Goal: Information Seeking & Learning: Learn about a topic

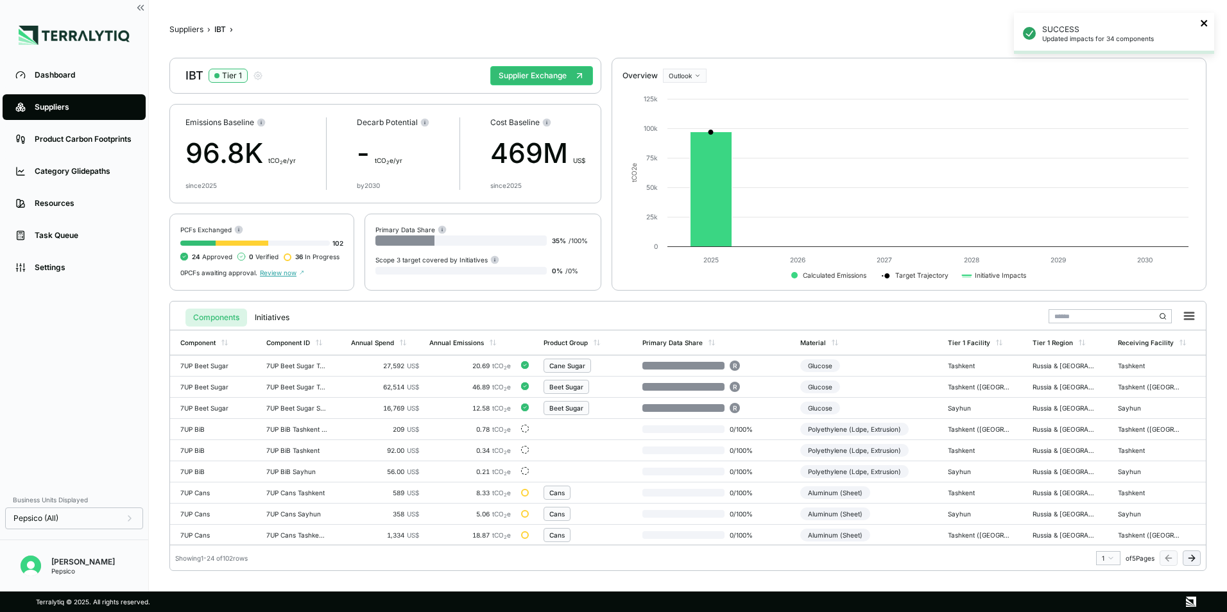
click at [1205, 23] on icon "close" at bounding box center [1204, 23] width 6 height 6
click at [697, 117] on div "Outlook" at bounding box center [704, 112] width 76 height 15
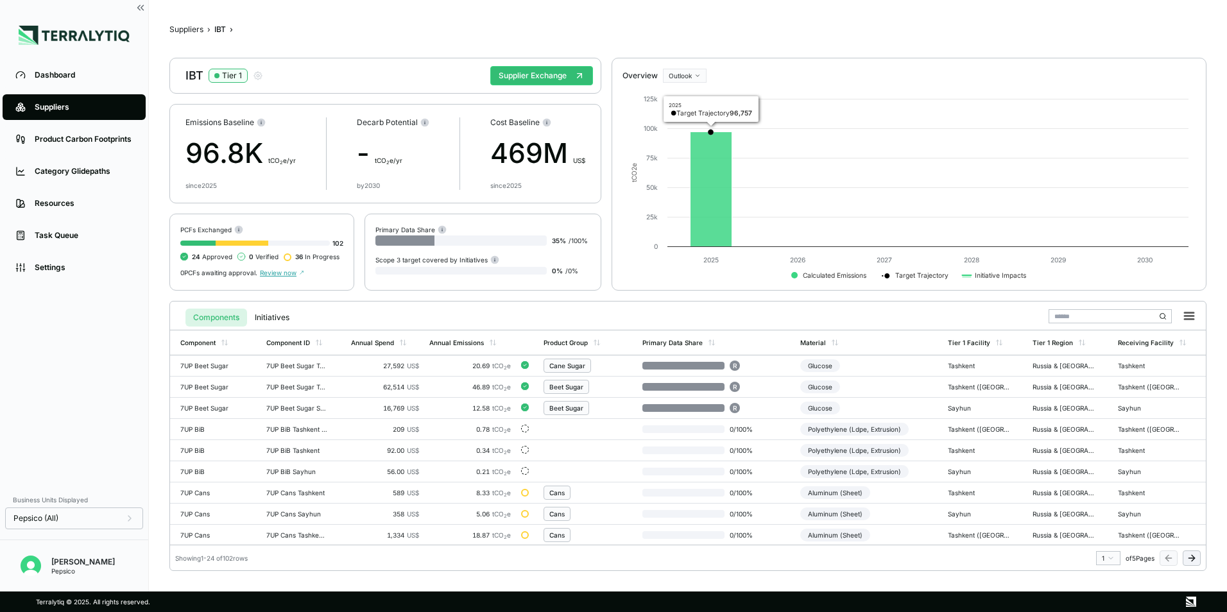
click at [687, 76] on html "Dashboard Suppliers Product Carbon Footprints Category Glidepaths Resources Tas…" at bounding box center [613, 306] width 1227 height 612
click at [695, 99] on div "Baseline" at bounding box center [704, 96] width 76 height 15
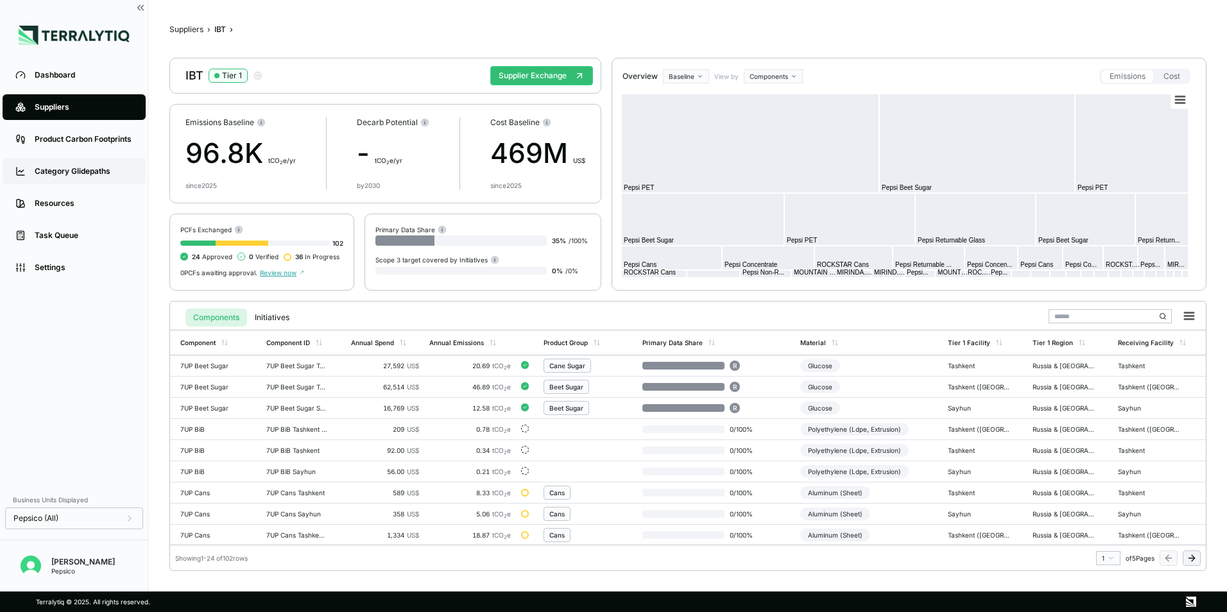
click at [84, 174] on div "Category Glidepaths" at bounding box center [84, 171] width 98 height 10
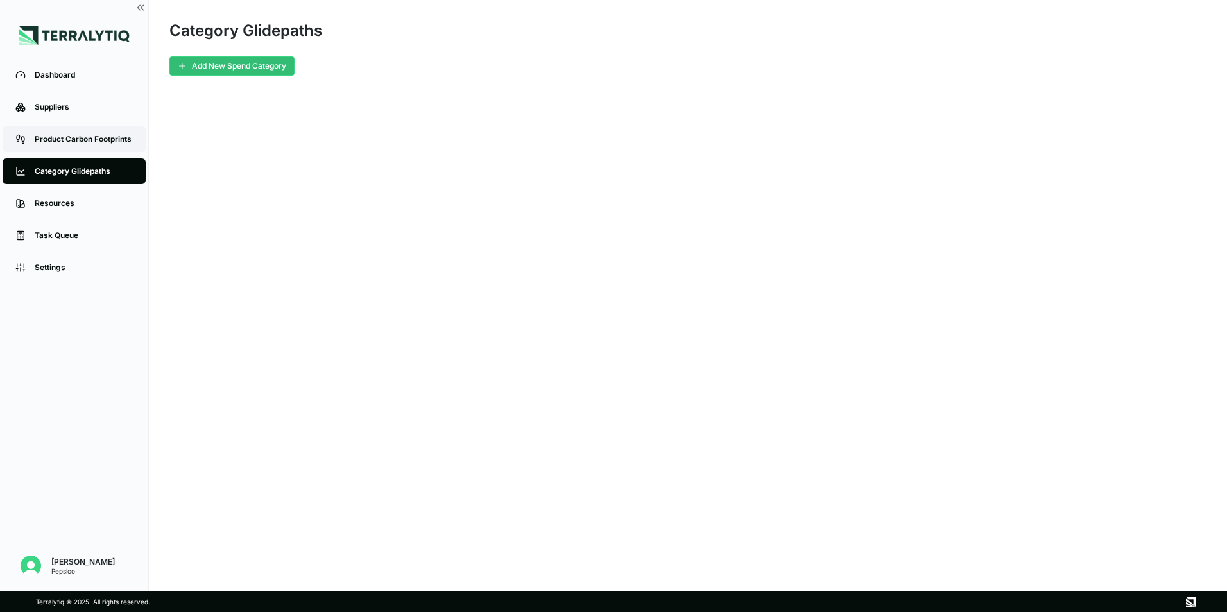
click at [73, 134] on link "Product Carbon Footprints" at bounding box center [74, 139] width 143 height 26
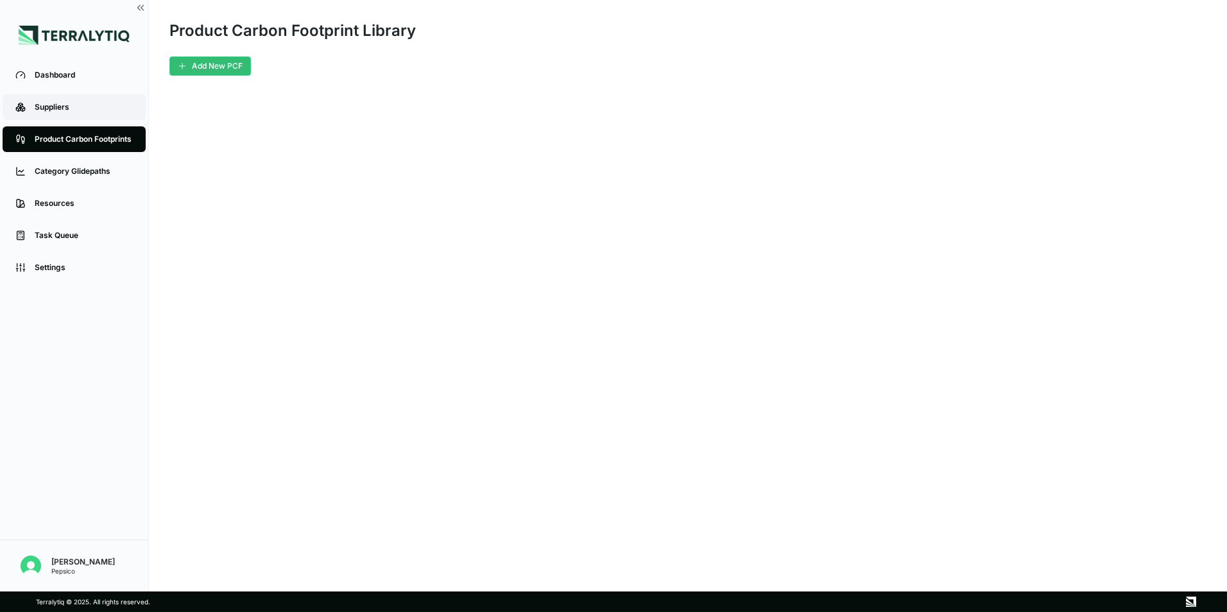
click at [70, 105] on div "Suppliers" at bounding box center [84, 107] width 98 height 10
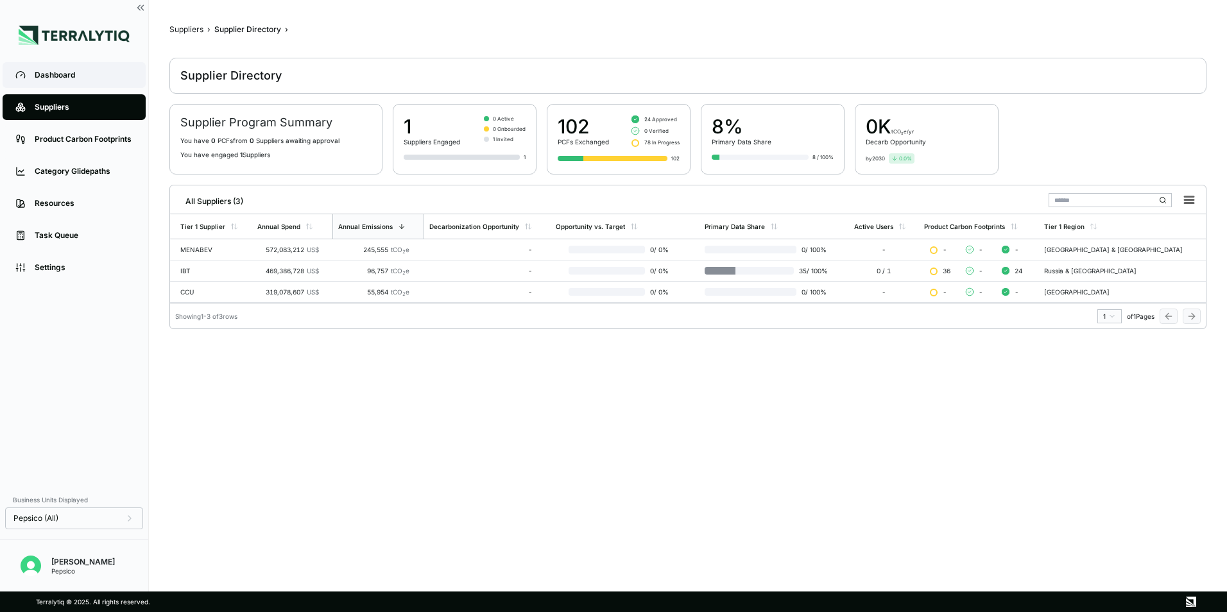
click at [89, 73] on div "Dashboard" at bounding box center [84, 75] width 98 height 10
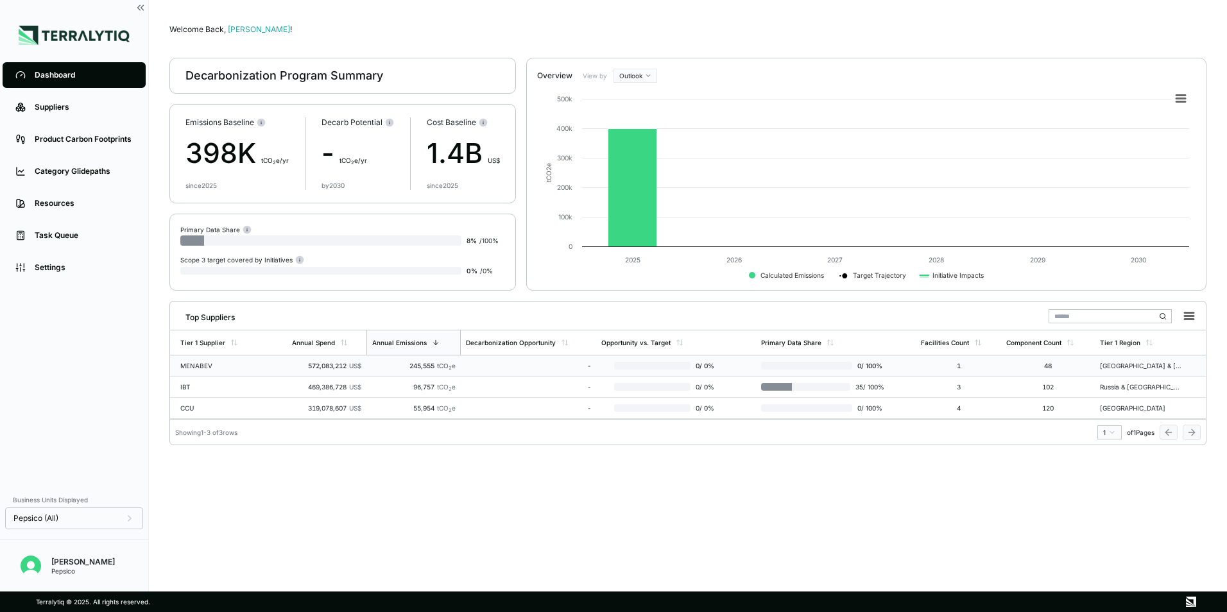
click at [266, 366] on td "MENABEV" at bounding box center [228, 366] width 117 height 21
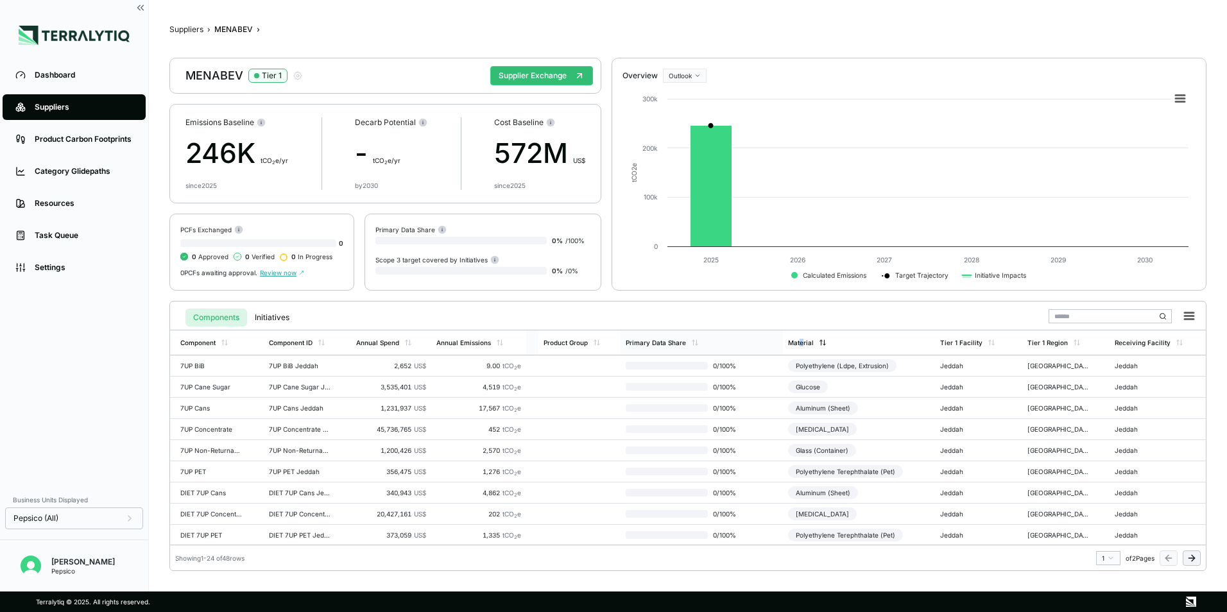
click at [800, 343] on div "Material" at bounding box center [801, 343] width 26 height 8
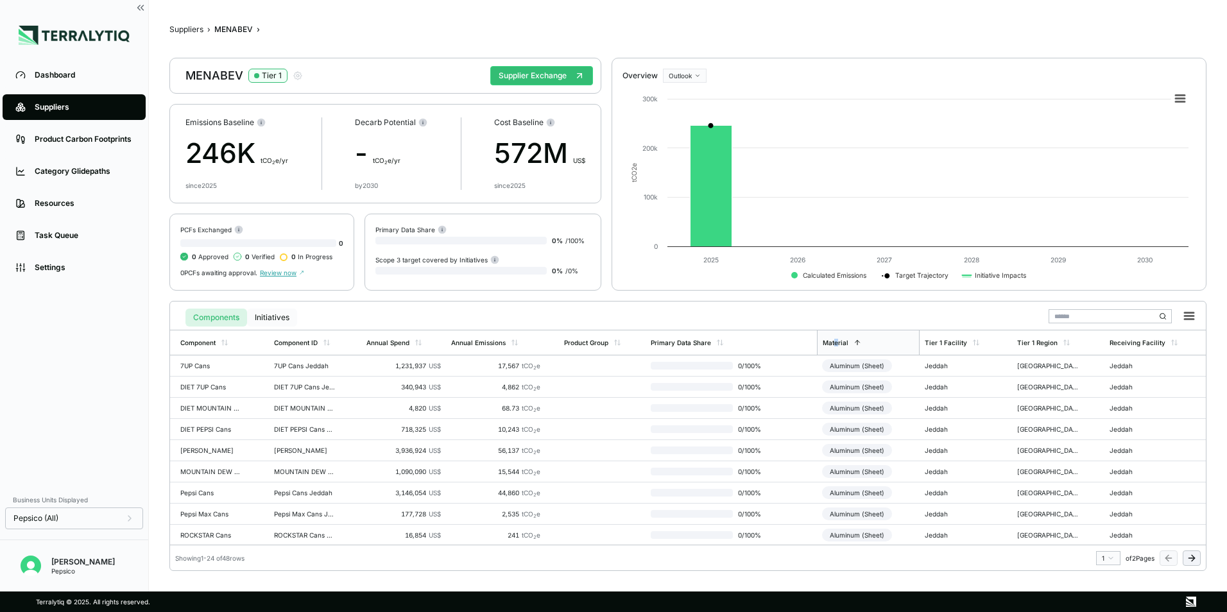
click at [274, 318] on button "Initiatives" at bounding box center [272, 318] width 50 height 18
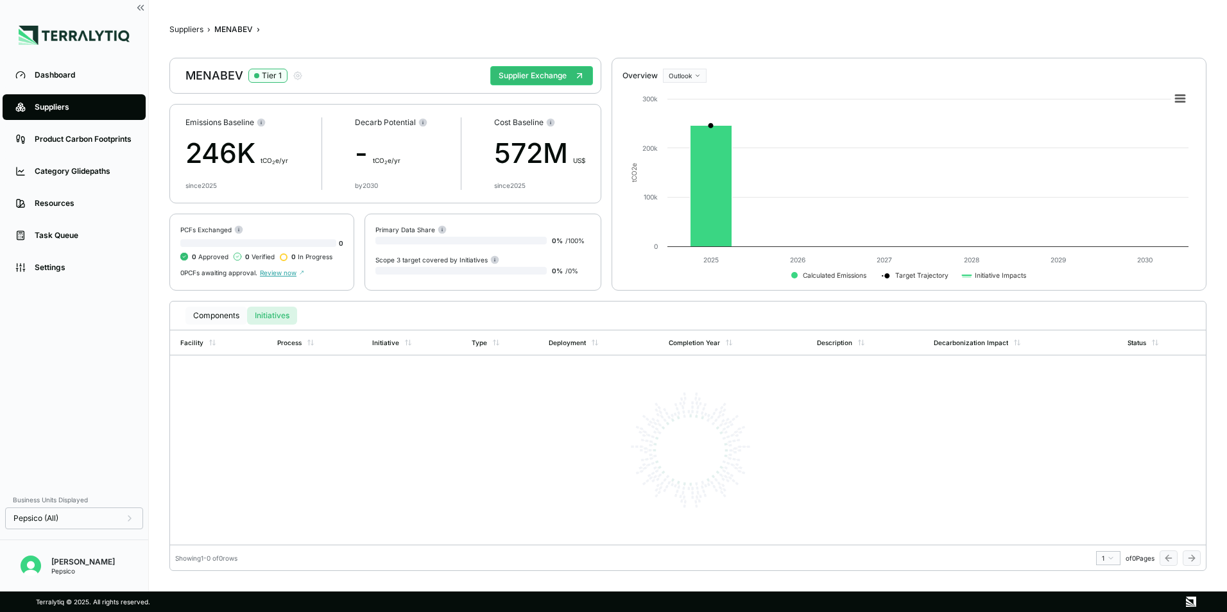
click at [208, 319] on button "Components" at bounding box center [216, 316] width 62 height 18
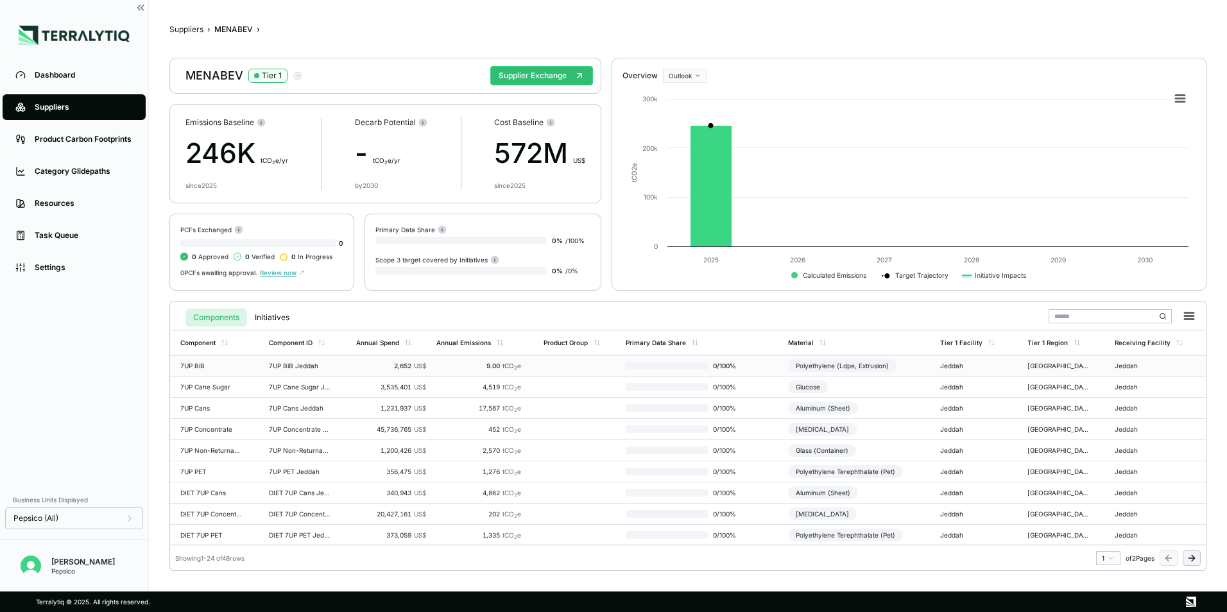
click at [223, 365] on div "7UP BiB" at bounding box center [211, 366] width 62 height 8
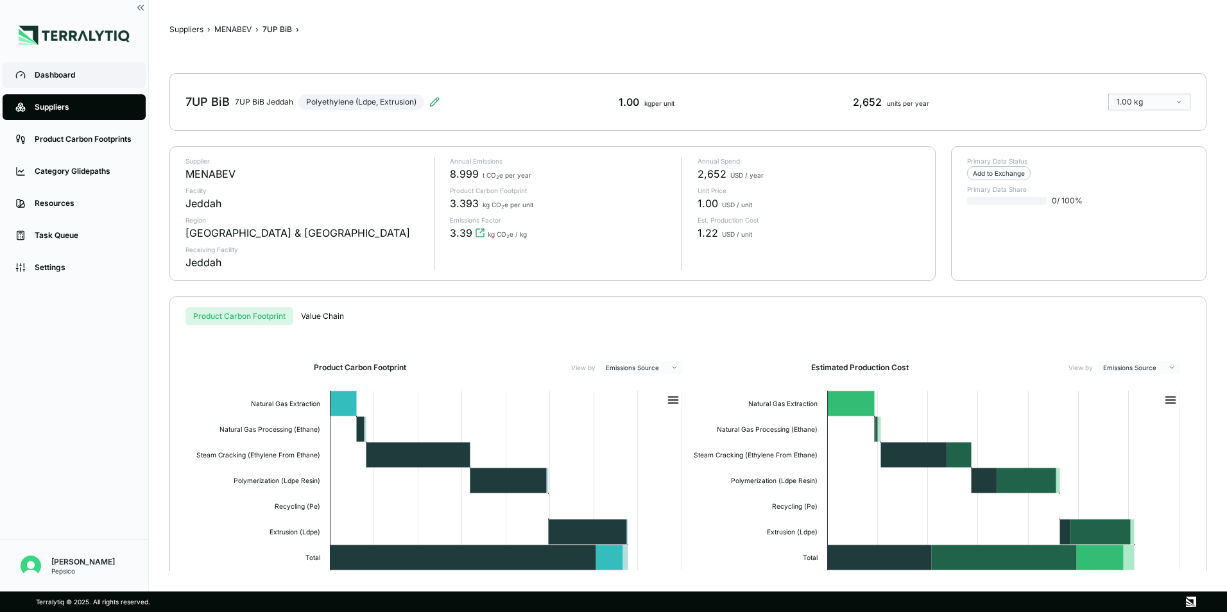
click at [78, 78] on div "Dashboard" at bounding box center [84, 75] width 98 height 10
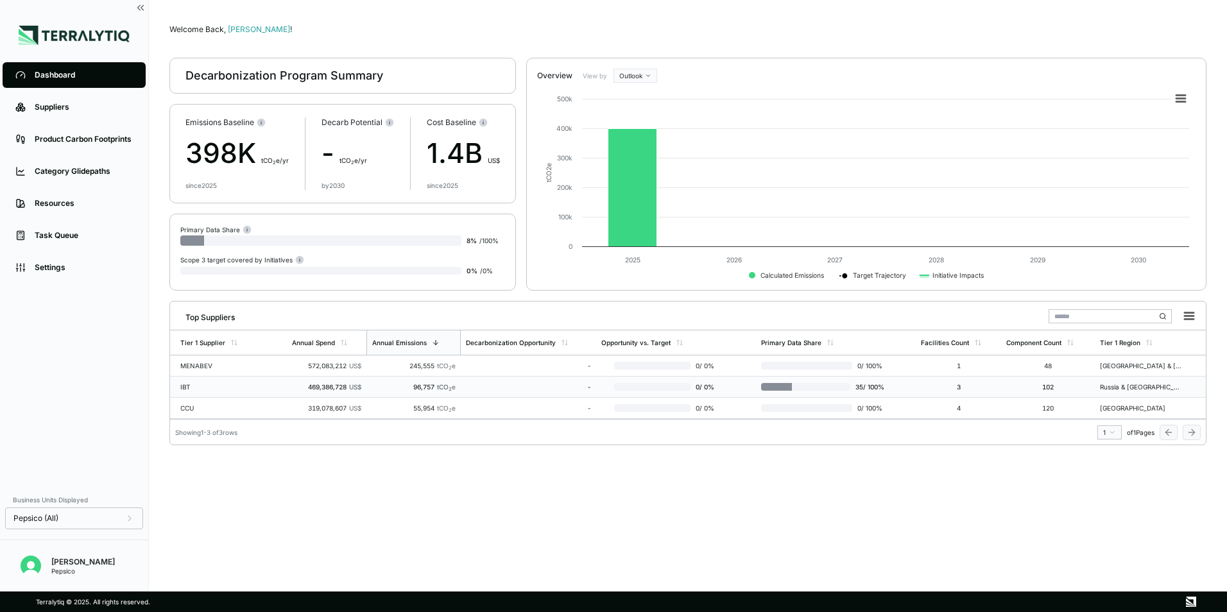
click at [207, 384] on div "IBT" at bounding box center [221, 387] width 82 height 8
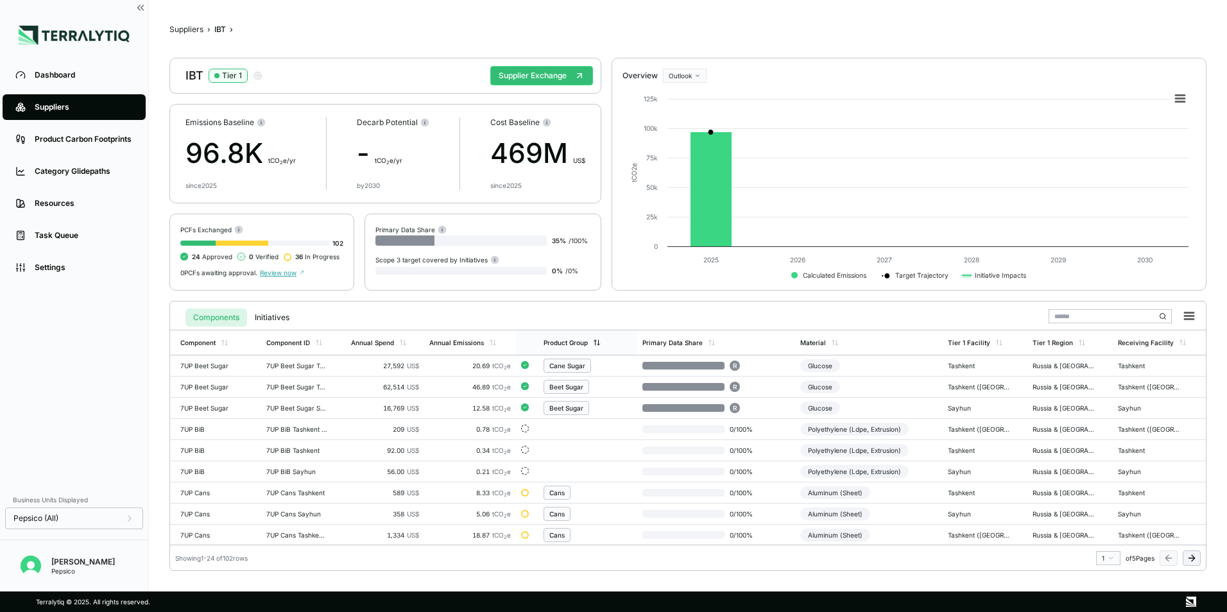
click at [575, 342] on div "Product Group" at bounding box center [566, 343] width 44 height 8
click at [270, 316] on button "Initiatives" at bounding box center [272, 318] width 50 height 18
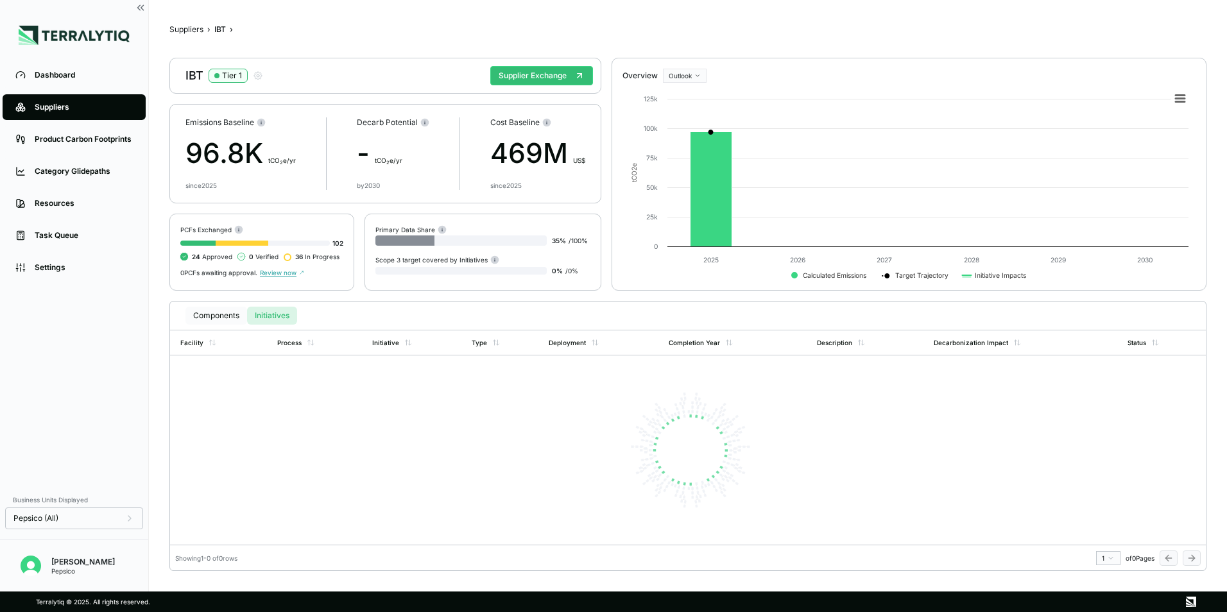
click at [226, 317] on button "Components" at bounding box center [216, 316] width 62 height 18
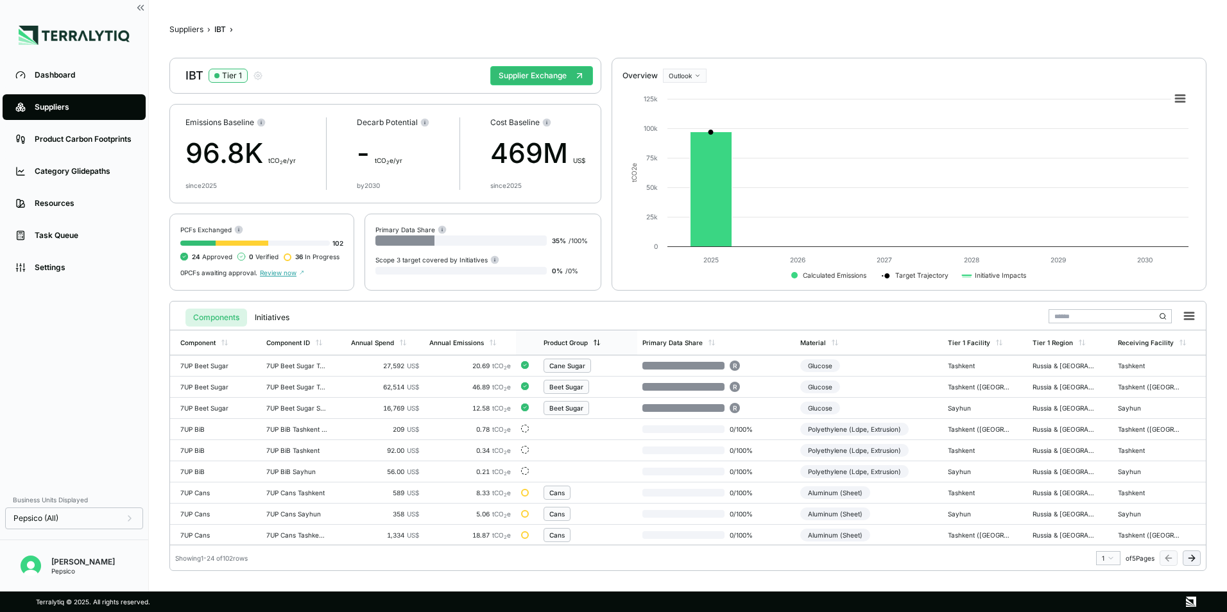
click at [564, 337] on div "Product Group" at bounding box center [588, 343] width 99 height 24
click at [567, 343] on div "Product Group" at bounding box center [566, 343] width 44 height 8
click at [567, 345] on div "Product Group" at bounding box center [566, 343] width 44 height 8
click at [353, 440] on td "92.00 US$" at bounding box center [385, 450] width 78 height 21
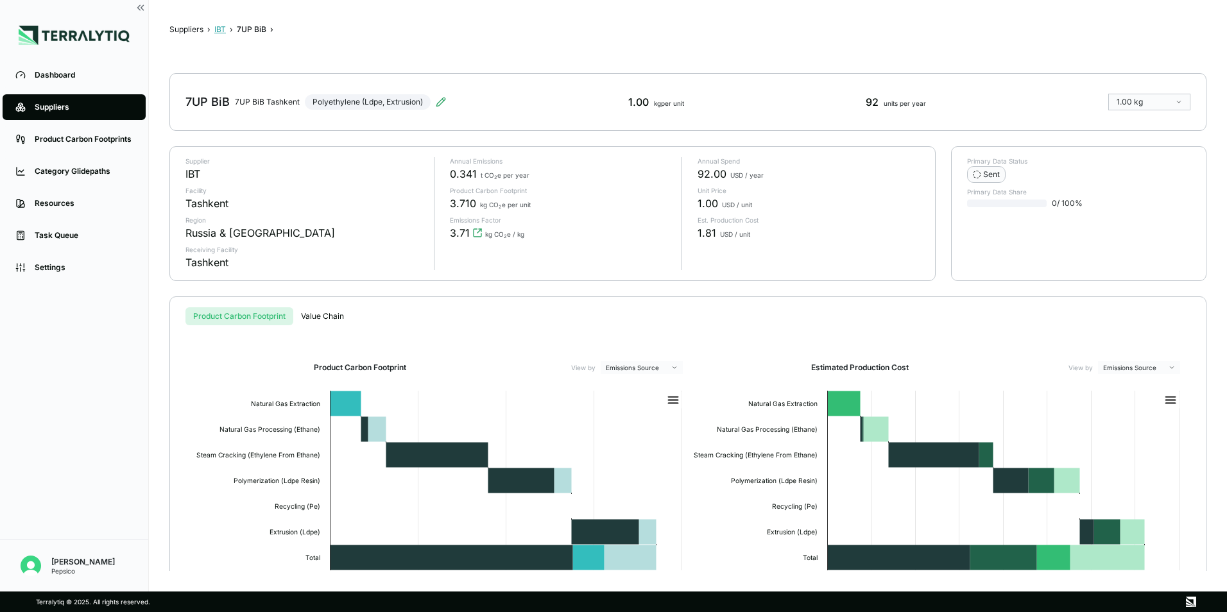
click at [220, 33] on button "IBT" at bounding box center [220, 29] width 12 height 10
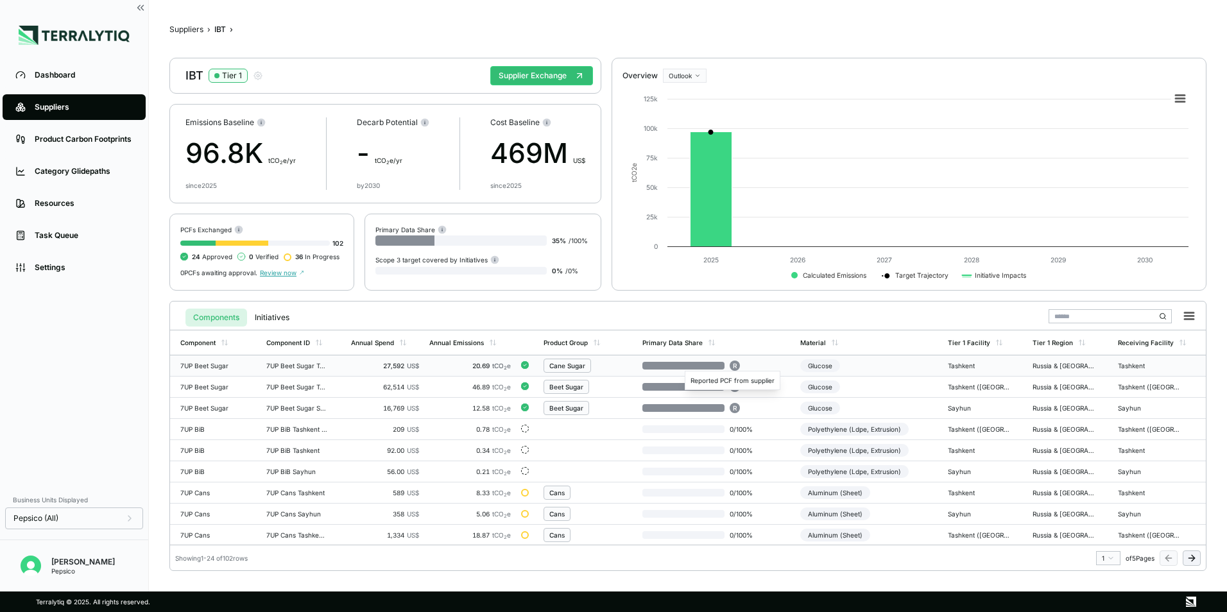
click at [733, 365] on span "R" at bounding box center [735, 366] width 4 height 8
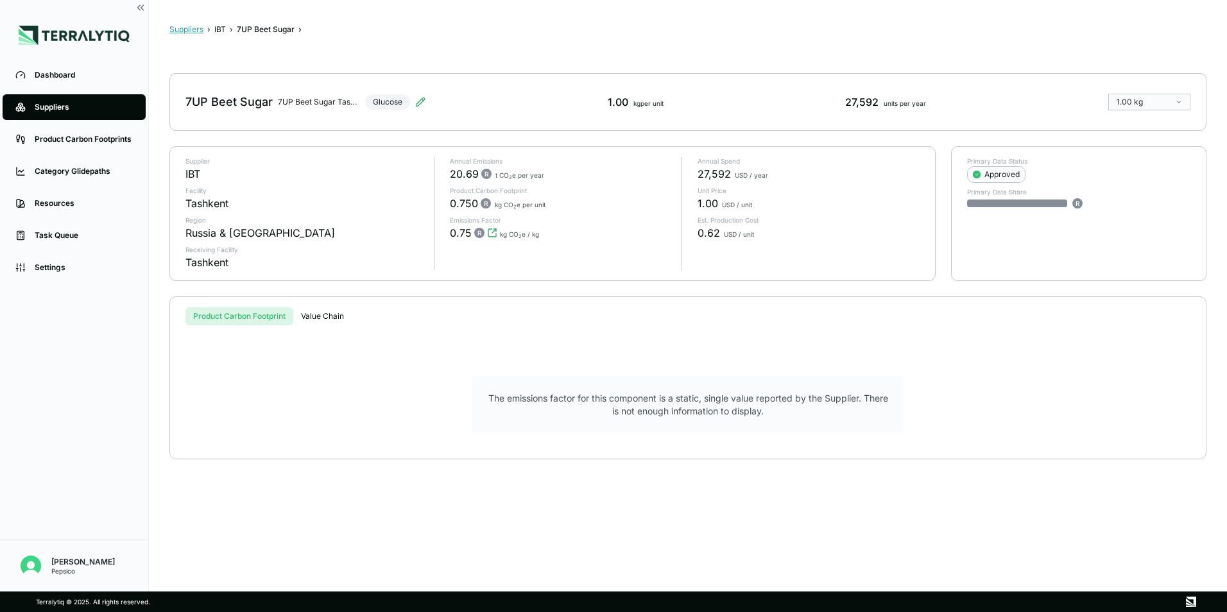
click at [183, 29] on button "Suppliers" at bounding box center [186, 29] width 34 height 10
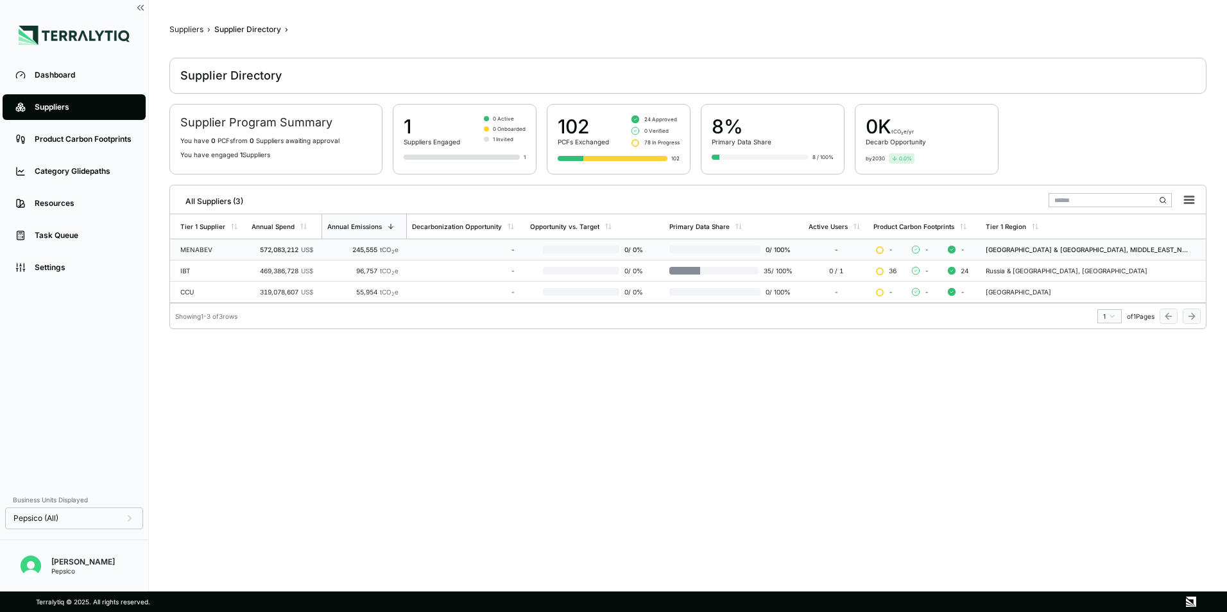
click at [221, 248] on div "MENABEV" at bounding box center [210, 250] width 61 height 8
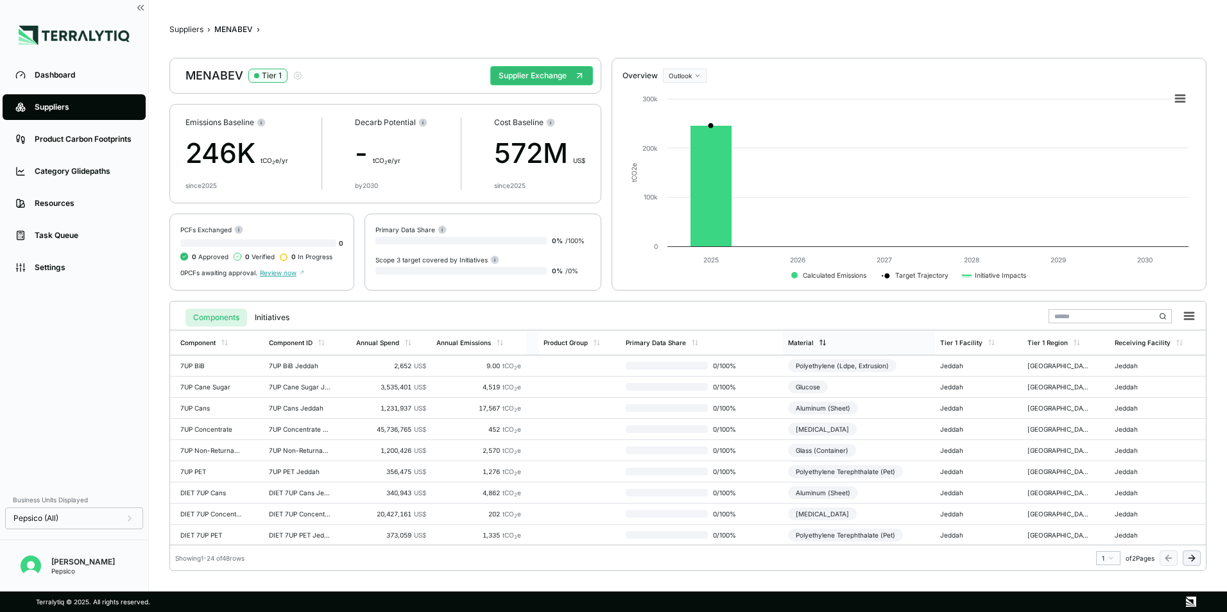
click at [816, 343] on div "Material" at bounding box center [807, 343] width 39 height 8
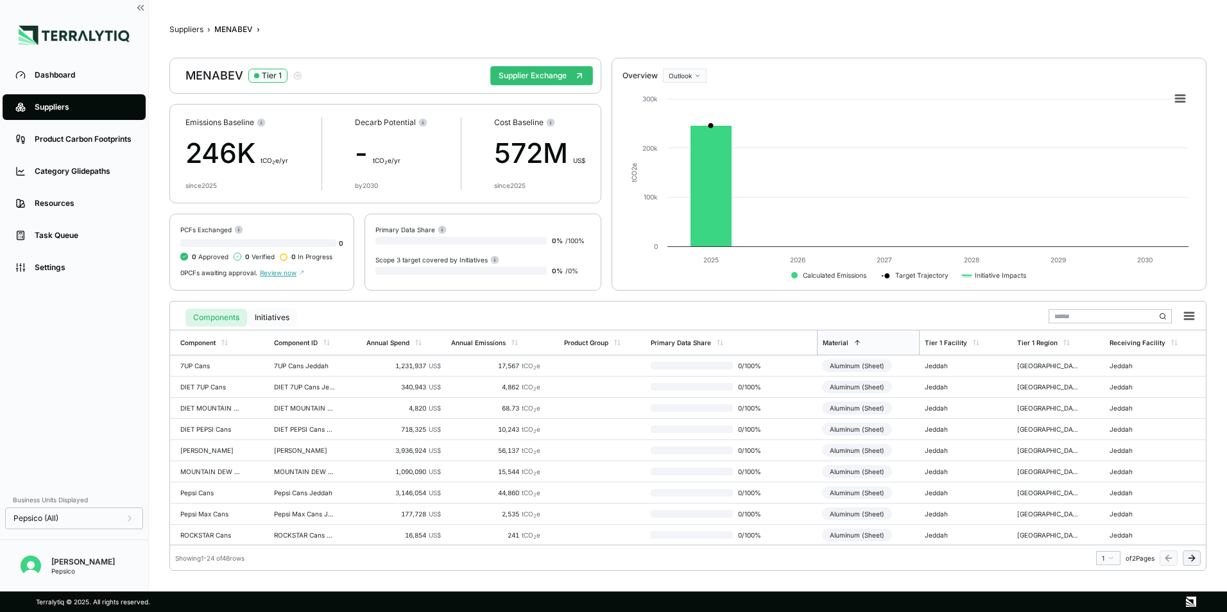
click at [277, 317] on button "Initiatives" at bounding box center [272, 318] width 50 height 18
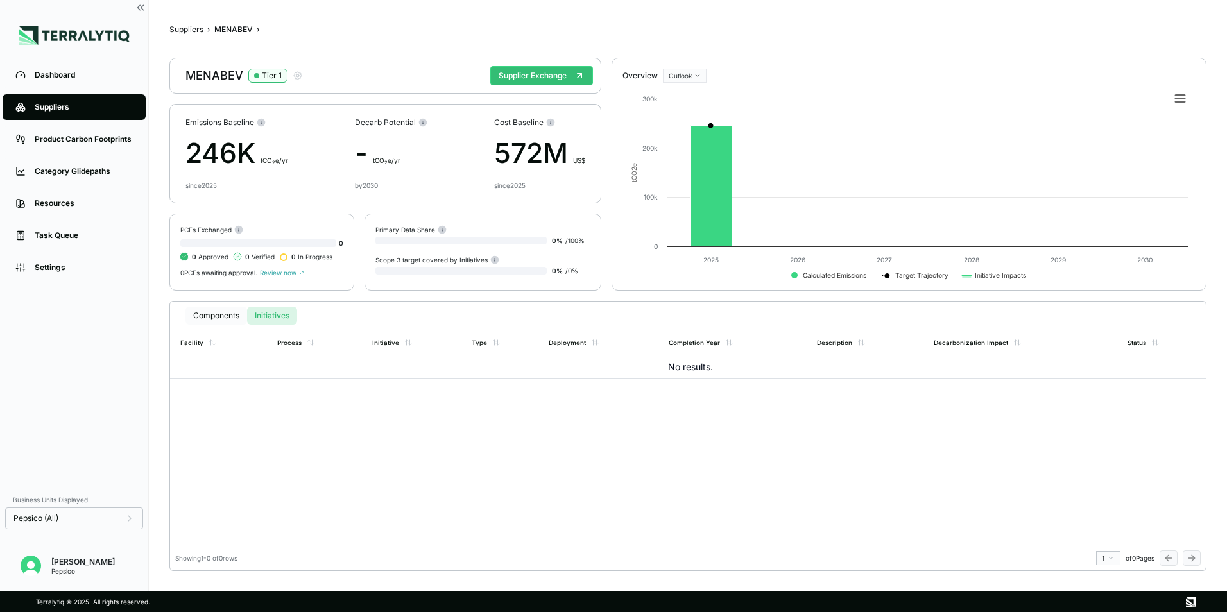
click at [216, 316] on button "Components" at bounding box center [216, 316] width 62 height 18
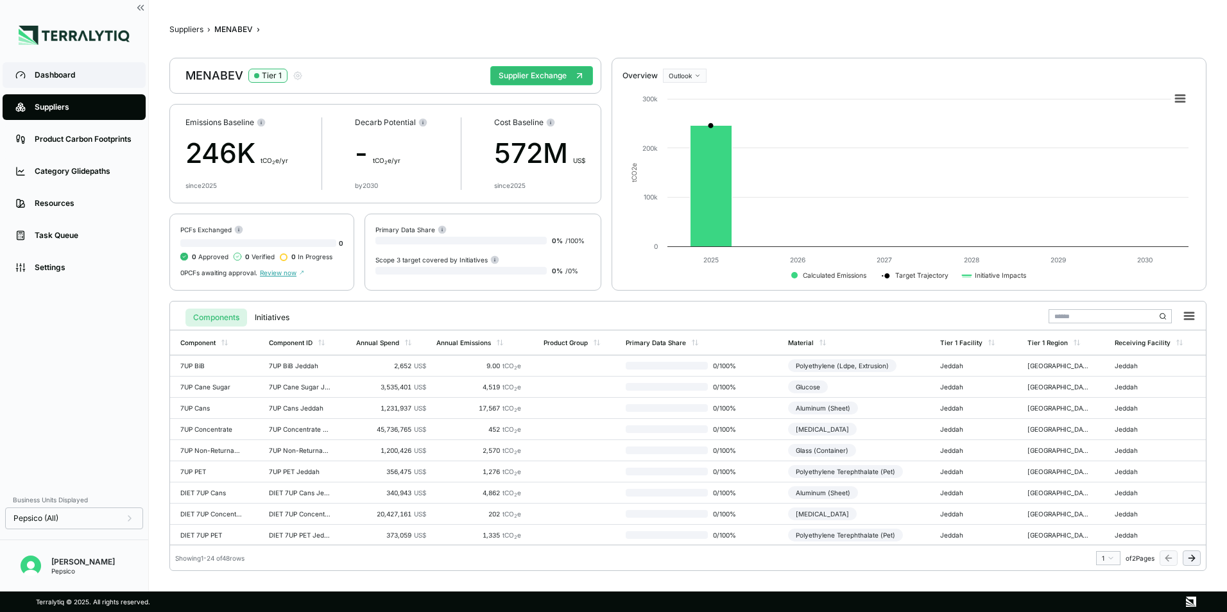
click at [31, 74] on link "Dashboard" at bounding box center [74, 75] width 143 height 26
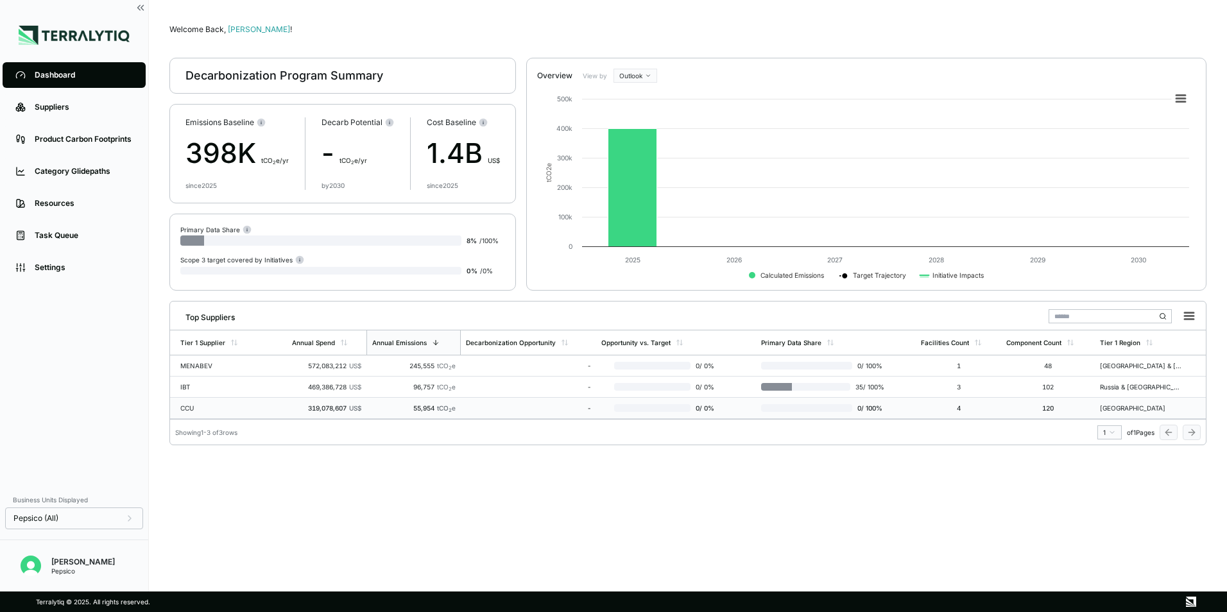
click at [219, 406] on div "CCU" at bounding box center [221, 408] width 82 height 8
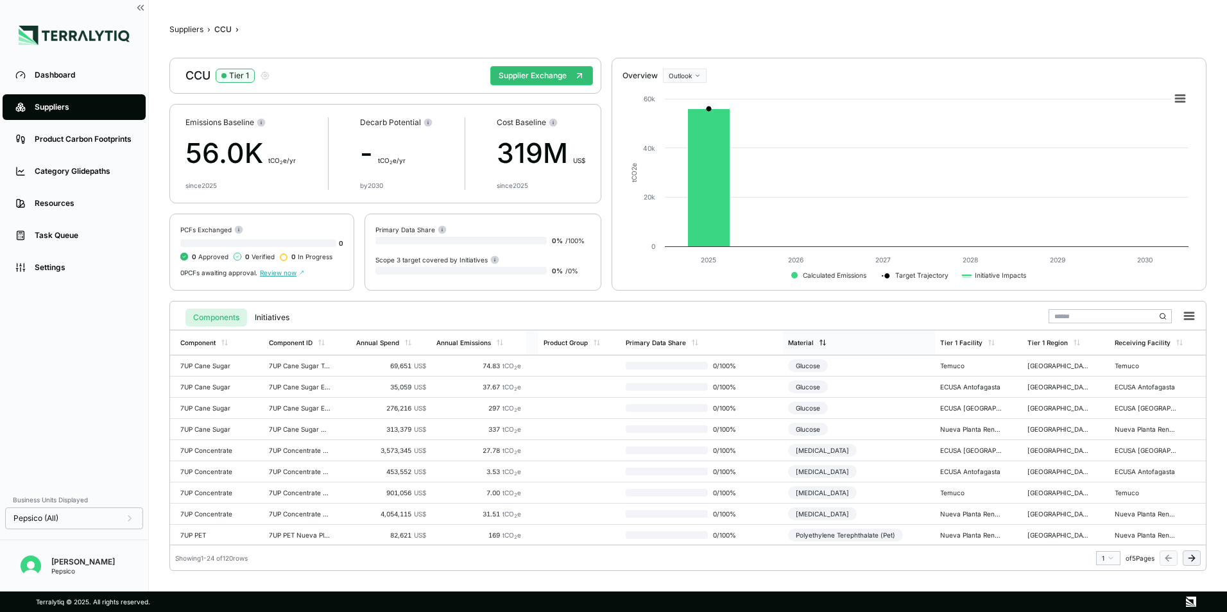
click at [822, 343] on icon at bounding box center [823, 343] width 8 height 8
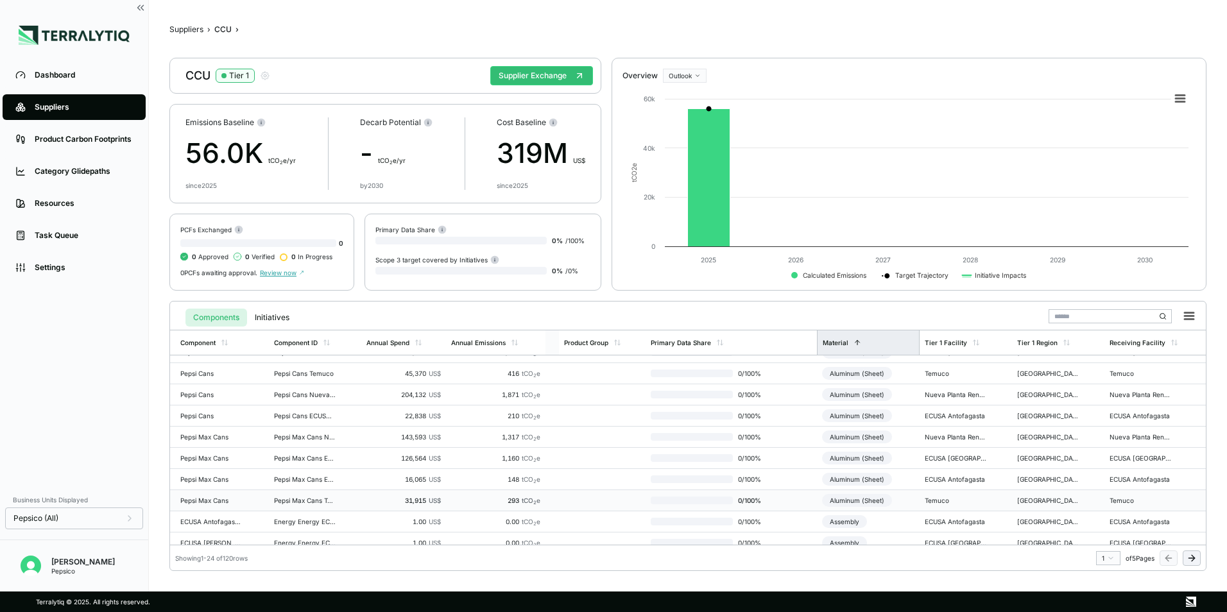
scroll to position [128, 0]
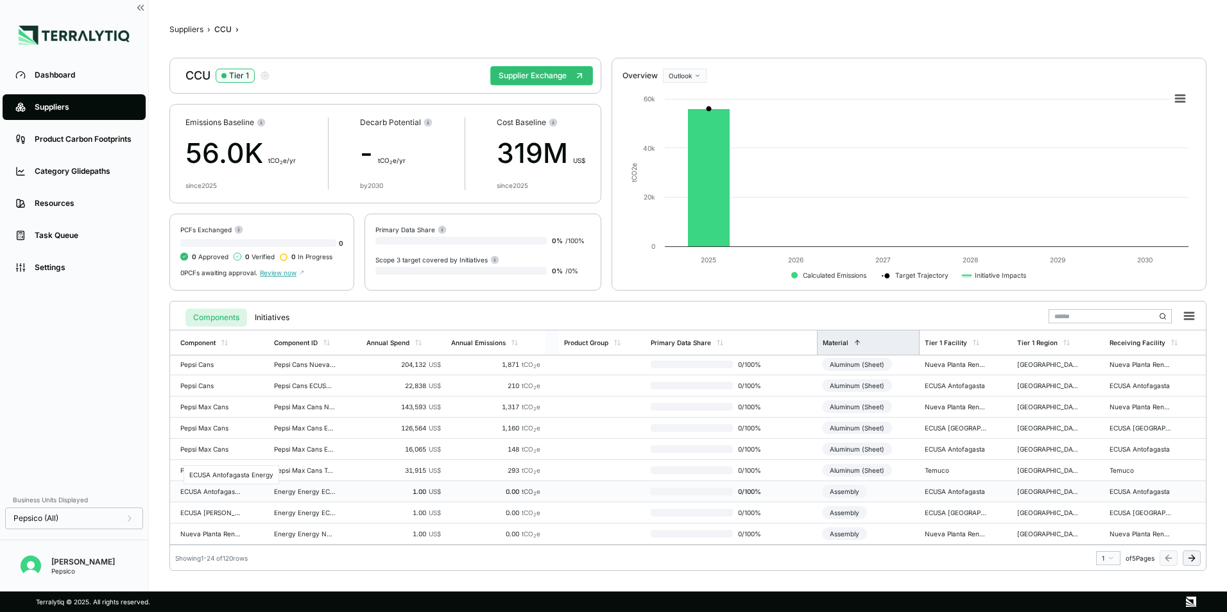
click at [228, 494] on div "ECUSA Antofagasta Energy" at bounding box center [211, 492] width 62 height 8
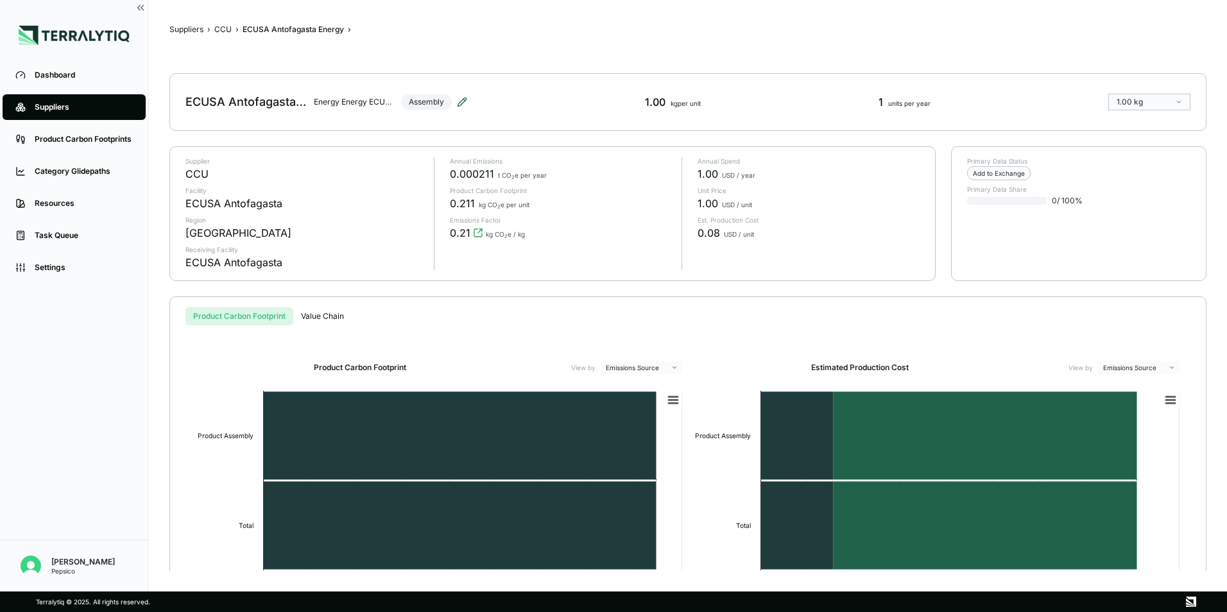
click at [464, 102] on icon at bounding box center [462, 102] width 8 height 8
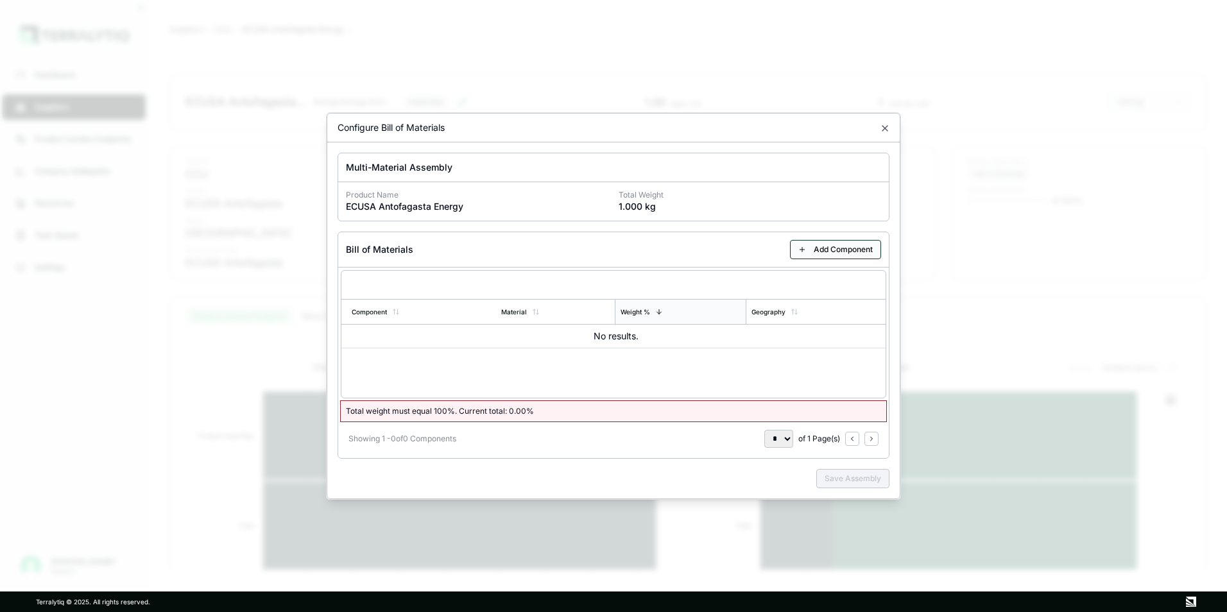
click at [823, 247] on button "Add Component" at bounding box center [835, 249] width 91 height 19
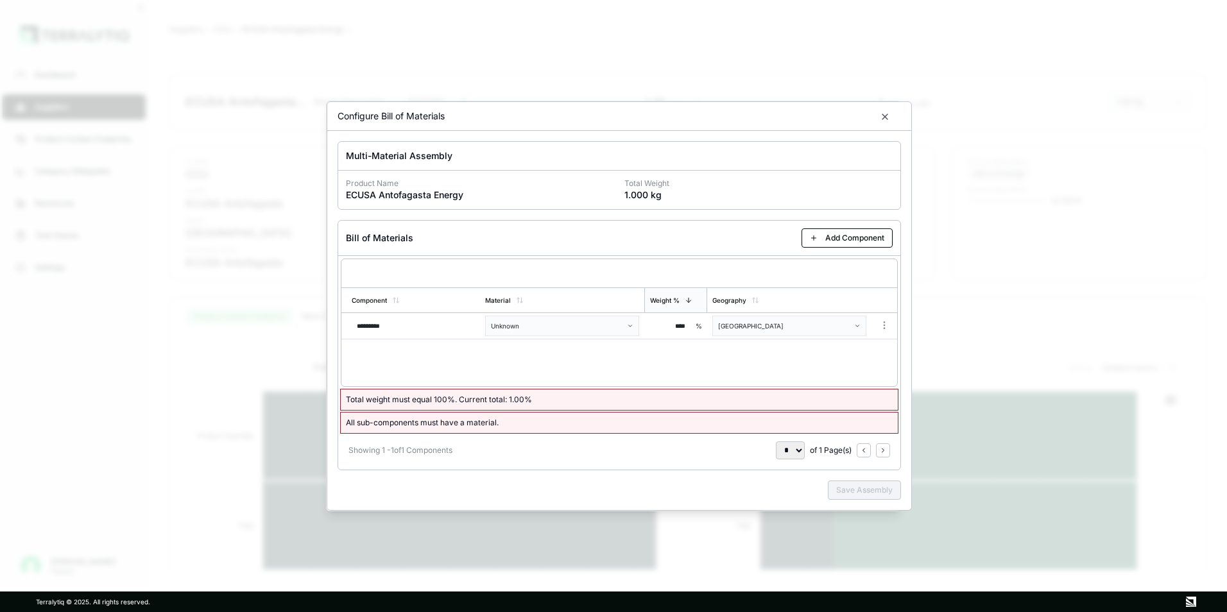
click at [743, 193] on p "1.000 kg" at bounding box center [759, 195] width 268 height 13
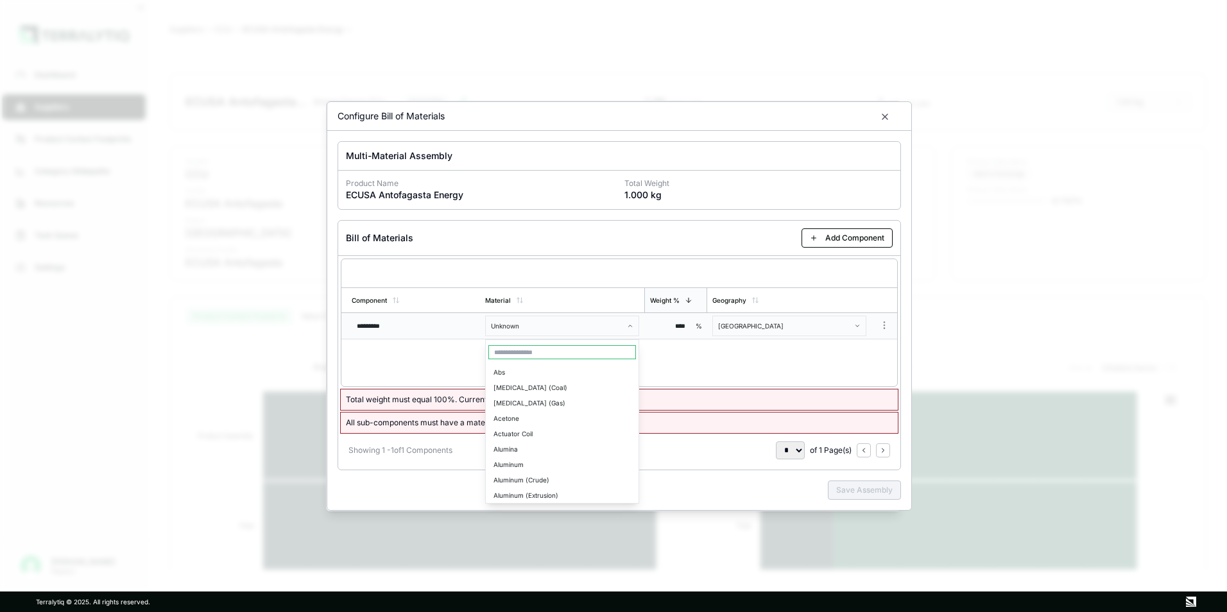
click at [607, 326] on body "Dashboard Suppliers Product Carbon Footprints Category Glidepaths Resources Tas…" at bounding box center [613, 306] width 1227 height 612
click at [607, 327] on body "Dashboard Suppliers Product Carbon Footprints Category Glidepaths Resources Tas…" at bounding box center [613, 306] width 1227 height 612
click at [612, 270] on body "Dashboard Suppliers Product Carbon Footprints Category Glidepaths Resources Tas…" at bounding box center [613, 306] width 1227 height 612
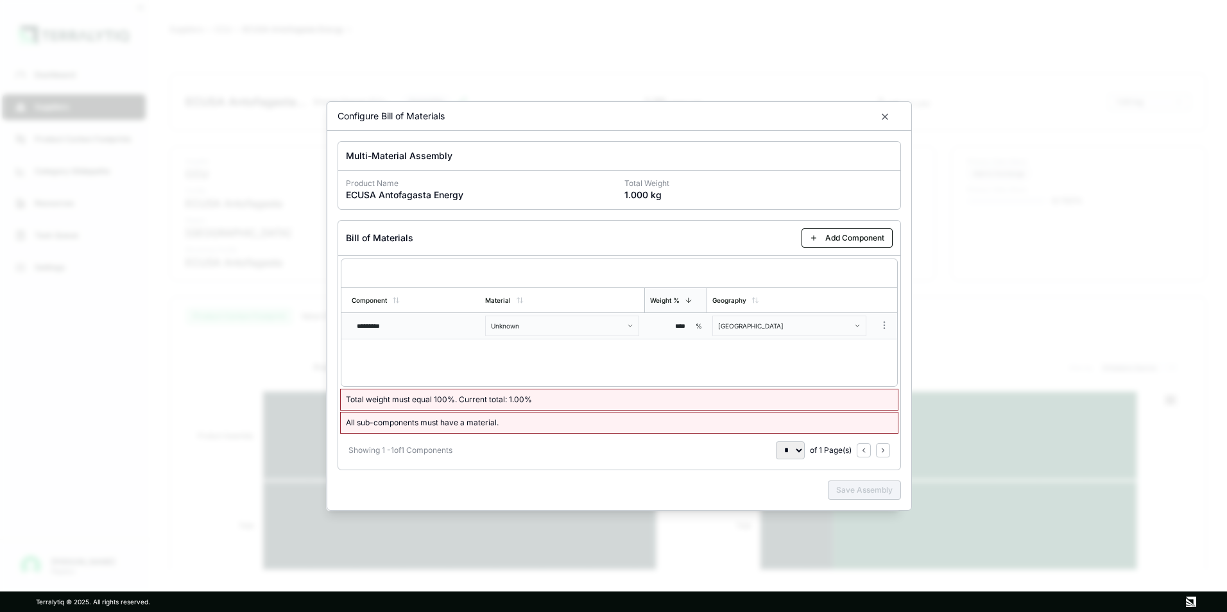
click at [616, 264] on body "Dashboard Suppliers Product Carbon Footprints Category Glidepaths Resources Tas…" at bounding box center [613, 306] width 1227 height 612
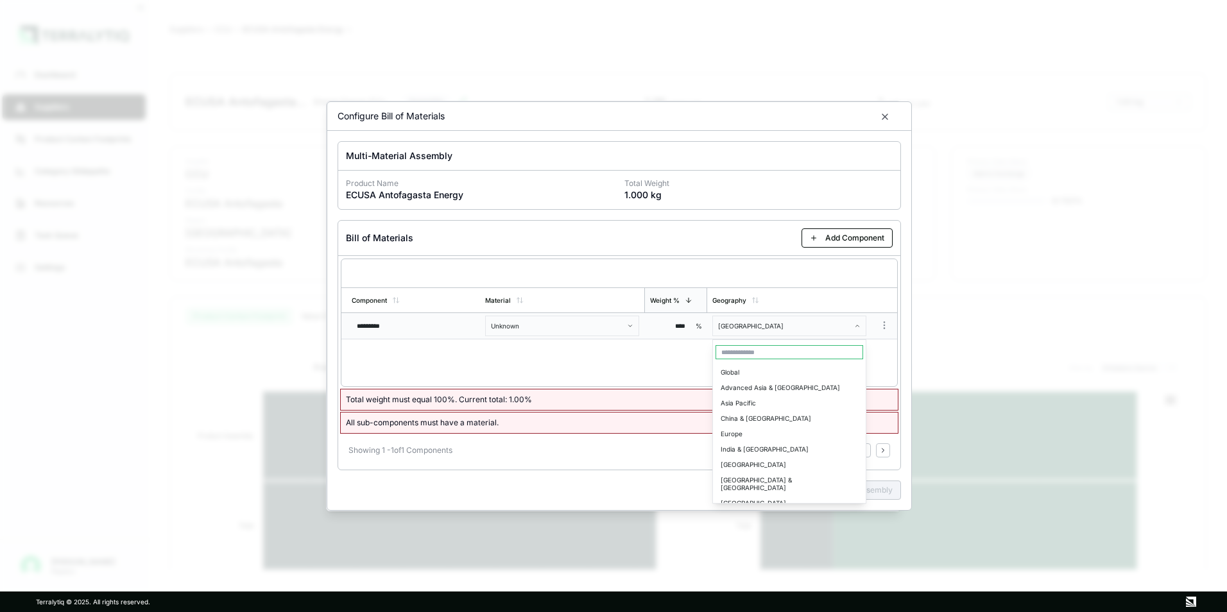
click at [784, 331] on body "Dashboard Suppliers Product Carbon Footprints Category Glidepaths Resources Tas…" at bounding box center [613, 306] width 1227 height 612
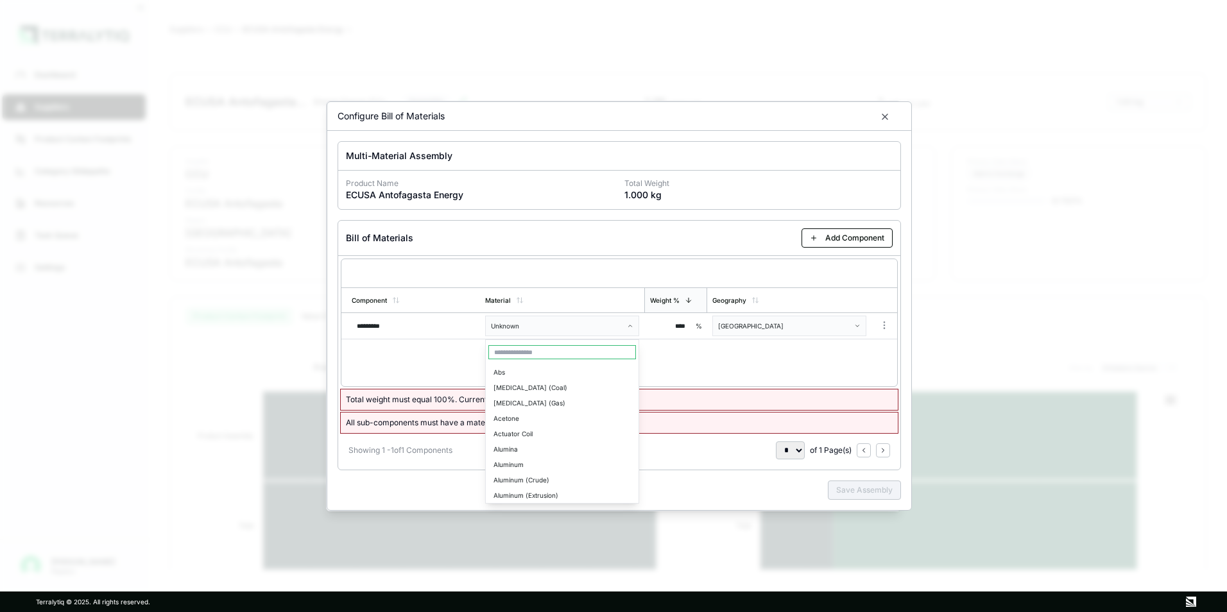
click at [522, 323] on body "Dashboard Suppliers Product Carbon Footprints Category Glidepaths Resources Tas…" at bounding box center [613, 306] width 1227 height 612
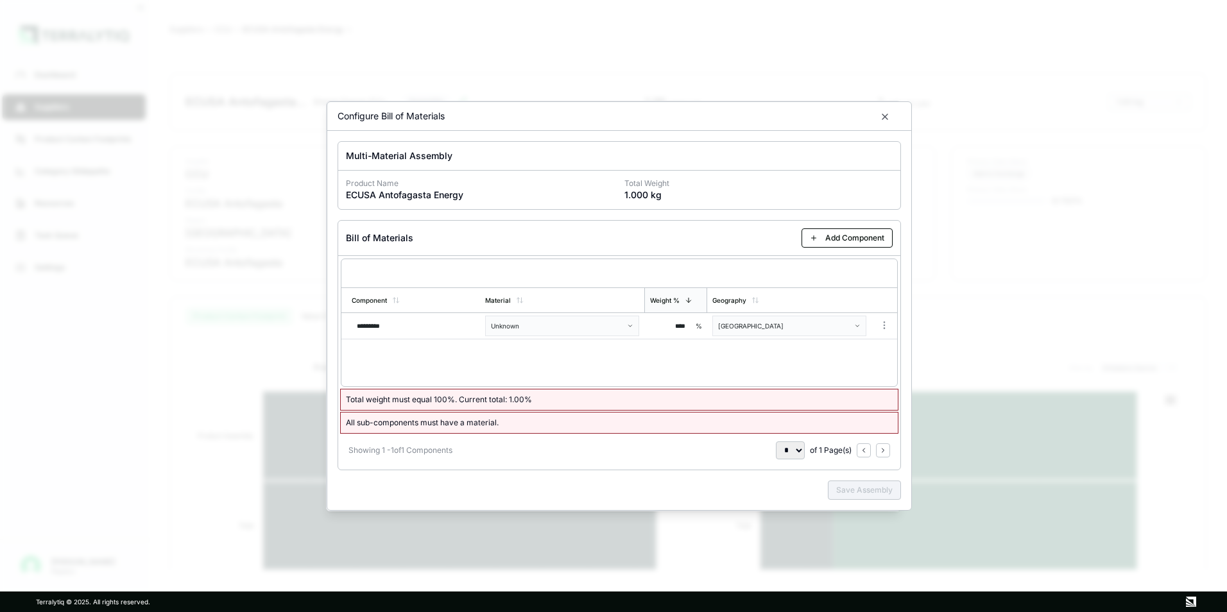
click at [497, 264] on body "Dashboard Suppliers Product Carbon Footprints Category Glidepaths Resources Tas…" at bounding box center [613, 306] width 1227 height 612
click at [687, 323] on input "****" at bounding box center [670, 326] width 41 height 21
drag, startPoint x: 687, startPoint y: 328, endPoint x: 670, endPoint y: 327, distance: 16.7
click at [670, 327] on input "****" at bounding box center [670, 326] width 41 height 21
type input "***"
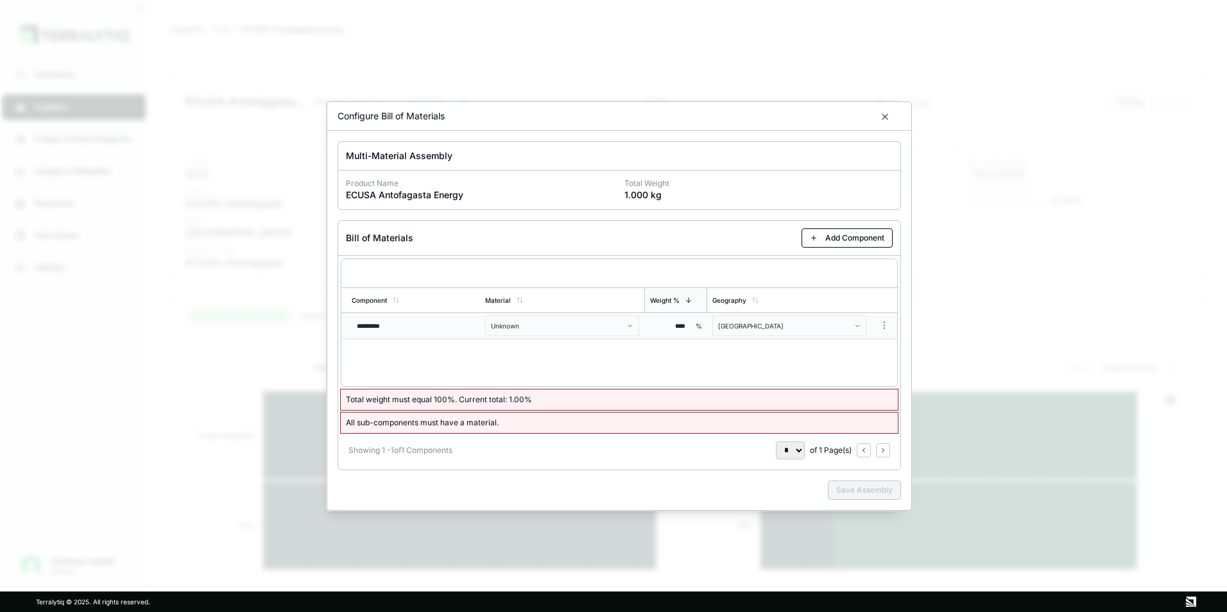
click at [608, 239] on div "Bill of Materials Add Component" at bounding box center [619, 238] width 562 height 35
click at [691, 329] on div "**** %" at bounding box center [676, 326] width 53 height 21
click at [689, 327] on input "****" at bounding box center [670, 326] width 41 height 21
type input "***"
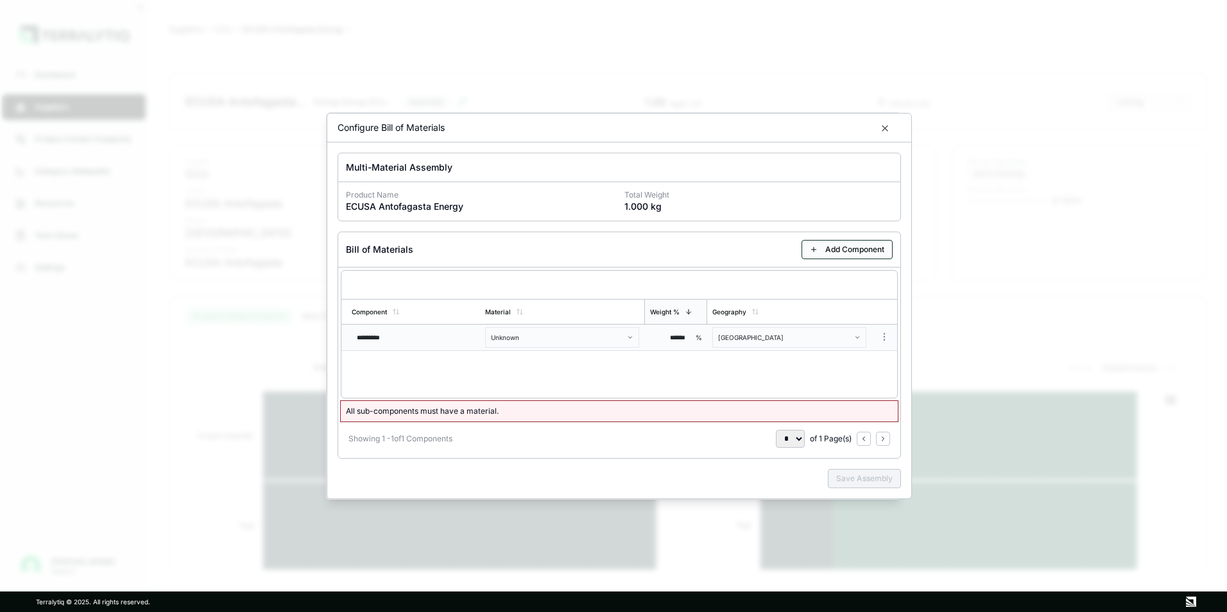
click at [845, 247] on button "Add Component" at bounding box center [847, 249] width 91 height 19
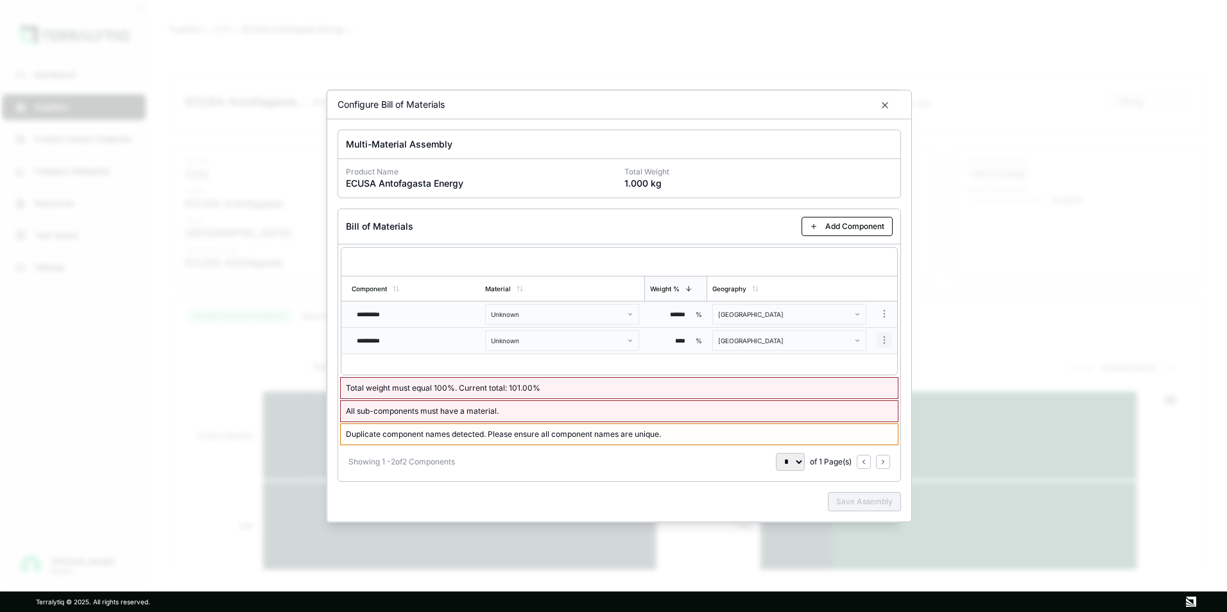
click at [883, 338] on body "Dashboard Suppliers Product Carbon Footprints Category Glidepaths Resources Tas…" at bounding box center [613, 306] width 1227 height 612
drag, startPoint x: 862, startPoint y: 366, endPoint x: 858, endPoint y: 359, distance: 8.4
click at [861, 366] on div "Remove Component" at bounding box center [847, 363] width 85 height 18
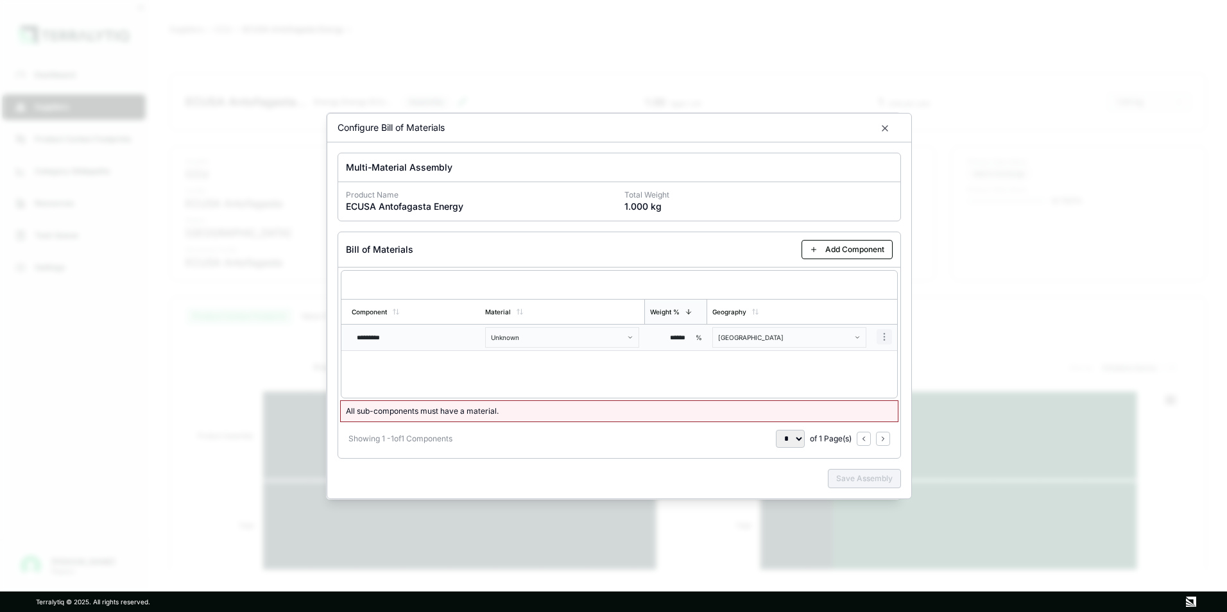
click at [884, 334] on body "Dashboard Suppliers Product Carbon Footprints Category Glidepaths Resources Tas…" at bounding box center [613, 306] width 1227 height 612
click at [720, 347] on body "Dashboard Suppliers Product Carbon Footprints Category Glidepaths Resources Tas…" at bounding box center [613, 306] width 1227 height 612
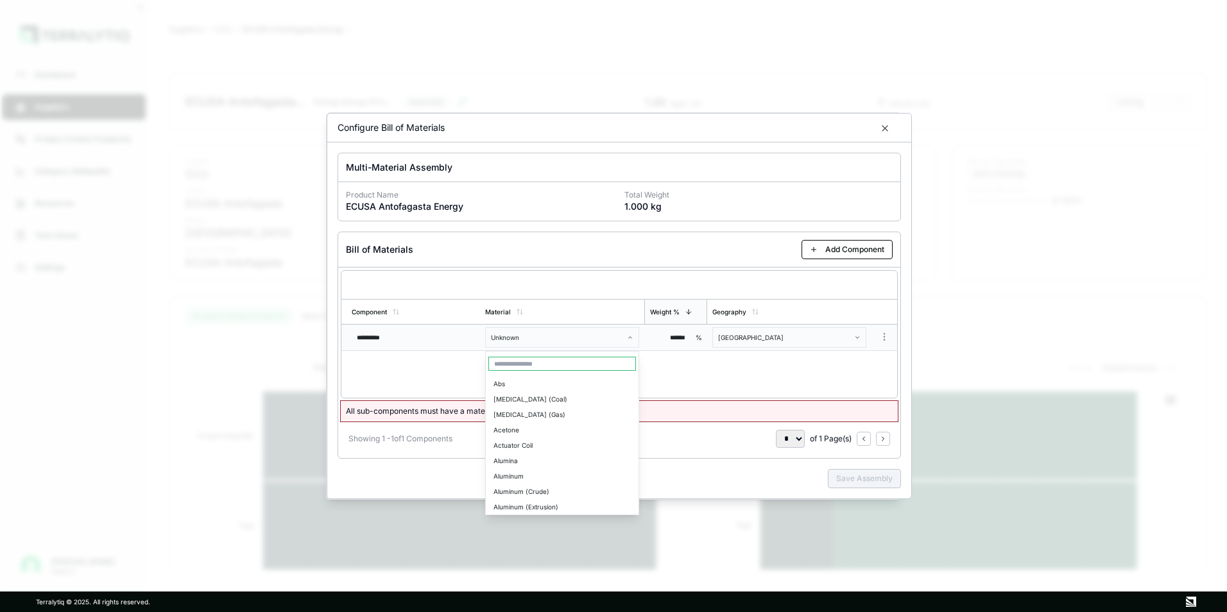
click at [582, 340] on body "Dashboard Suppliers Product Carbon Footprints Category Glidepaths Resources Tas…" at bounding box center [613, 306] width 1227 height 612
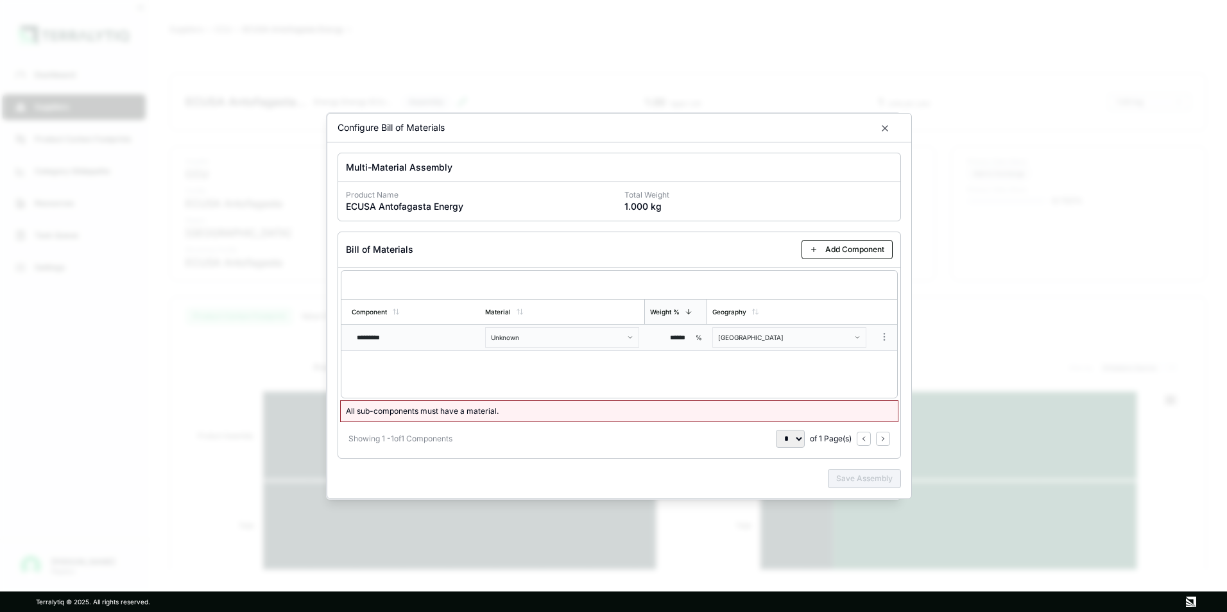
click at [533, 342] on body "Dashboard Suppliers Product Carbon Footprints Category Glidepaths Resources Tas…" at bounding box center [613, 306] width 1227 height 612
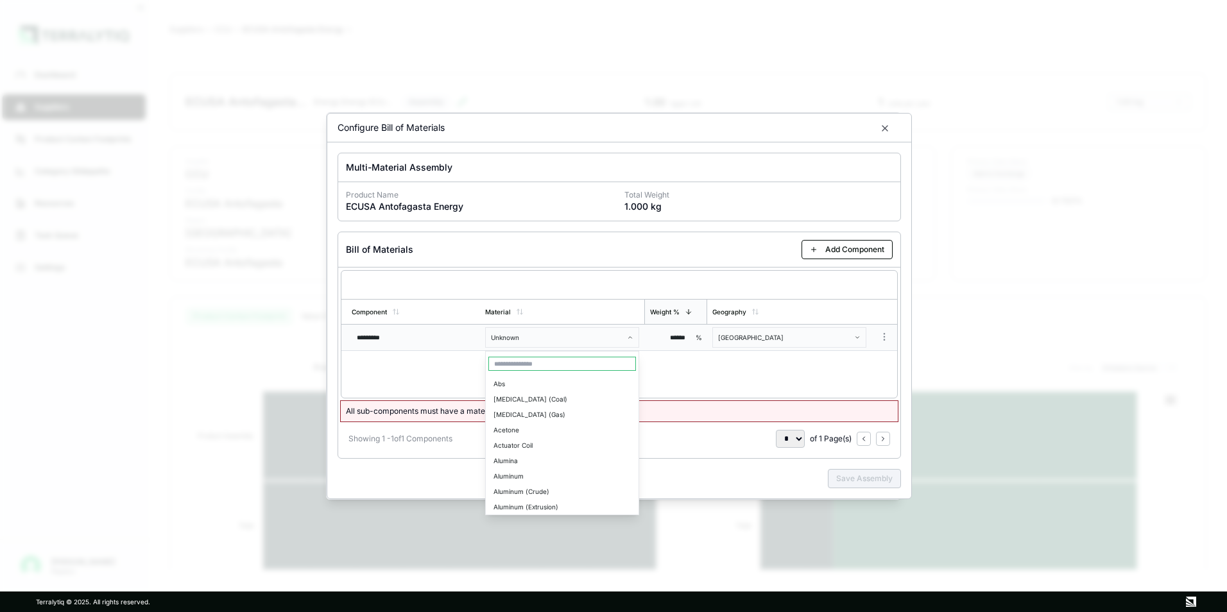
click at [539, 337] on body "Dashboard Suppliers Product Carbon Footprints Category Glidepaths Resources Tas…" at bounding box center [613, 306] width 1227 height 612
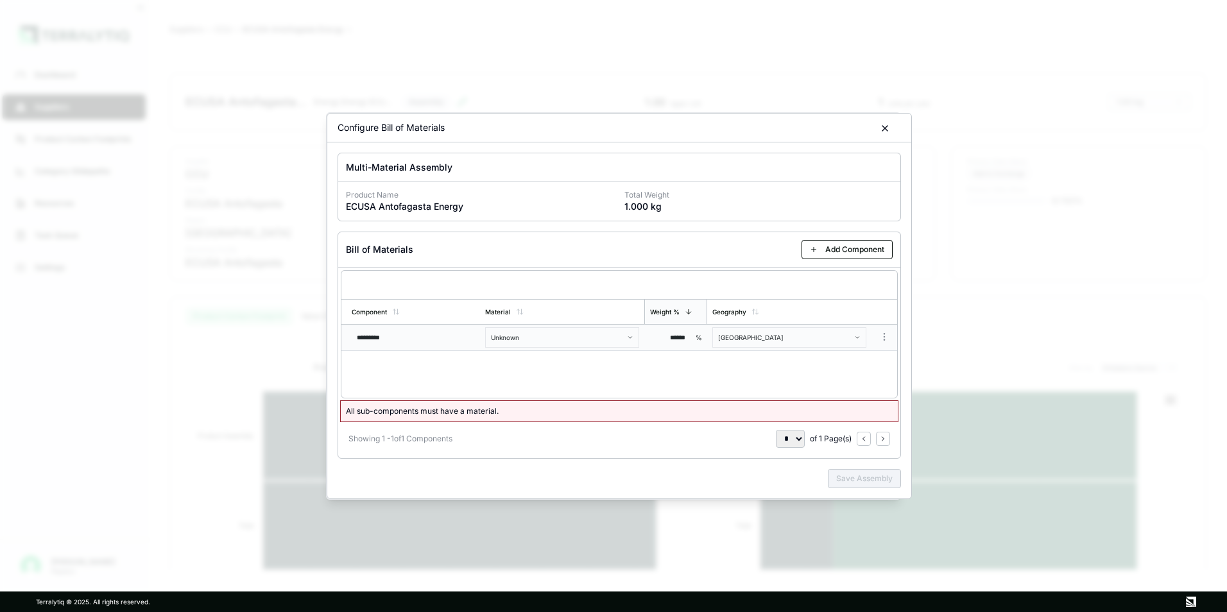
click at [881, 127] on body "Dashboard Suppliers Product Carbon Footprints Category Glidepaths Resources Tas…" at bounding box center [613, 306] width 1227 height 612
click at [883, 127] on icon "button" at bounding box center [885, 128] width 10 height 10
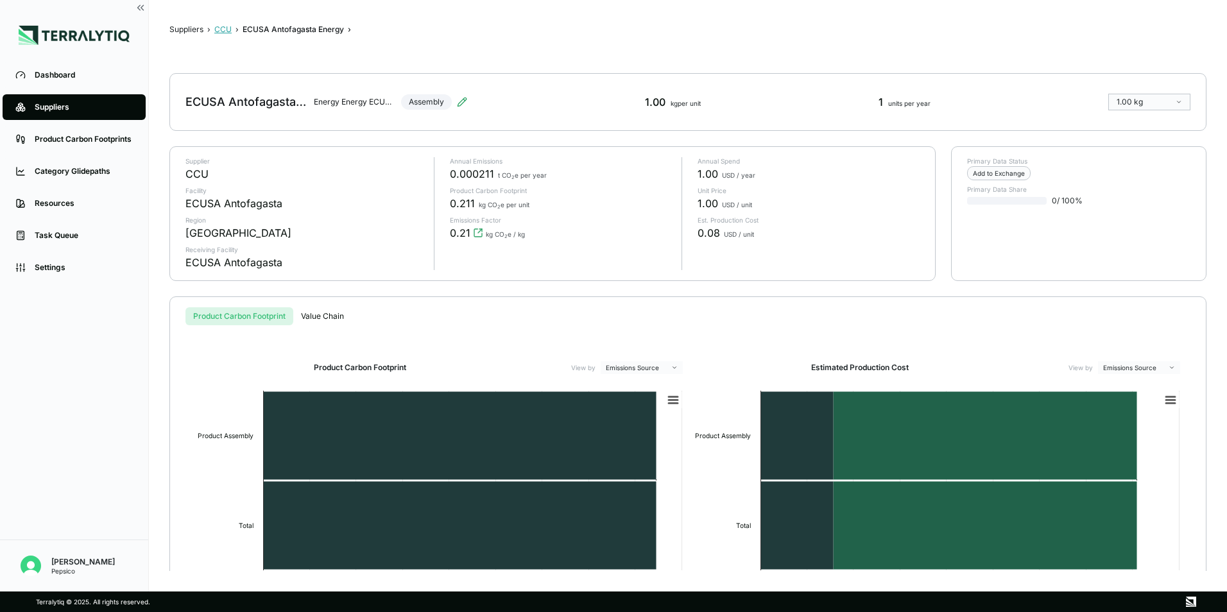
click at [228, 28] on button "CCU" at bounding box center [222, 29] width 17 height 10
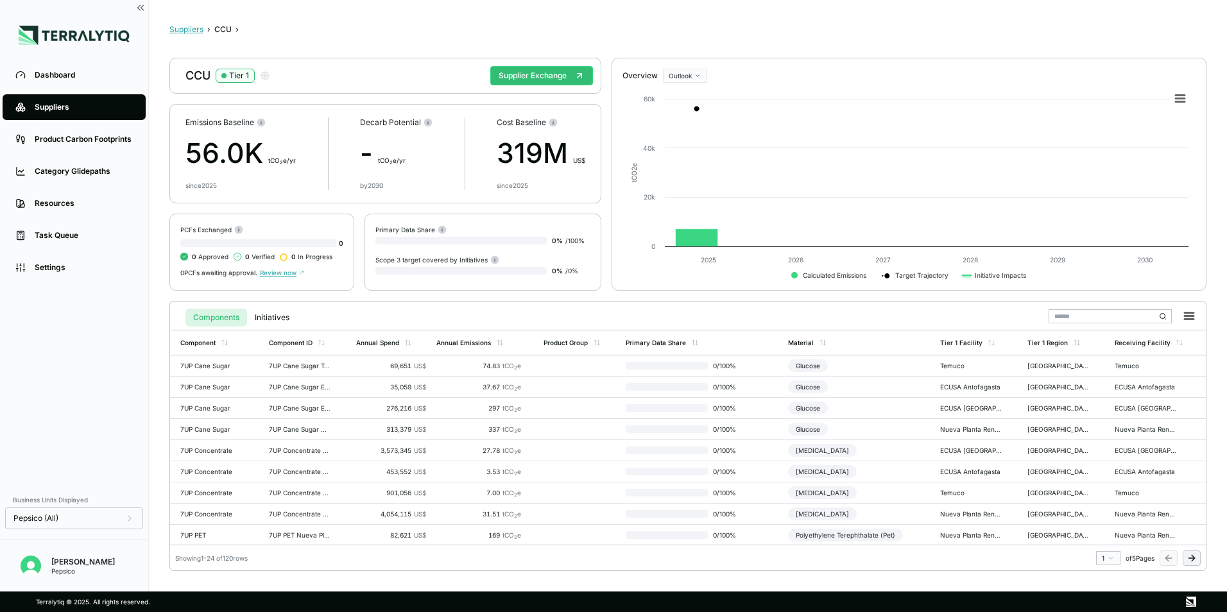
click at [193, 28] on button "Suppliers" at bounding box center [186, 29] width 34 height 10
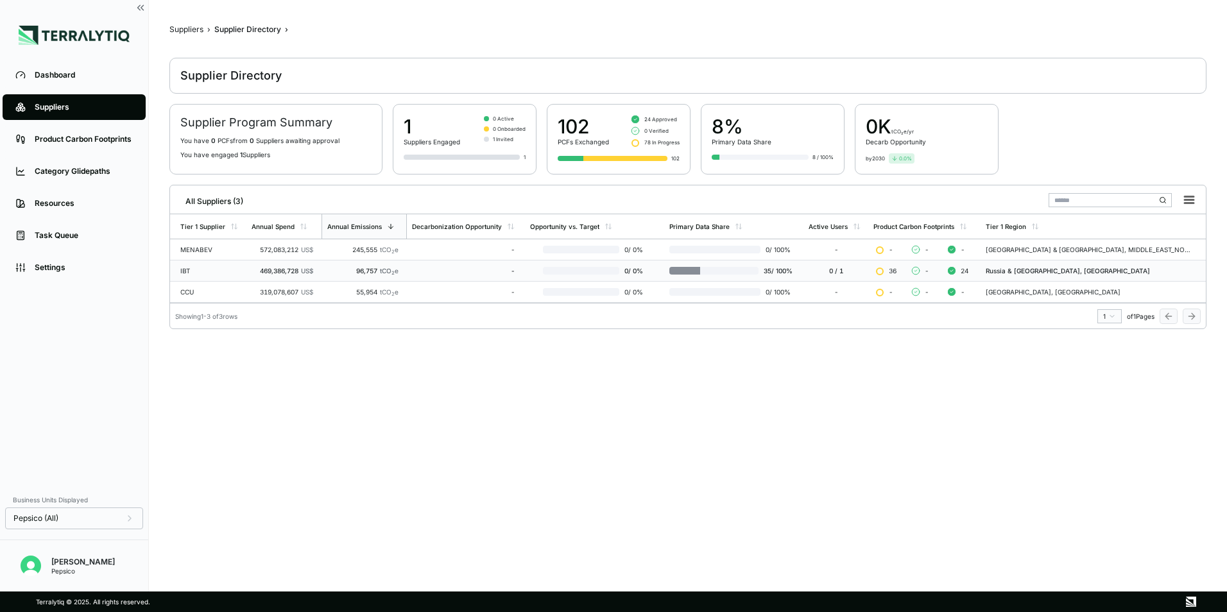
click at [200, 270] on div "IBT" at bounding box center [210, 271] width 61 height 8
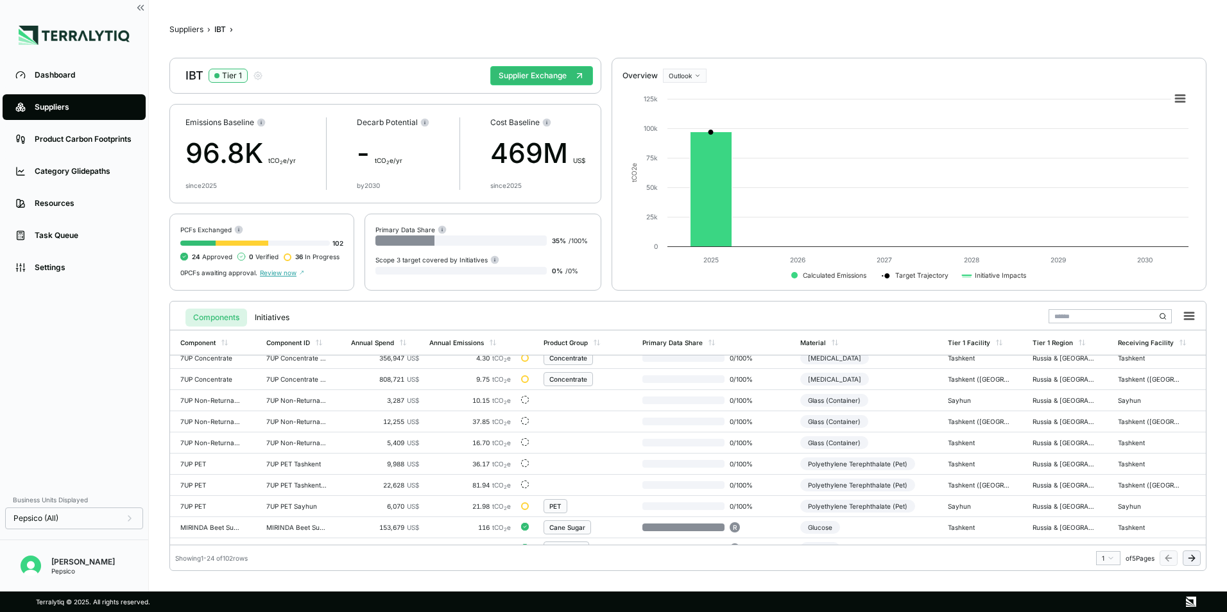
scroll to position [191, 0]
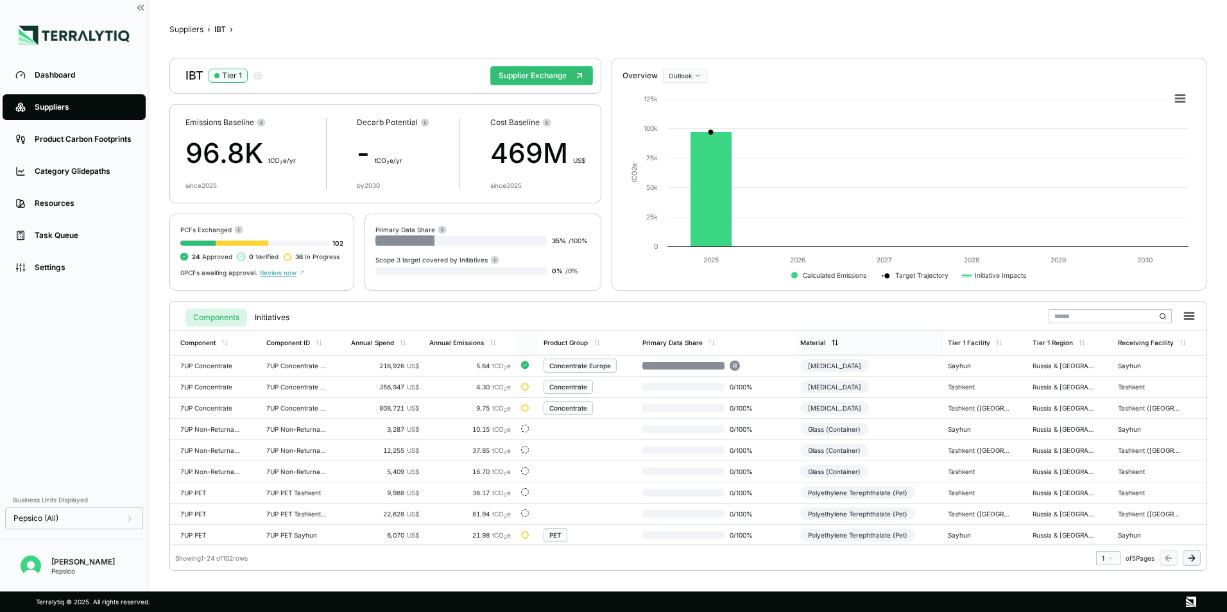
click at [816, 343] on div "Material" at bounding box center [813, 343] width 26 height 8
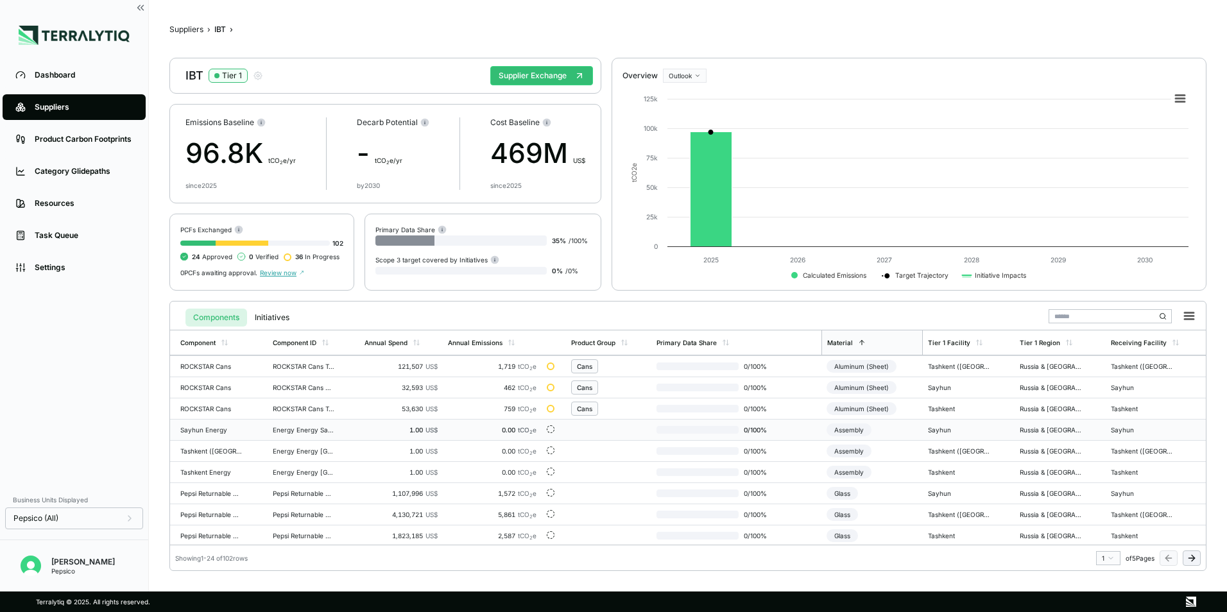
scroll to position [319, 0]
click at [201, 429] on div "Sayhun Energy" at bounding box center [211, 428] width 62 height 8
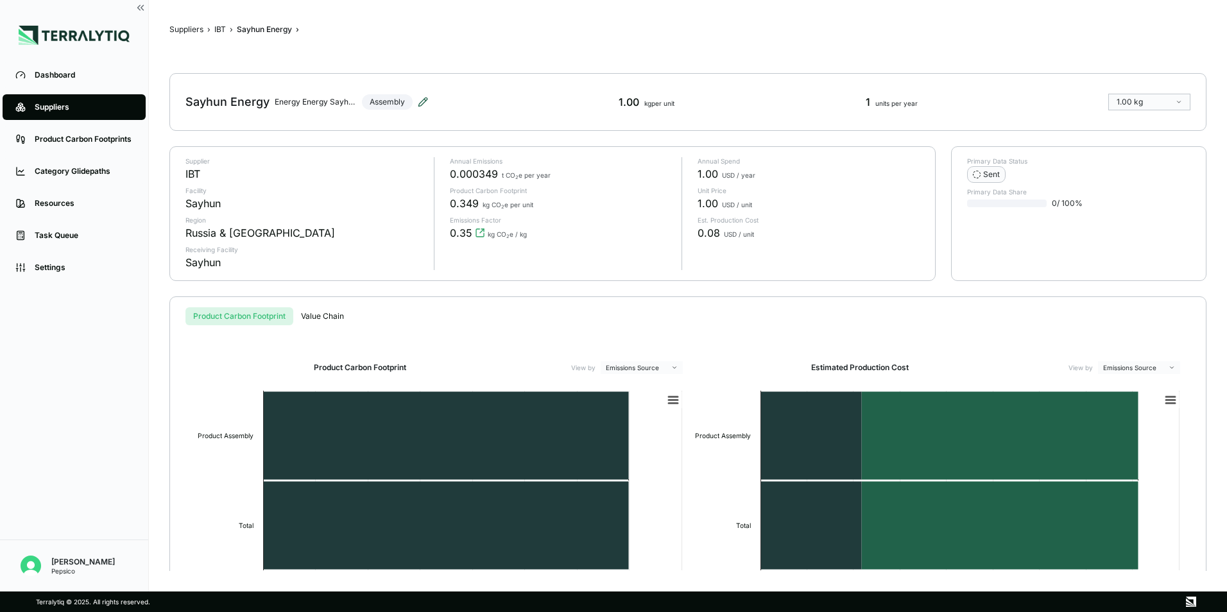
click at [425, 103] on icon at bounding box center [423, 102] width 10 height 10
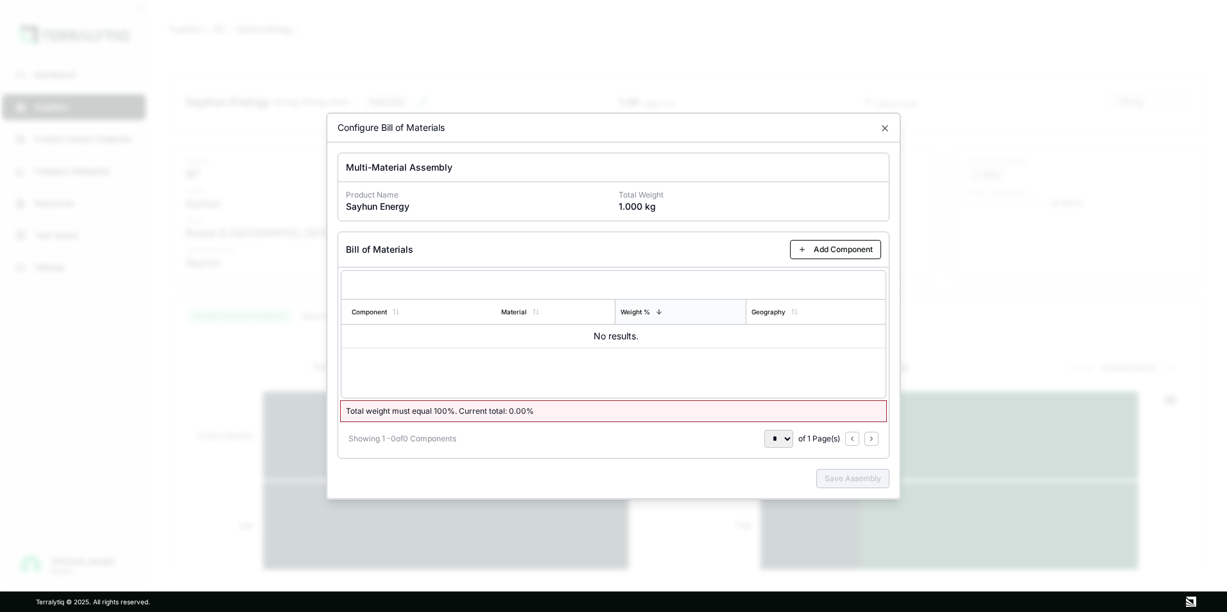
click at [874, 131] on div "Configure Bill of Materials" at bounding box center [613, 128] width 573 height 29
click at [881, 126] on icon "button" at bounding box center [885, 128] width 10 height 10
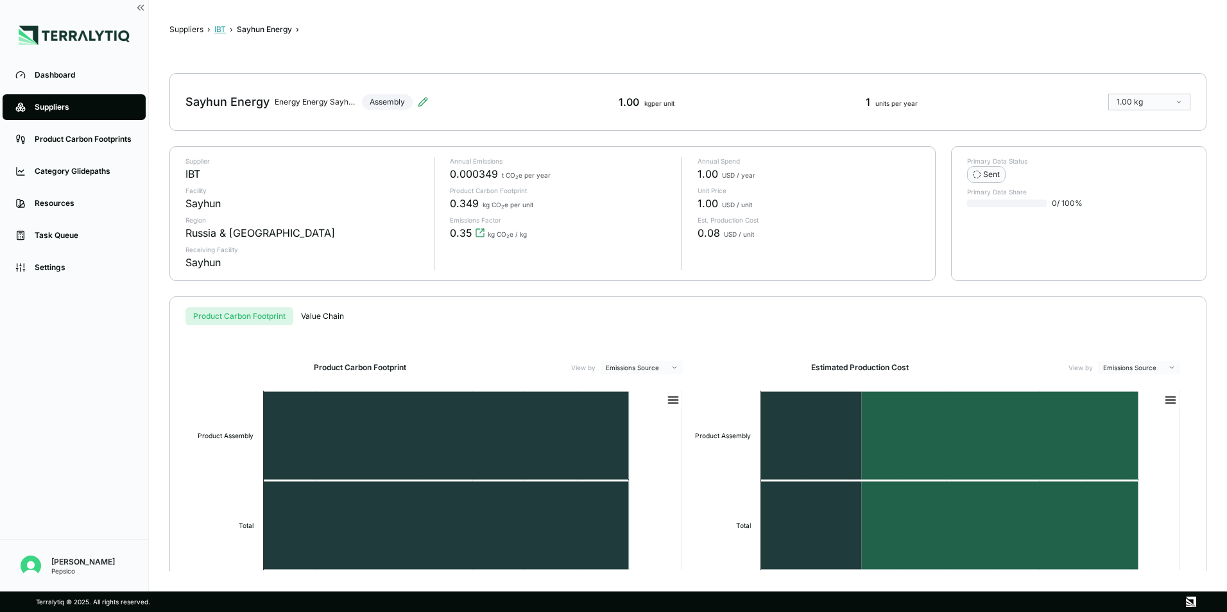
click at [224, 31] on button "IBT" at bounding box center [220, 29] width 12 height 10
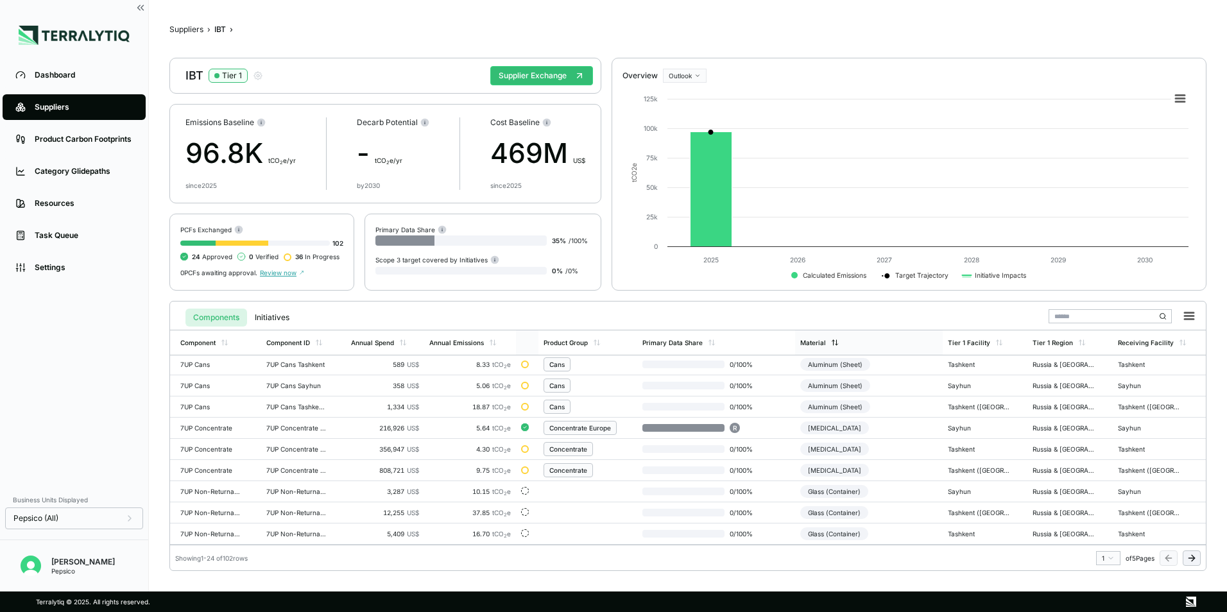
click at [825, 336] on div "Material" at bounding box center [869, 343] width 148 height 24
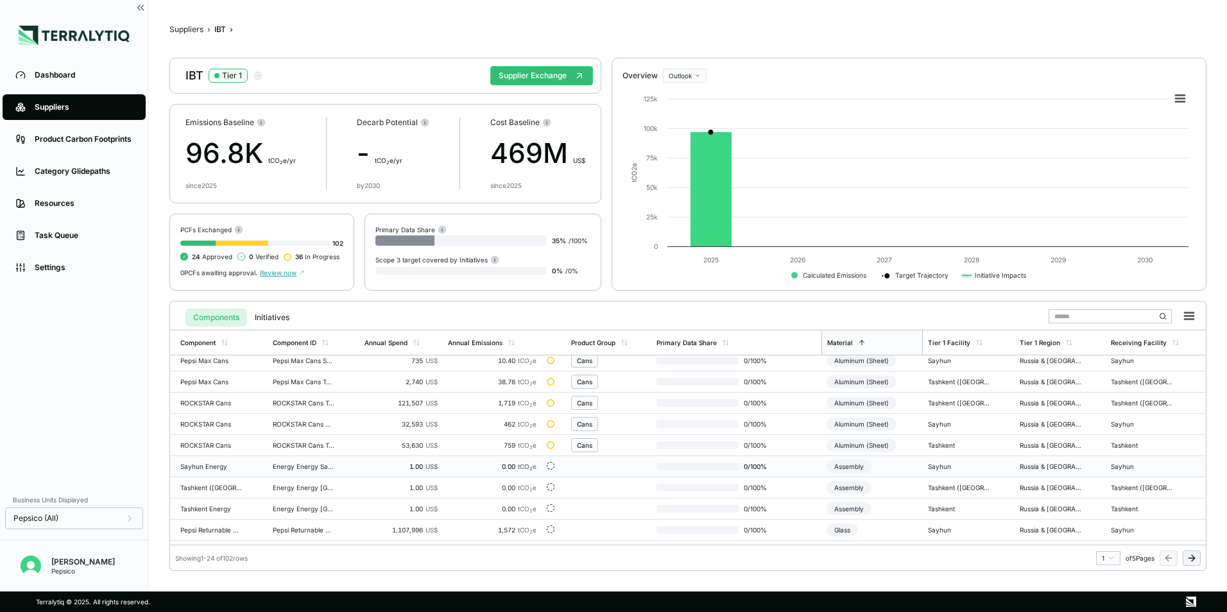
scroll to position [319, 0]
click at [202, 470] on div "Tashkent Energy" at bounding box center [211, 471] width 62 height 8
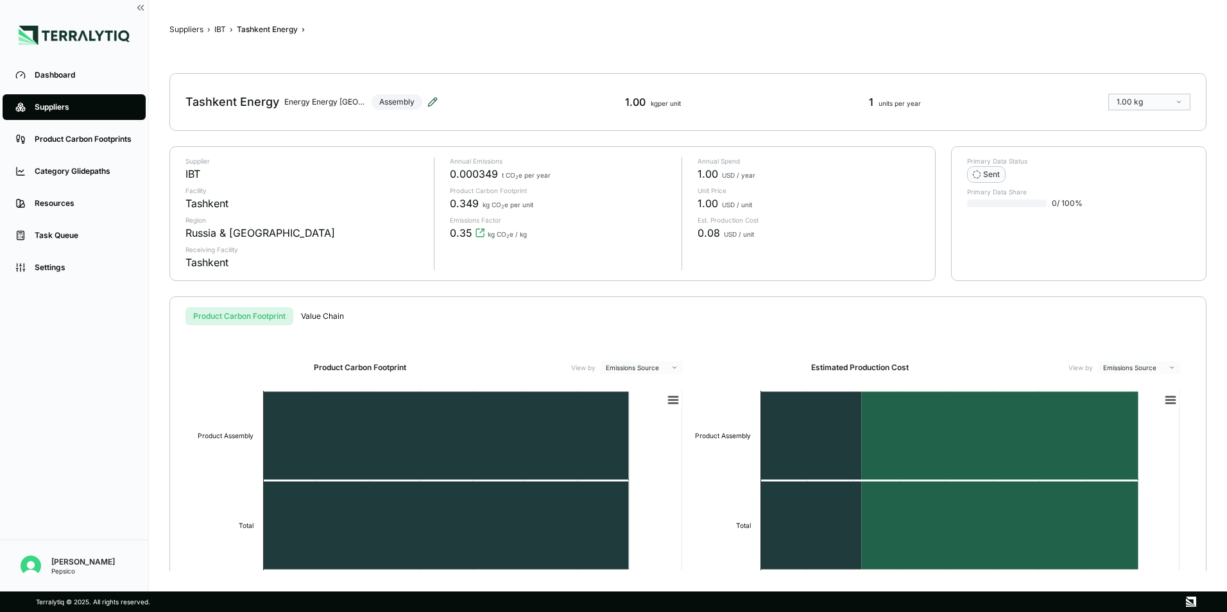
click at [431, 101] on icon at bounding box center [432, 102] width 8 height 8
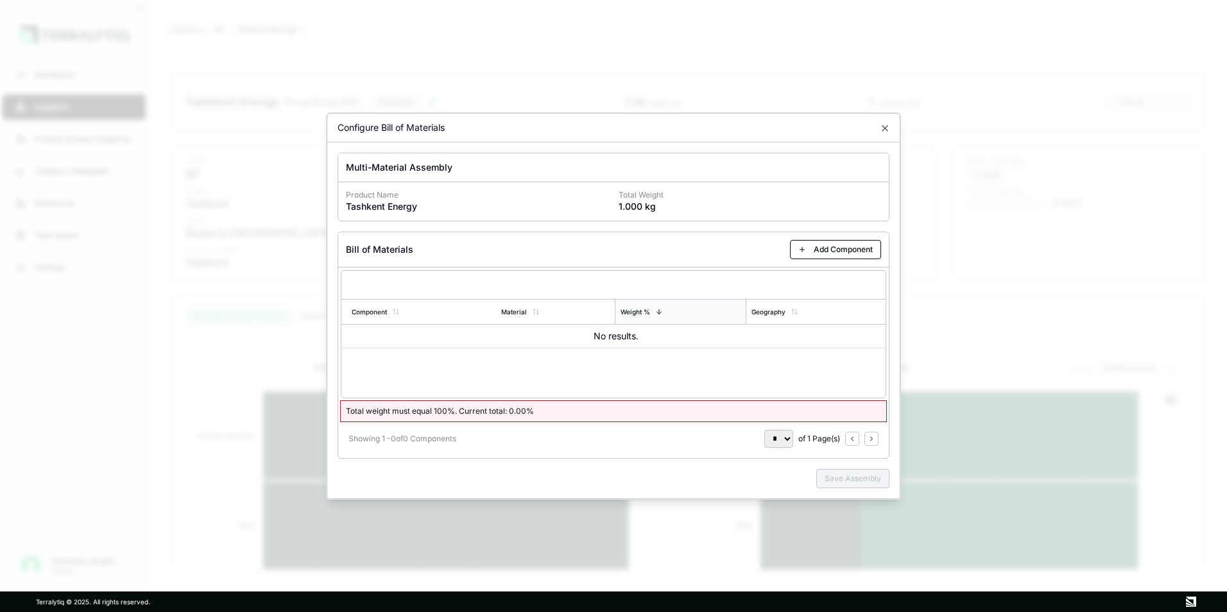
click at [886, 122] on div "Configure Bill of Materials" at bounding box center [613, 128] width 573 height 29
click at [886, 133] on icon "button" at bounding box center [885, 128] width 10 height 10
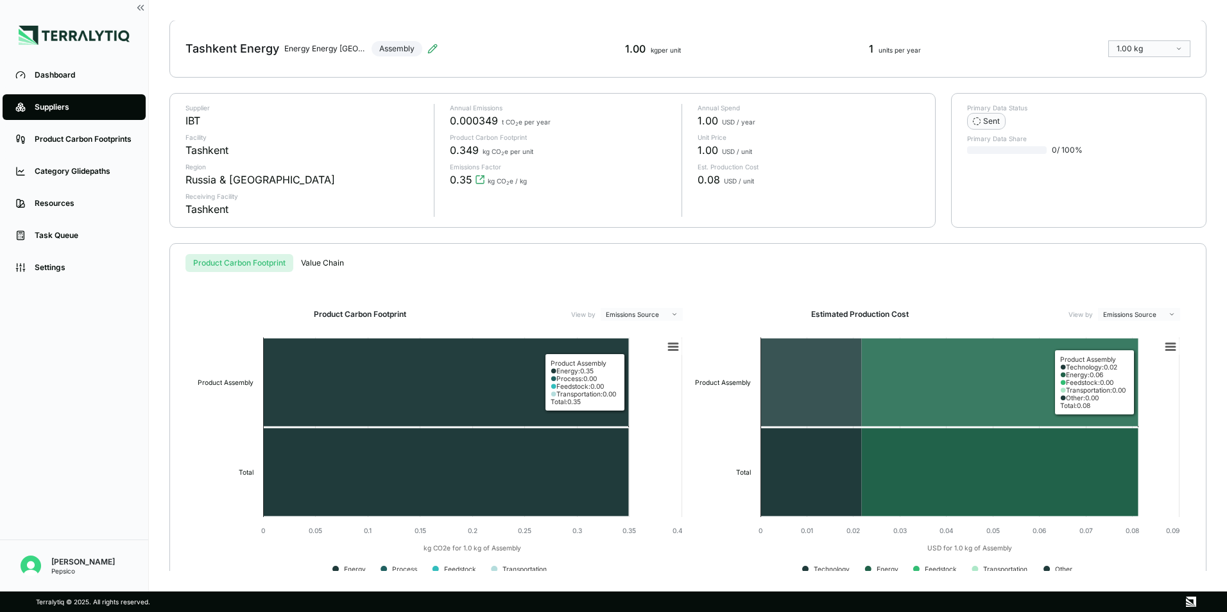
scroll to position [81, 0]
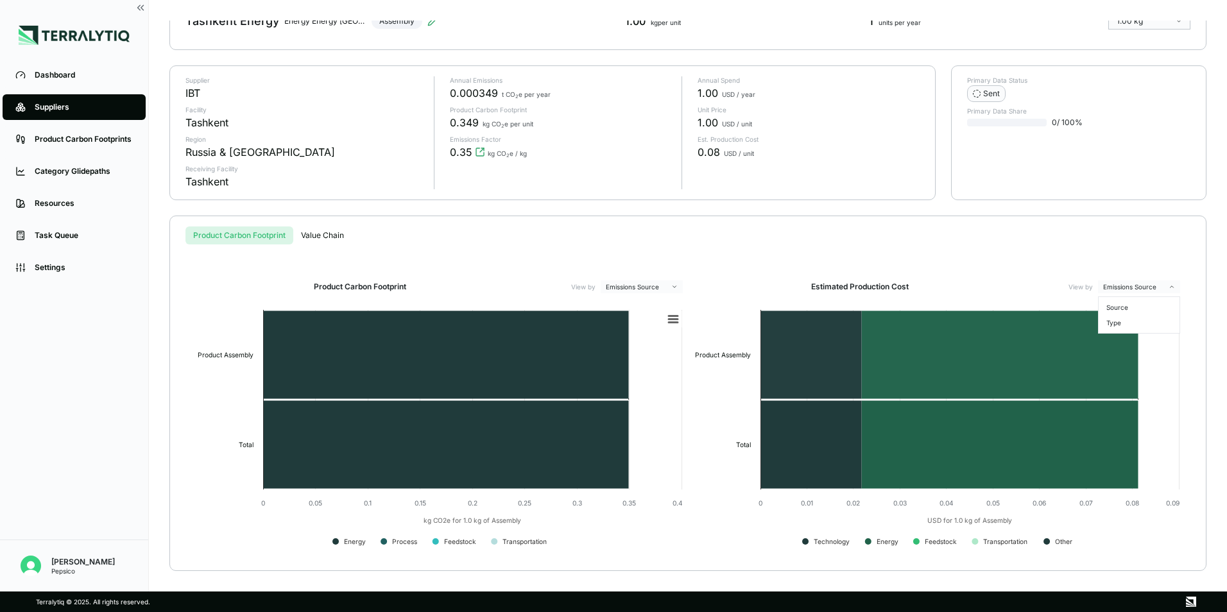
click at [1154, 283] on html "Dashboard Suppliers Product Carbon Footprints Category Glidepaths Resources Tas…" at bounding box center [613, 306] width 1227 height 612
click at [1126, 311] on div "Source" at bounding box center [1139, 307] width 76 height 15
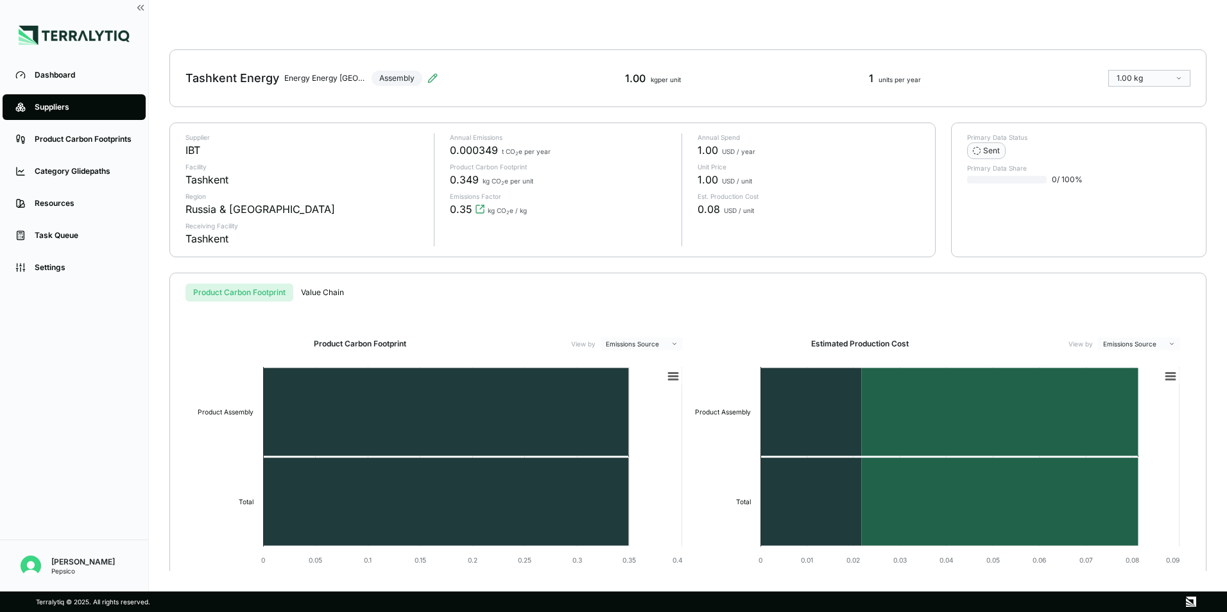
scroll to position [0, 0]
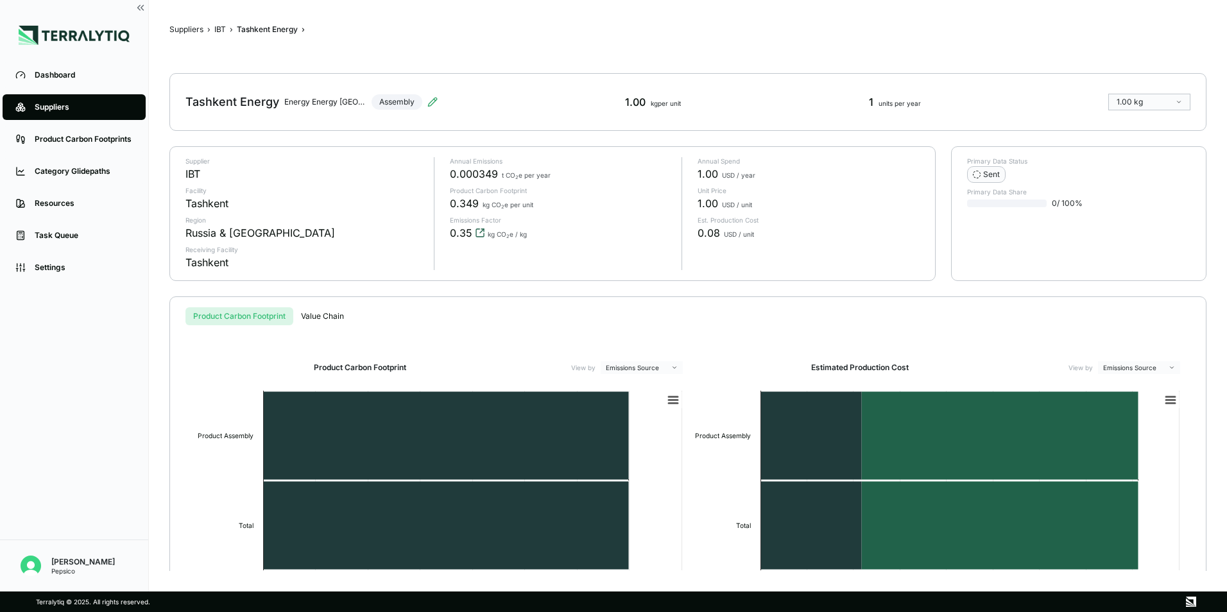
click at [477, 232] on icon "View audit trail" at bounding box center [480, 233] width 10 height 10
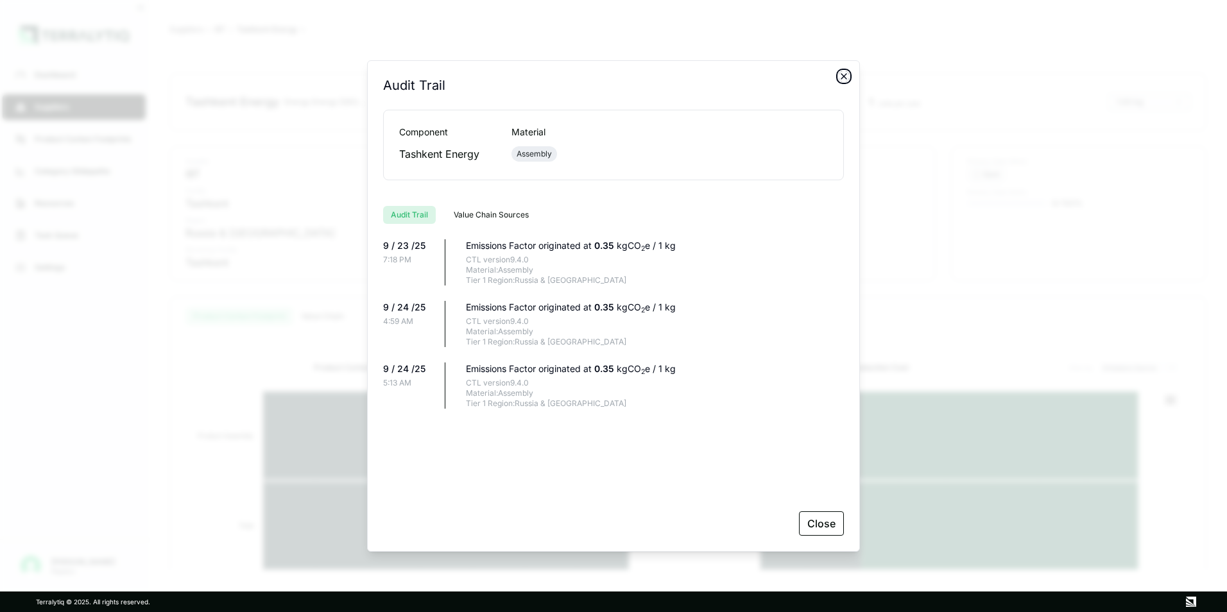
click at [845, 73] on icon "button" at bounding box center [844, 76] width 10 height 10
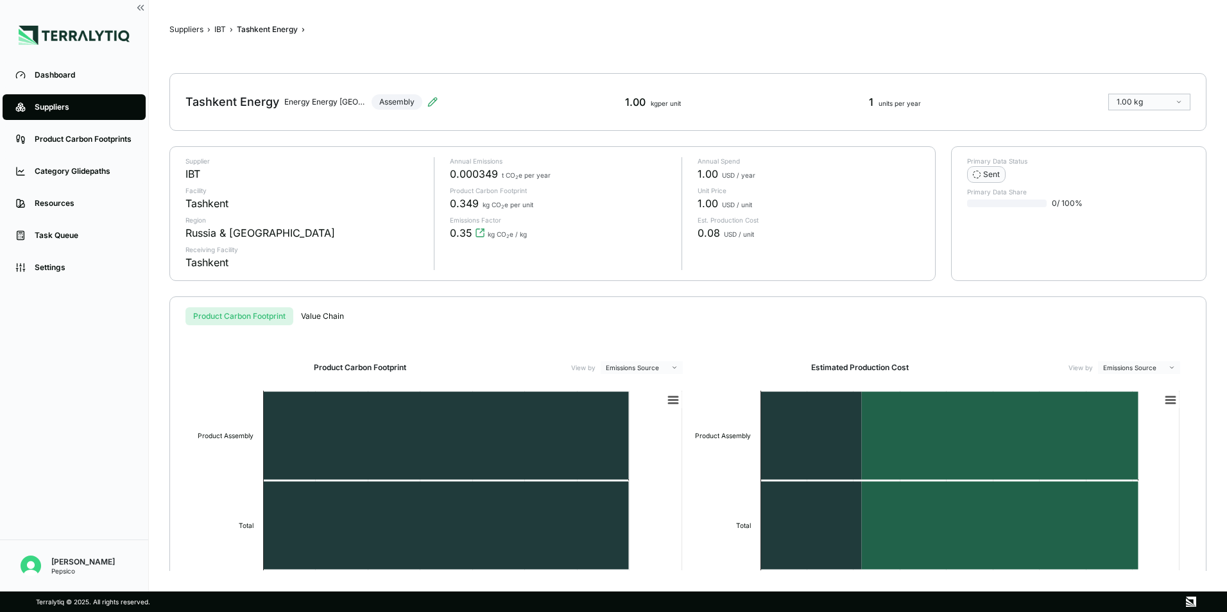
click at [393, 101] on div "Tashkent Energy Energy Energy Tashkent Assembly" at bounding box center [311, 102] width 252 height 36
click at [1125, 103] on html "Dashboard Suppliers Product Carbon Footprints Category Glidepaths Resources Tas…" at bounding box center [613, 306] width 1227 height 612
click at [1112, 80] on html "Dashboard Suppliers Product Carbon Footprints Category Glidepaths Resources Tas…" at bounding box center [613, 306] width 1227 height 612
click at [1120, 99] on html "Dashboard Suppliers Product Carbon Footprints Category Glidepaths Resources Tas…" at bounding box center [613, 306] width 1227 height 612
click at [1128, 124] on div "Absolute" at bounding box center [1150, 122] width 72 height 10
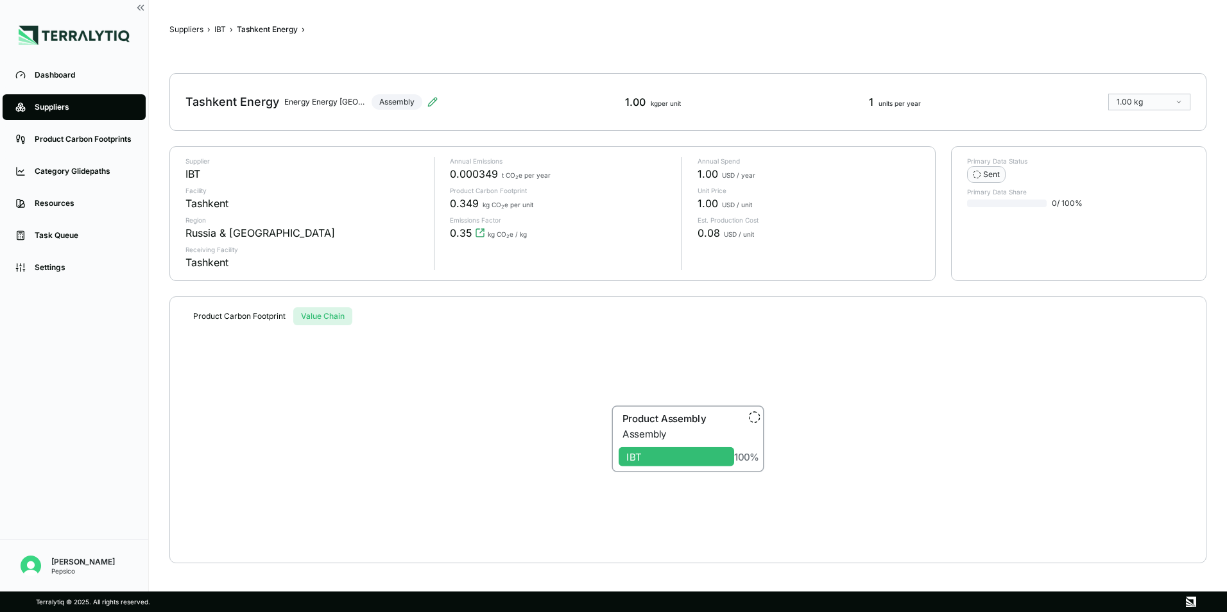
click at [323, 315] on button "Value Chain" at bounding box center [322, 316] width 59 height 18
click at [252, 315] on button "Product Carbon Footprint" at bounding box center [239, 316] width 108 height 18
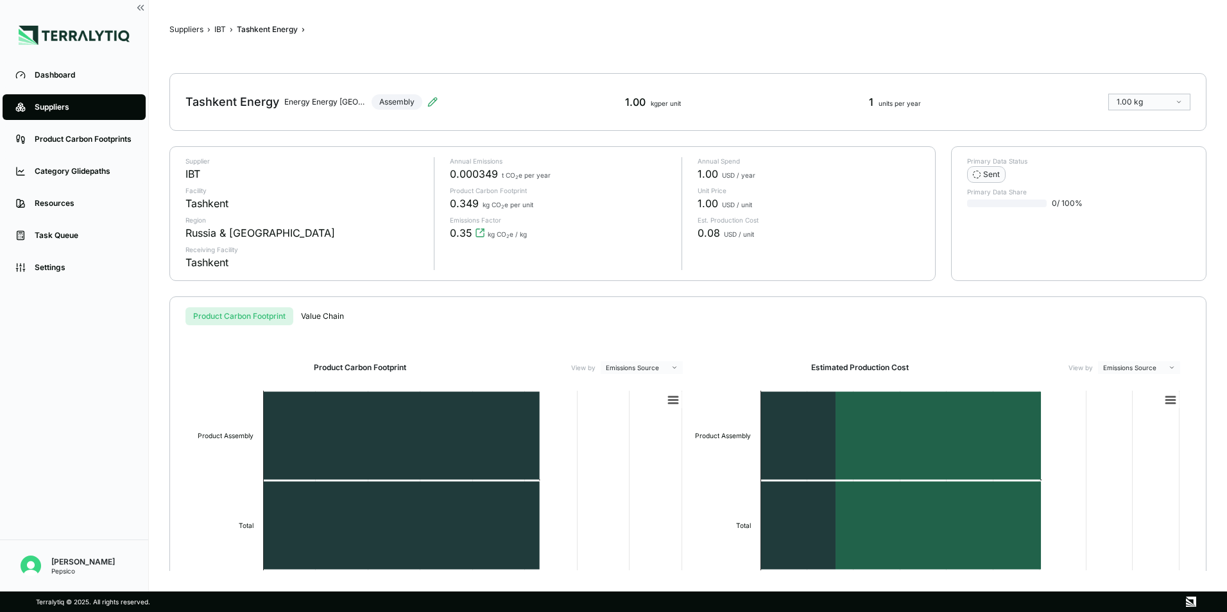
click at [318, 316] on button "Value Chain" at bounding box center [322, 316] width 58 height 18
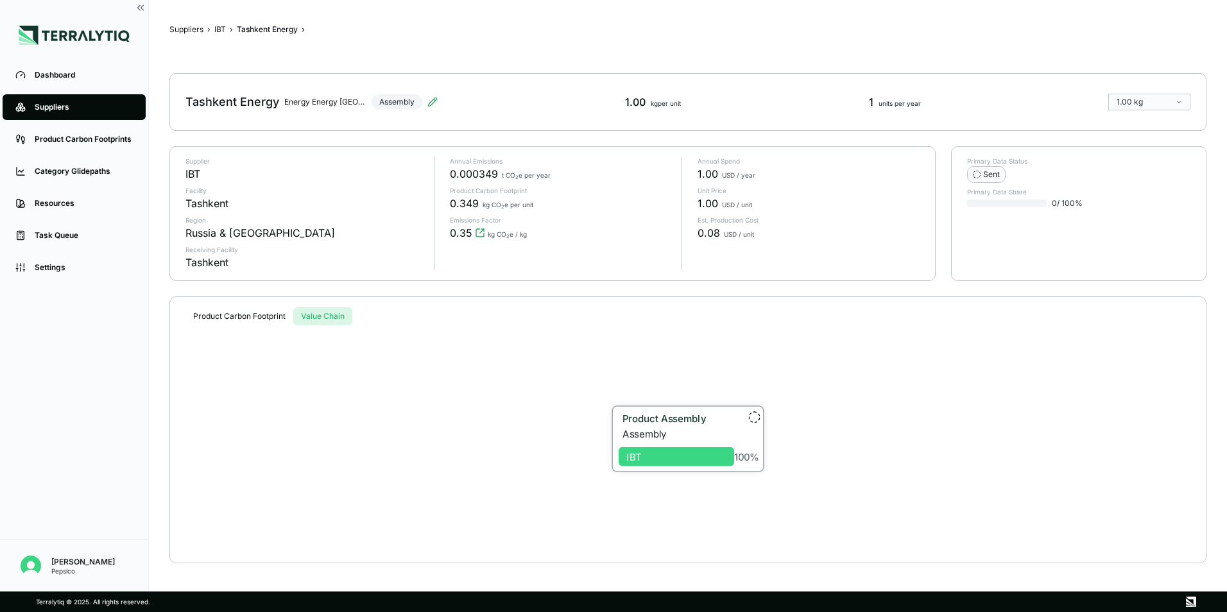
click at [673, 466] on span "IBT" at bounding box center [677, 456] width 116 height 19
click at [638, 426] on div "Product Assembly" at bounding box center [673, 420] width 108 height 15
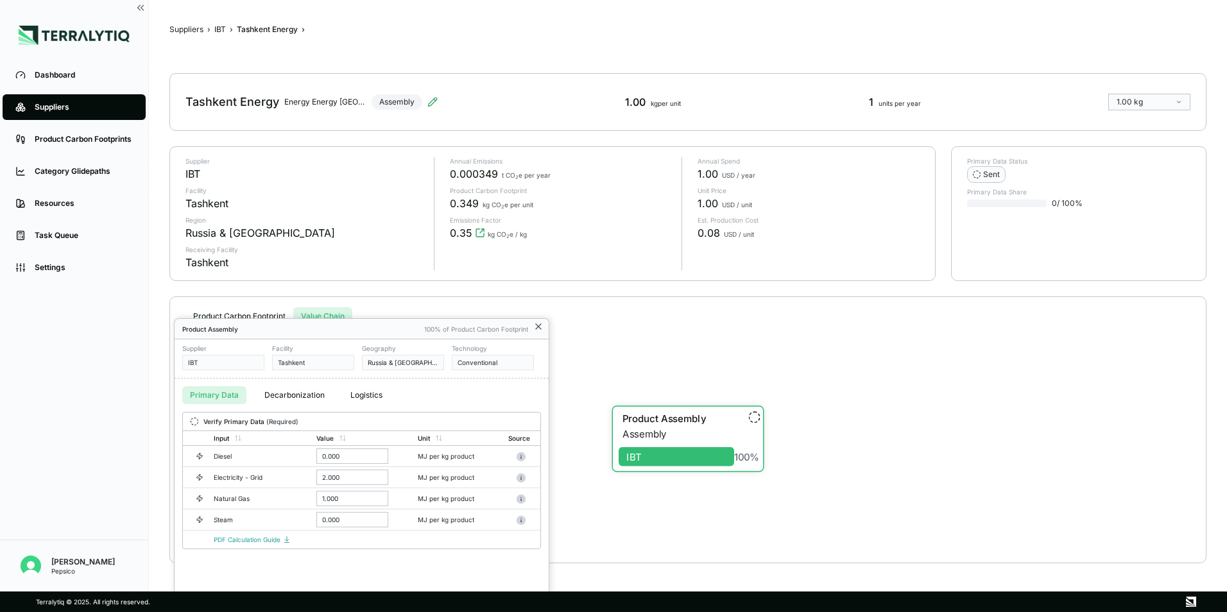
click at [538, 323] on icon at bounding box center [538, 327] width 10 height 10
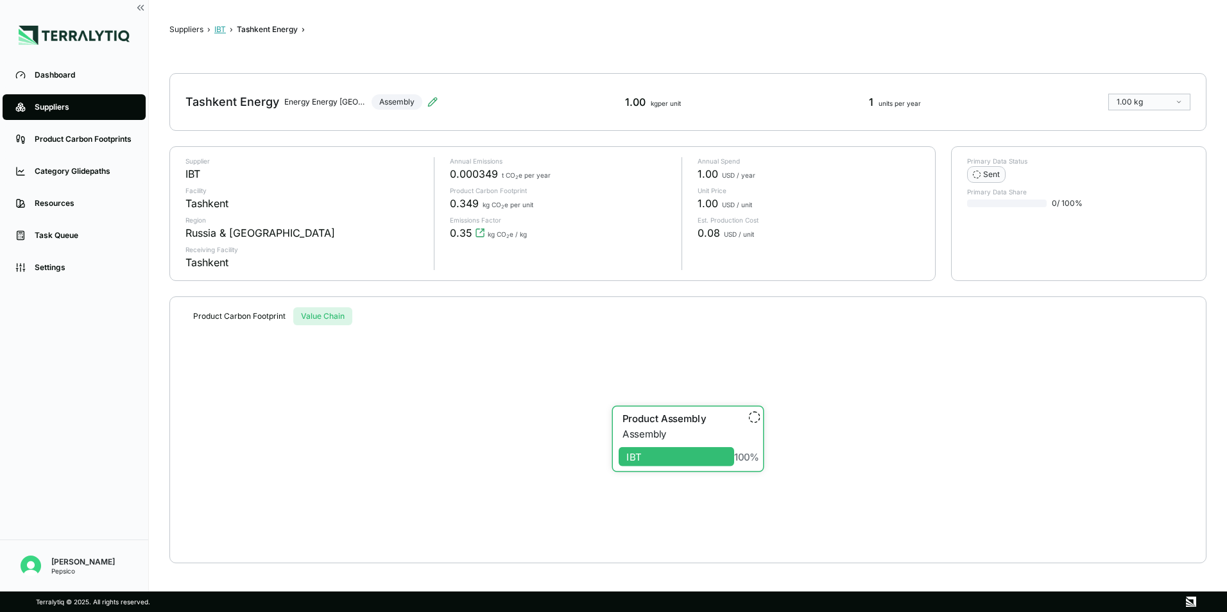
click at [218, 26] on button "IBT" at bounding box center [220, 29] width 12 height 10
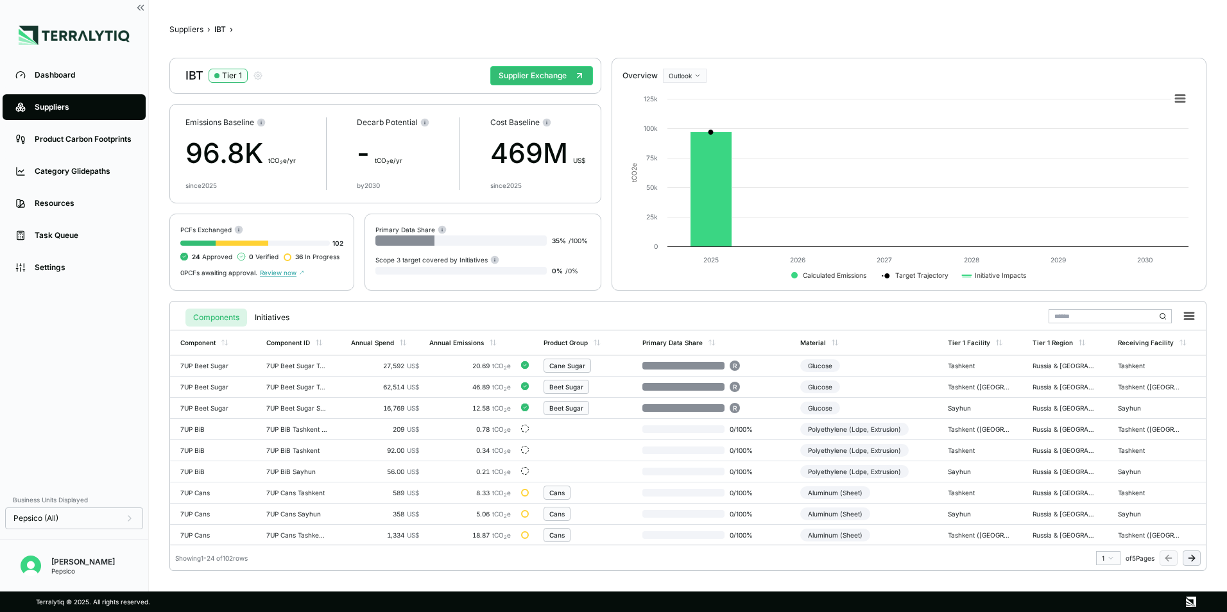
click at [210, 31] on div "Suppliers › IBT ›" at bounding box center [687, 29] width 1037 height 10
click at [207, 28] on div "Suppliers ›" at bounding box center [189, 29] width 41 height 10
click at [183, 28] on button "Suppliers" at bounding box center [186, 29] width 34 height 10
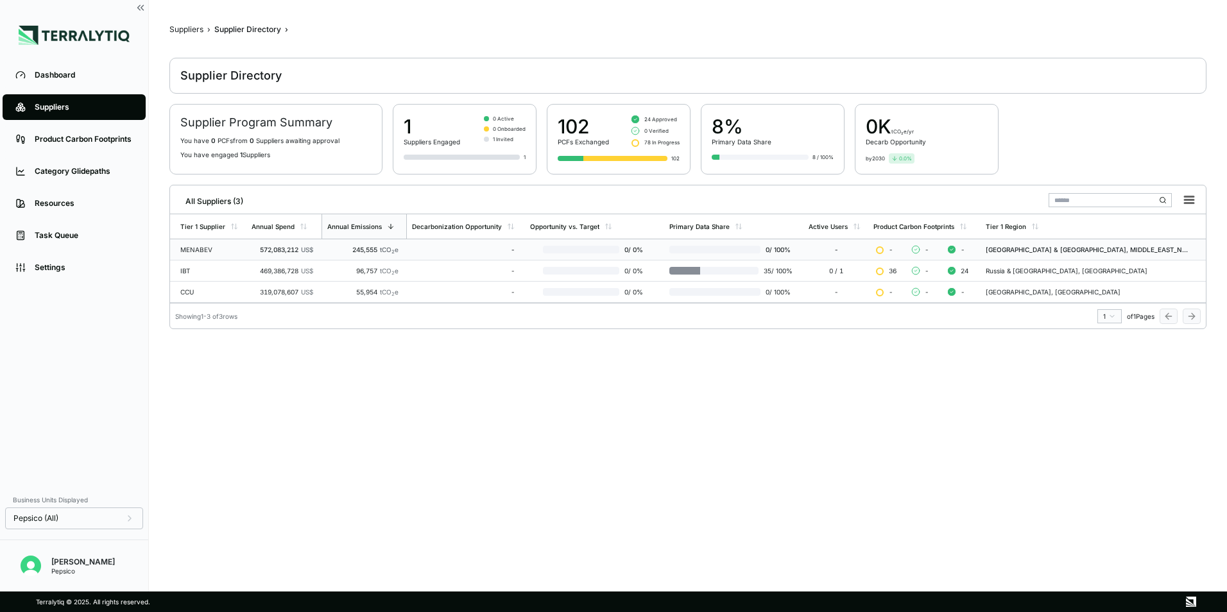
click at [219, 252] on div "MENABEV" at bounding box center [210, 250] width 61 height 8
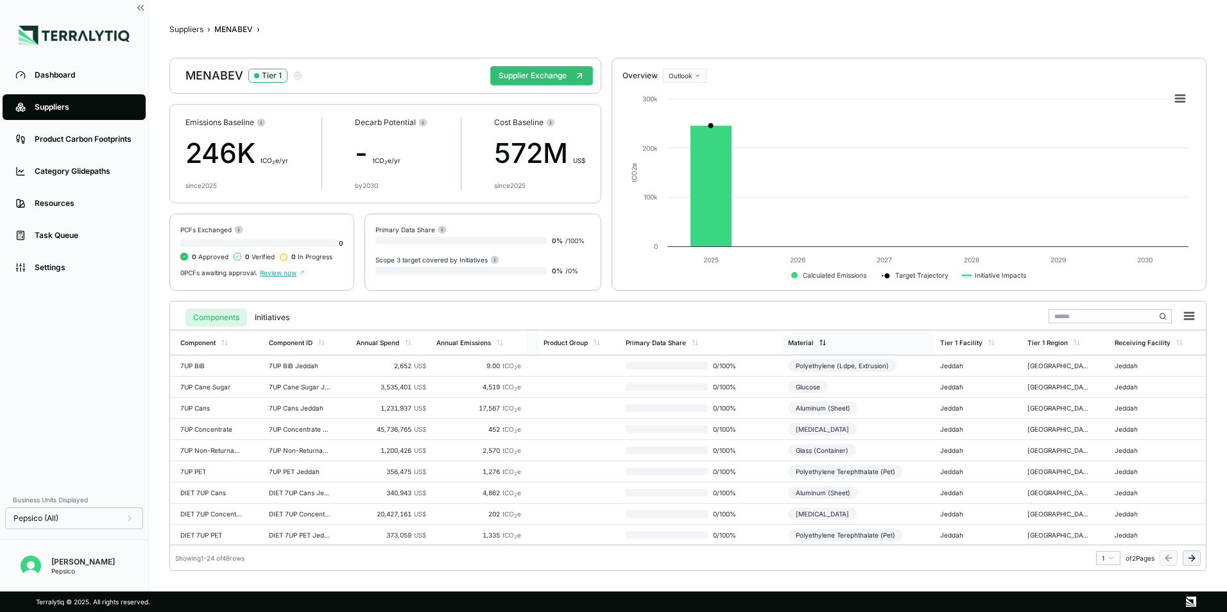
click at [825, 340] on div "Material" at bounding box center [859, 343] width 152 height 24
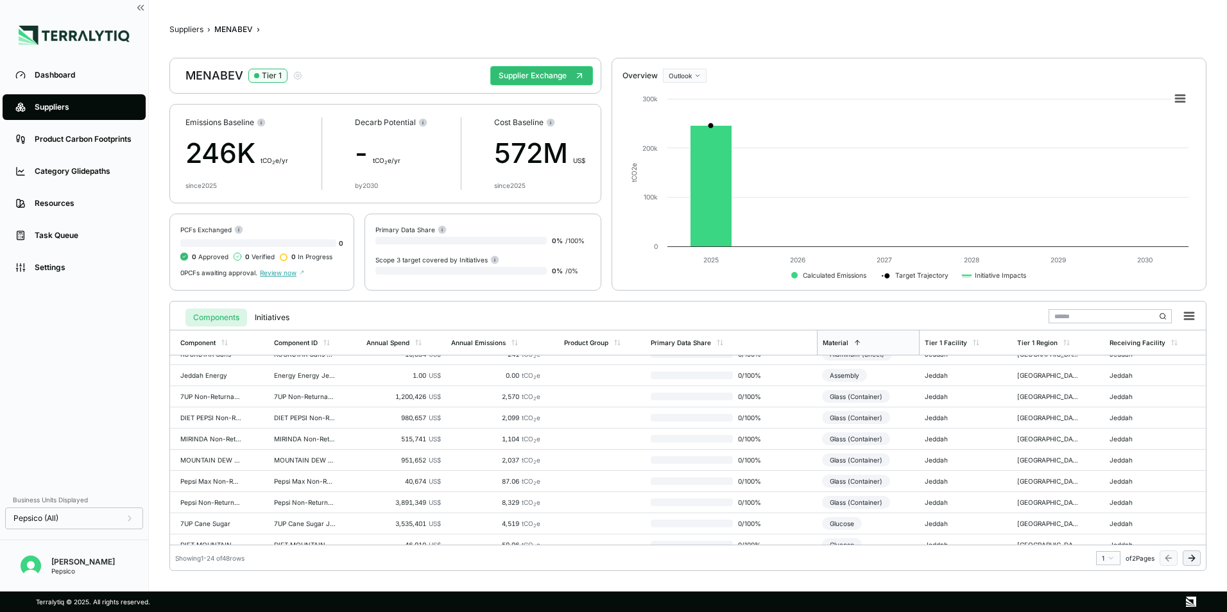
scroll to position [62, 0]
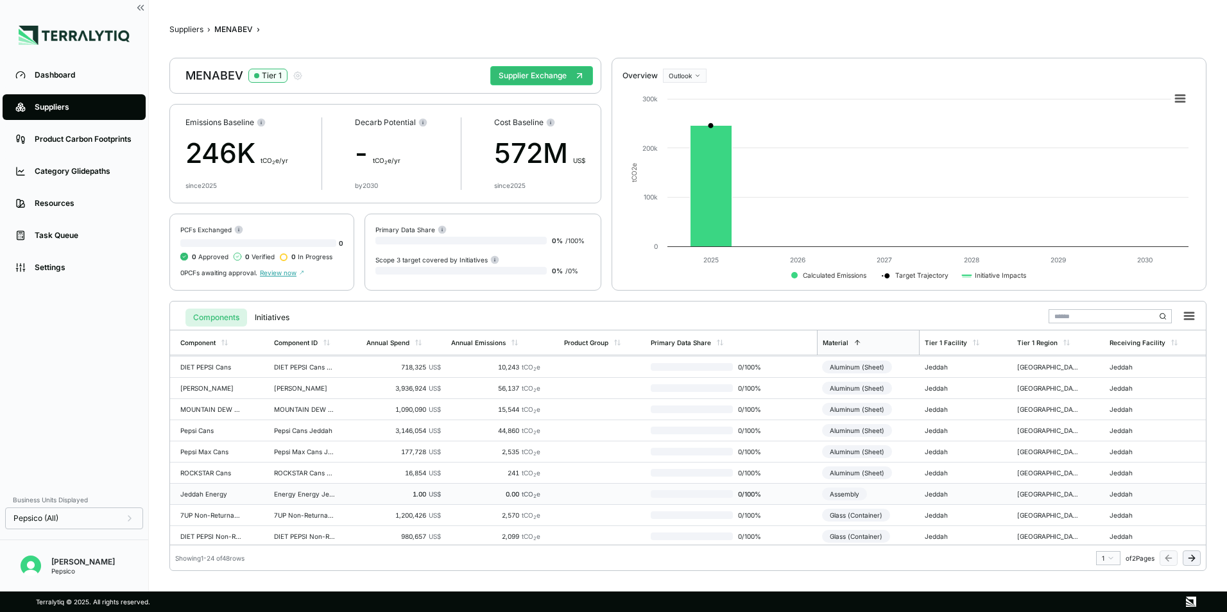
click at [277, 496] on div "Energy Energy Jeddah" at bounding box center [305, 494] width 62 height 8
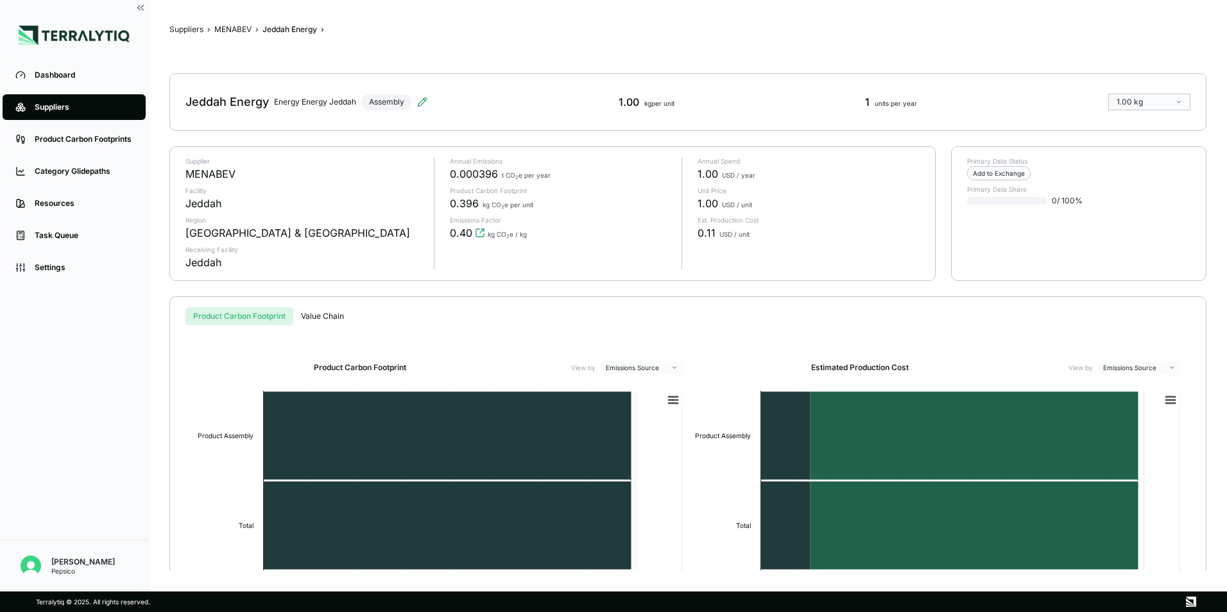
click at [324, 318] on button "Value Chain" at bounding box center [322, 316] width 58 height 18
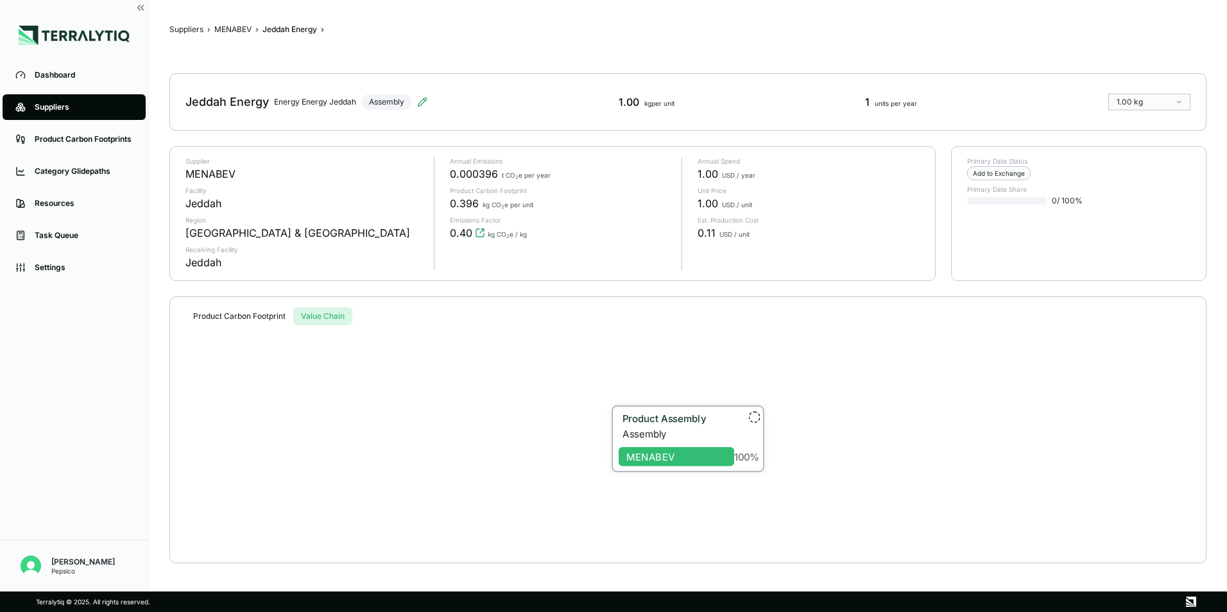
click at [650, 431] on div "Assembly" at bounding box center [679, 434] width 112 height 12
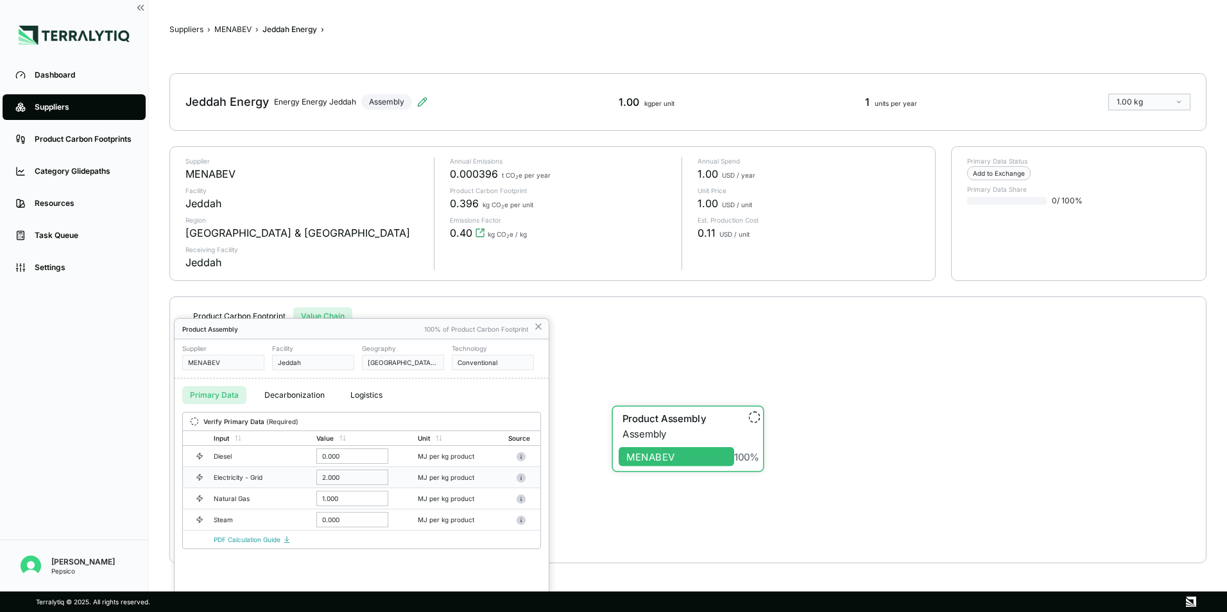
click at [360, 479] on div "2.000" at bounding box center [352, 477] width 72 height 15
click at [346, 475] on div "2.000" at bounding box center [352, 477] width 72 height 15
click at [362, 481] on div "2.000" at bounding box center [352, 477] width 72 height 15
click at [232, 482] on td "Electricity - Grid" at bounding box center [260, 477] width 103 height 21
click at [329, 480] on div "2.000" at bounding box center [352, 477] width 72 height 15
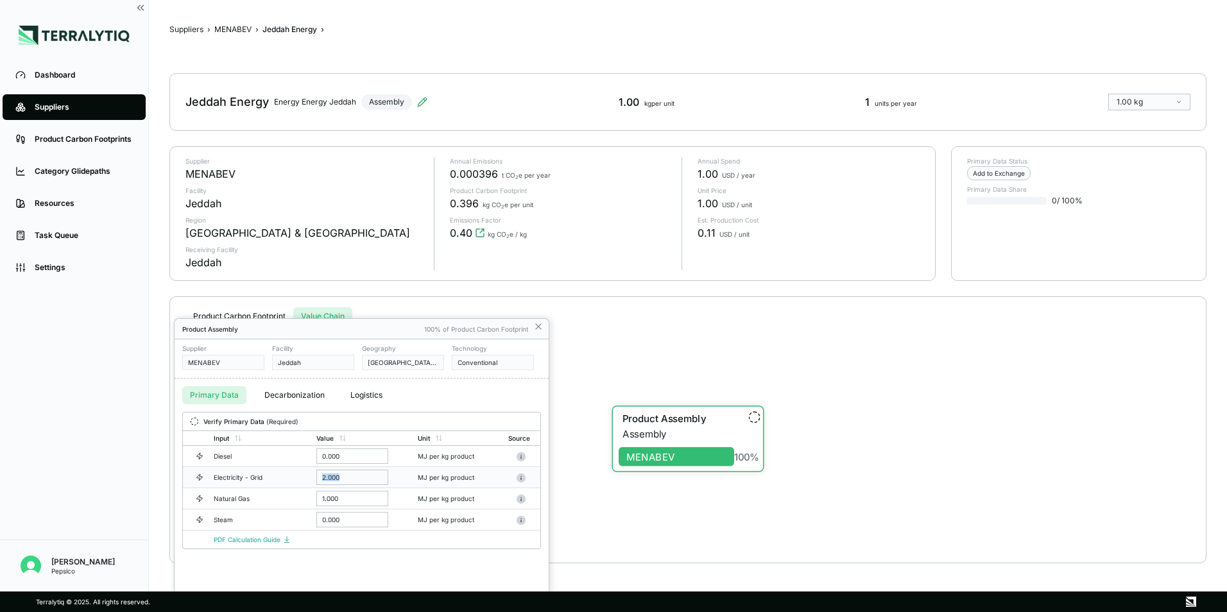
click at [331, 479] on div "2.000" at bounding box center [352, 477] width 72 height 15
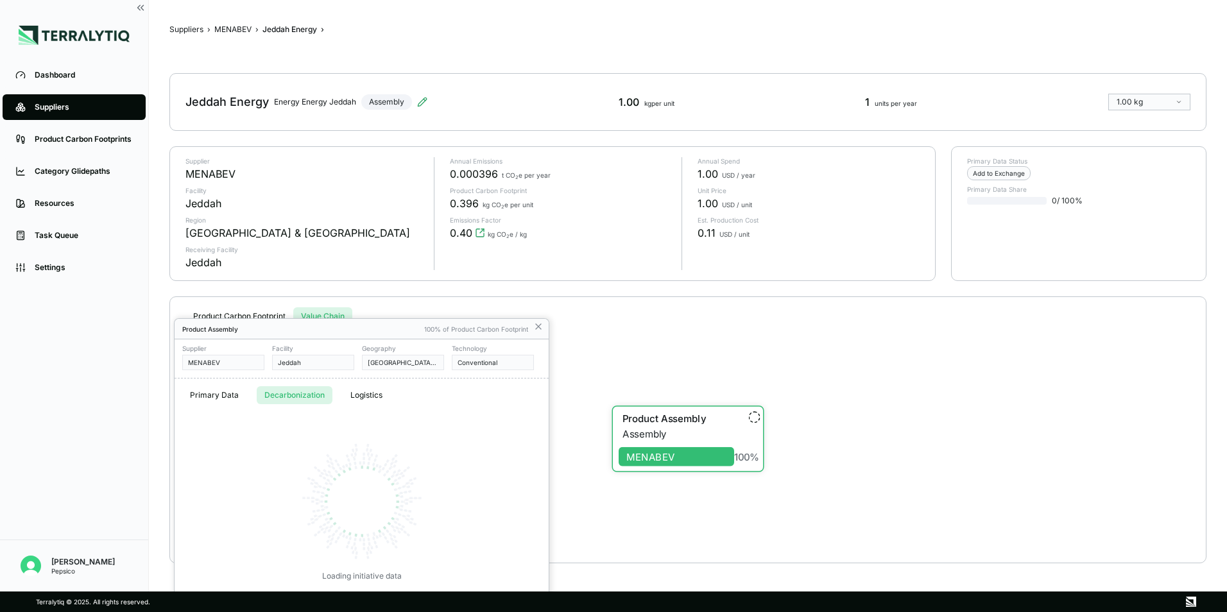
click at [278, 390] on button "Decarbonization" at bounding box center [295, 395] width 76 height 18
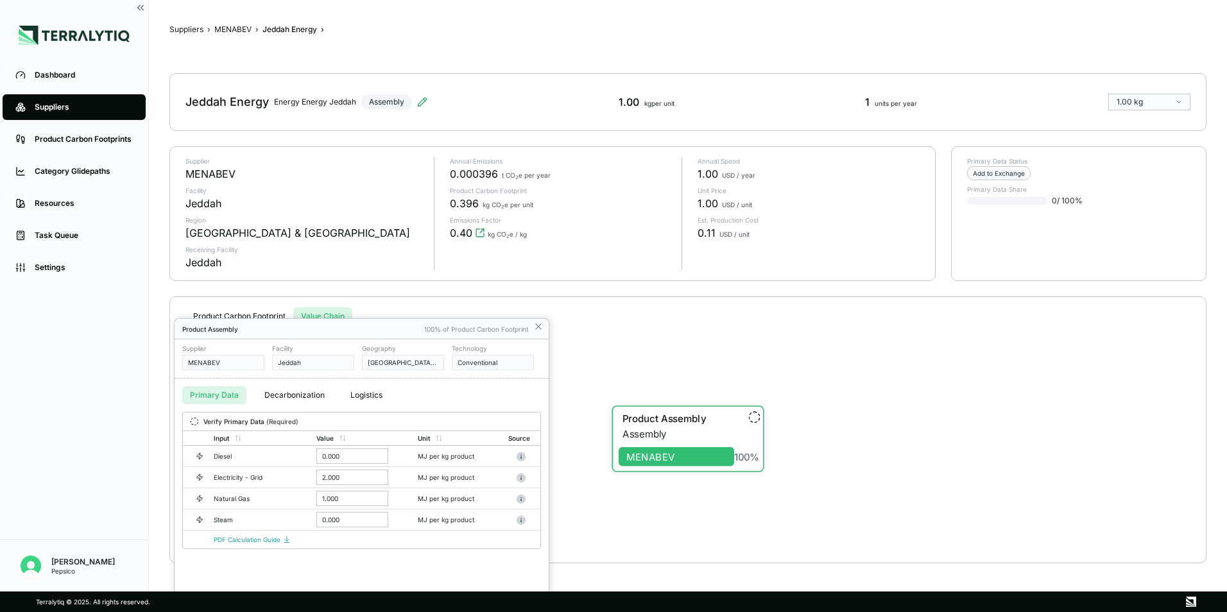
click at [221, 395] on button "Primary Data" at bounding box center [214, 395] width 64 height 18
click at [346, 449] on div "0.000" at bounding box center [352, 456] width 72 height 15
click at [346, 455] on div "0.000" at bounding box center [352, 456] width 72 height 15
click at [339, 479] on div "2.000" at bounding box center [352, 477] width 72 height 15
click at [340, 478] on div "2.000" at bounding box center [352, 477] width 72 height 15
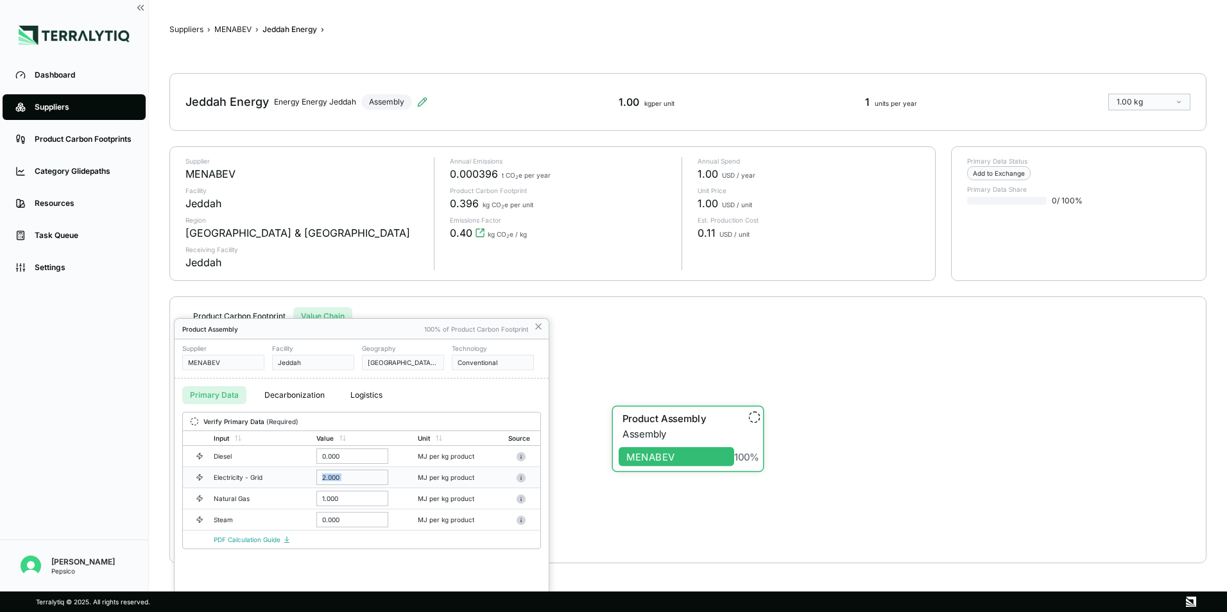
click at [340, 478] on div "2.000" at bounding box center [352, 477] width 72 height 15
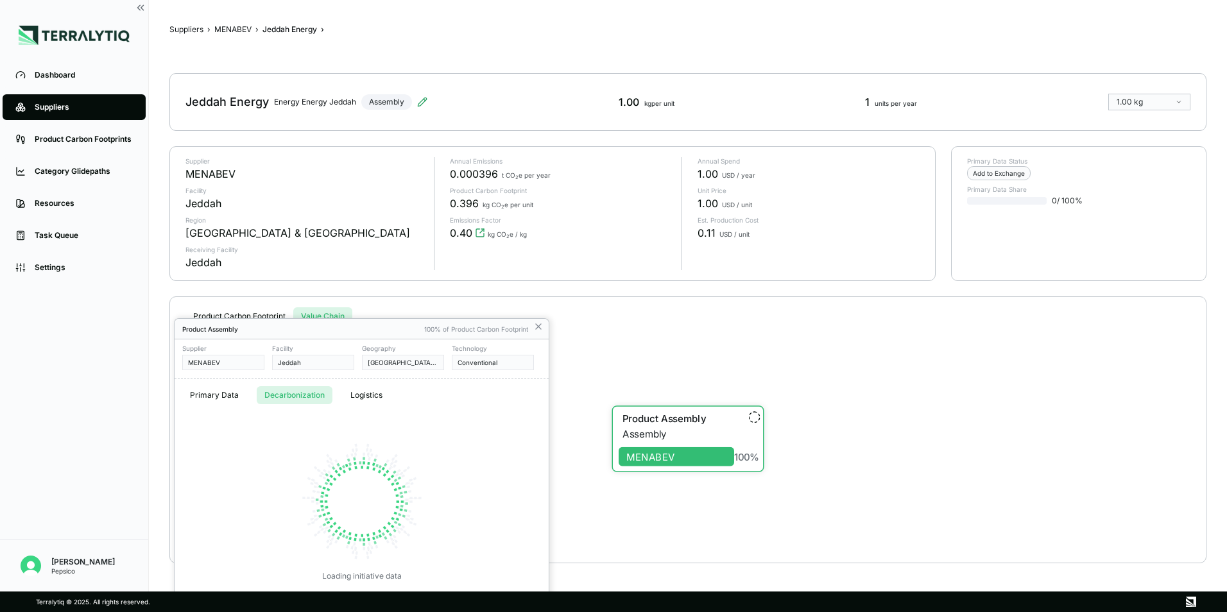
click at [273, 393] on button "Decarbonization" at bounding box center [295, 395] width 76 height 18
click at [192, 393] on button "Primary Data" at bounding box center [214, 395] width 64 height 18
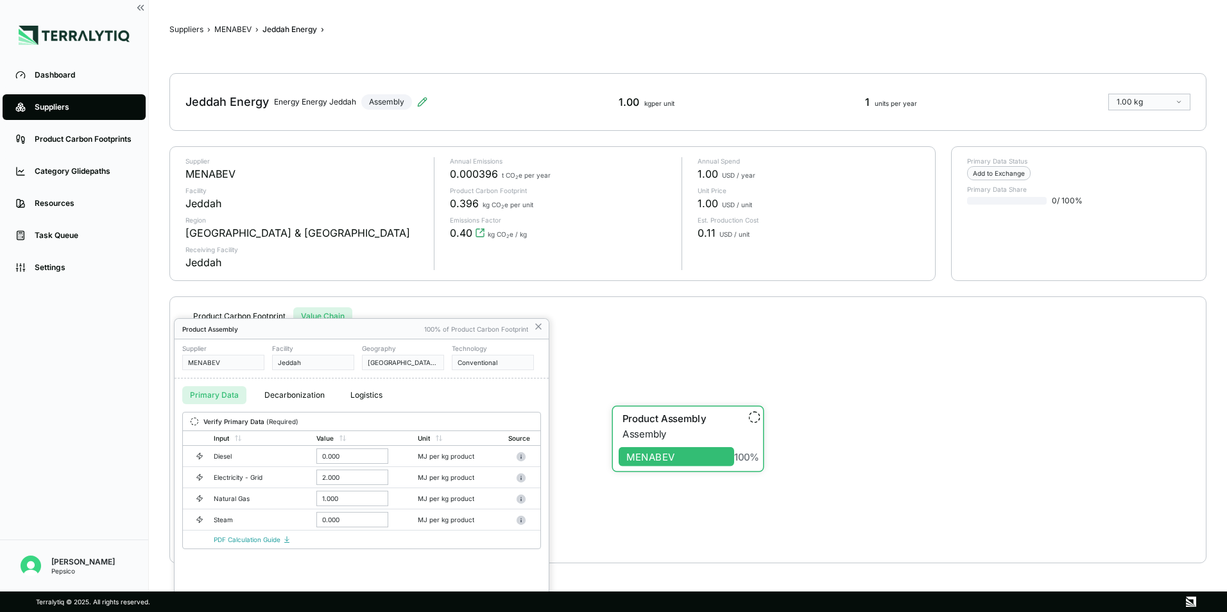
click at [190, 424] on div "Verify Primary Data (Required)" at bounding box center [362, 422] width 358 height 18
click at [533, 329] on div "Product Assembly 100% of Product Carbon Footprint Supplier MENABEV Facility Jed…" at bounding box center [361, 465] width 375 height 294
click at [536, 318] on div "Product Assembly 100% of Product Carbon Footprint Supplier MENABEV Facility Jed…" at bounding box center [361, 465] width 375 height 294
click at [545, 329] on div "Product Assembly 100% of Product Carbon Footprint" at bounding box center [362, 329] width 374 height 21
click at [544, 328] on div "Product Assembly 100% of Product Carbon Footprint" at bounding box center [362, 329] width 374 height 21
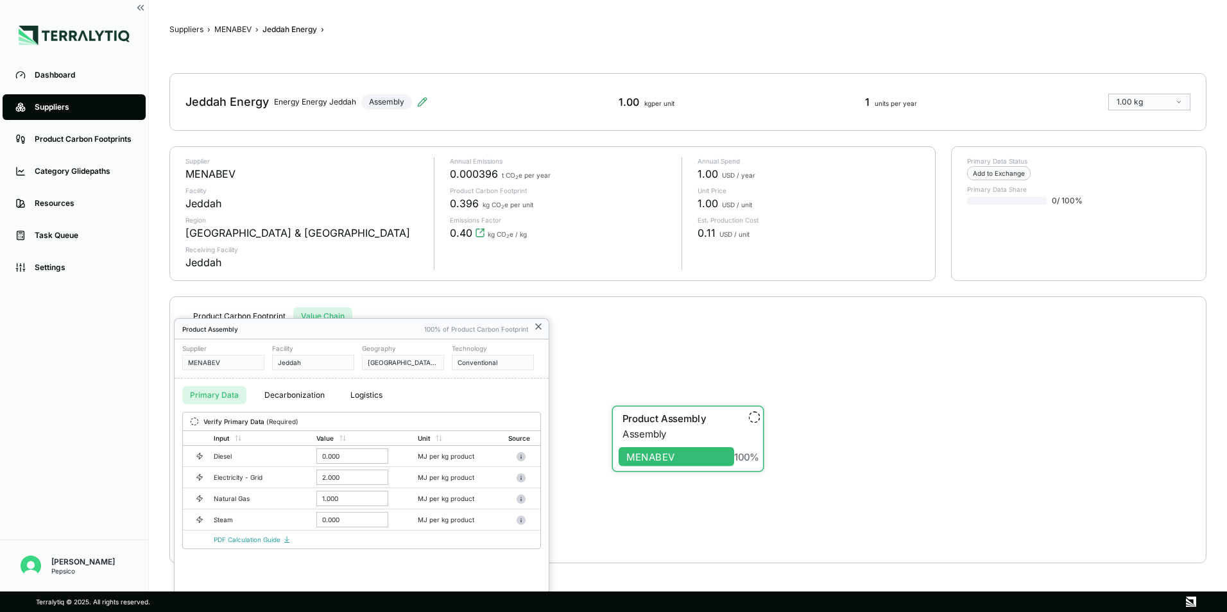
click at [542, 327] on icon at bounding box center [538, 327] width 10 height 10
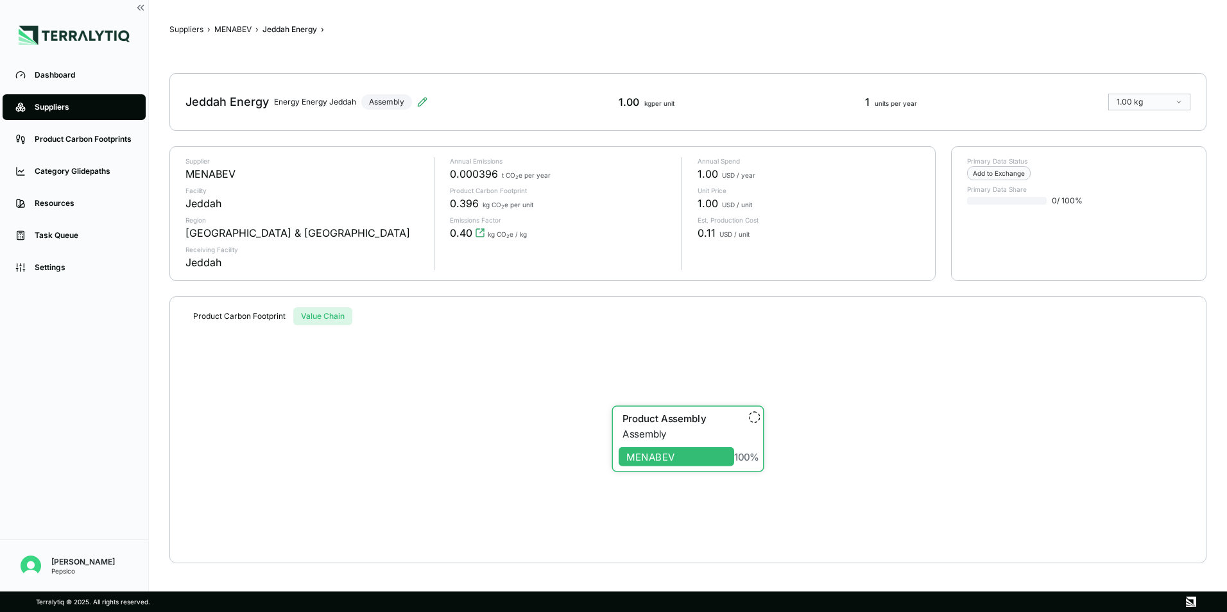
click at [413, 98] on div "Jeddah Energy Energy Energy Jeddah Assembly" at bounding box center [306, 102] width 242 height 36
click at [420, 101] on icon at bounding box center [422, 102] width 10 height 10
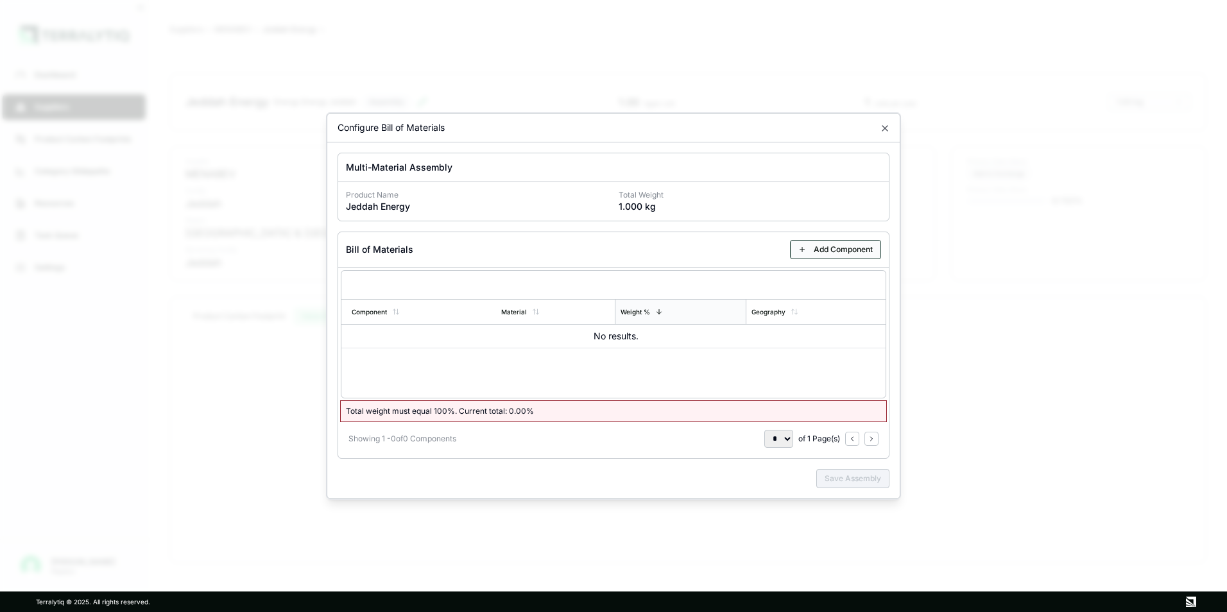
click at [817, 249] on button "Add Component" at bounding box center [835, 249] width 91 height 19
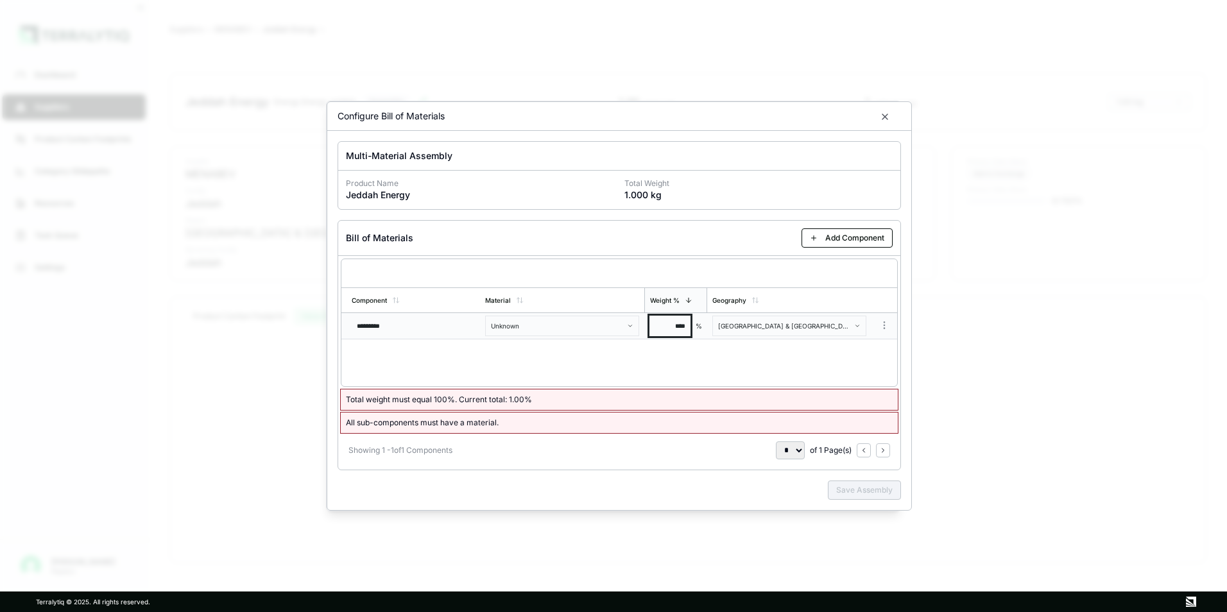
click at [688, 322] on input "****" at bounding box center [670, 326] width 41 height 21
type input "***"
click at [714, 381] on div "Component Material Weight % Geography ********* Unknown *** % [GEOGRAPHIC_DATA]…" at bounding box center [619, 323] width 557 height 128
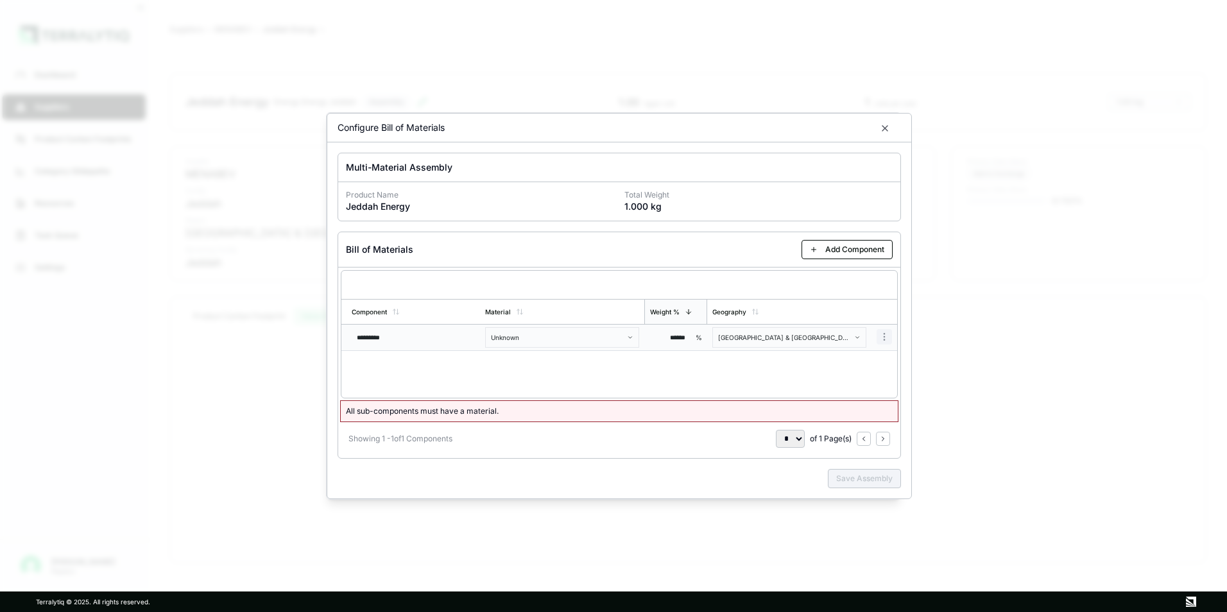
click at [891, 337] on body "Dashboard Suppliers Product Carbon Footprints Category Glidepaths Resources Tas…" at bounding box center [613, 306] width 1227 height 612
click at [883, 305] on body "Dashboard Suppliers Product Carbon Footprints Category Glidepaths Resources Tas…" at bounding box center [613, 306] width 1227 height 612
drag, startPoint x: 702, startPoint y: 363, endPoint x: 679, endPoint y: 354, distance: 24.2
click at [702, 363] on div "Component Material Weight % Geography ********* Unknown ****** % [GEOGRAPHIC_DA…" at bounding box center [619, 334] width 557 height 128
click at [544, 325] on td "Unknown" at bounding box center [562, 338] width 164 height 26
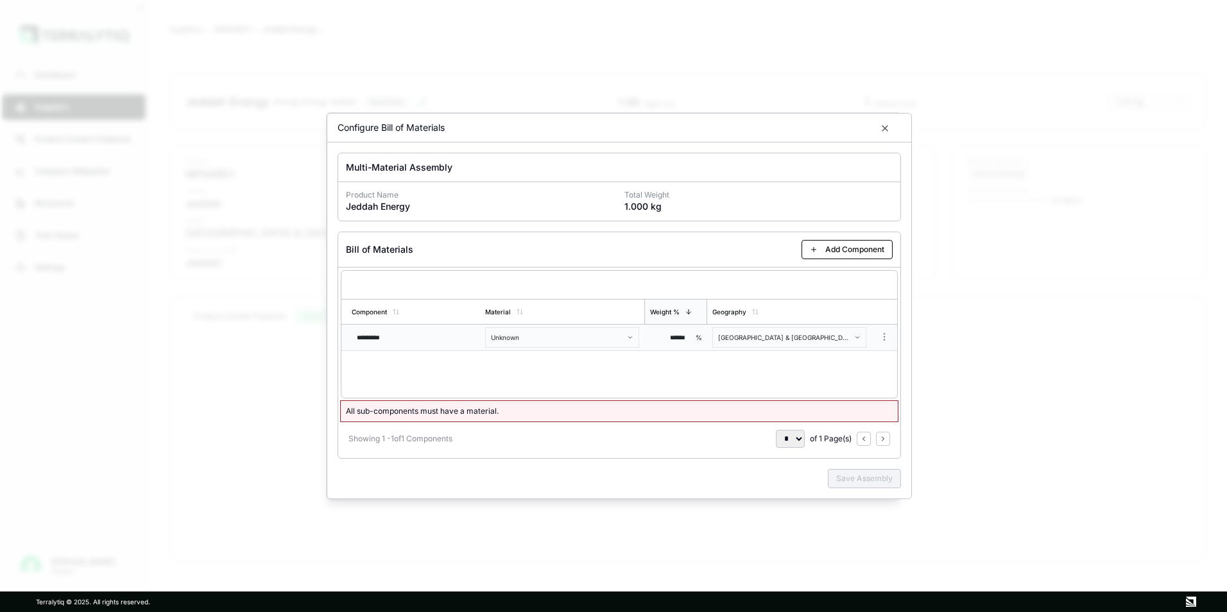
click at [517, 340] on body "Dashboard Suppliers Product Carbon Footprints Category Glidepaths Resources Tas…" at bounding box center [613, 306] width 1227 height 612
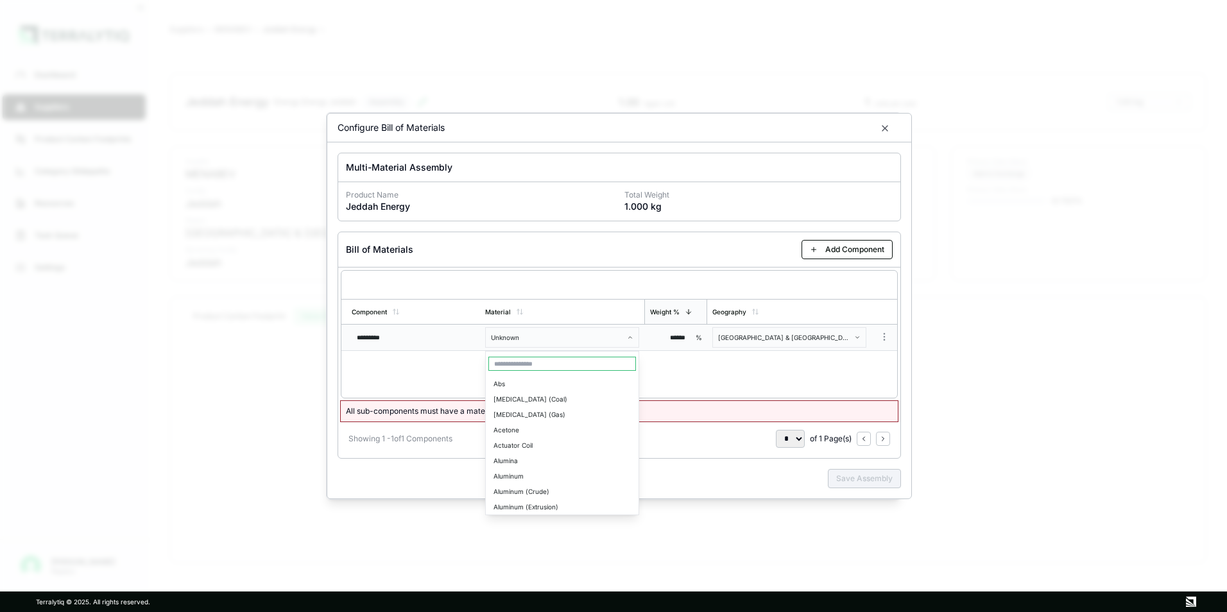
click at [511, 340] on body "Dashboard Suppliers Product Carbon Footprints Category Glidepaths Resources Tas…" at bounding box center [613, 306] width 1227 height 612
click at [536, 333] on body "Dashboard Suppliers Product Carbon Footprints Category Glidepaths Resources Tas…" at bounding box center [613, 306] width 1227 height 612
click at [545, 338] on body "Dashboard Suppliers Product Carbon Footprints Category Glidepaths Resources Tas…" at bounding box center [613, 306] width 1227 height 612
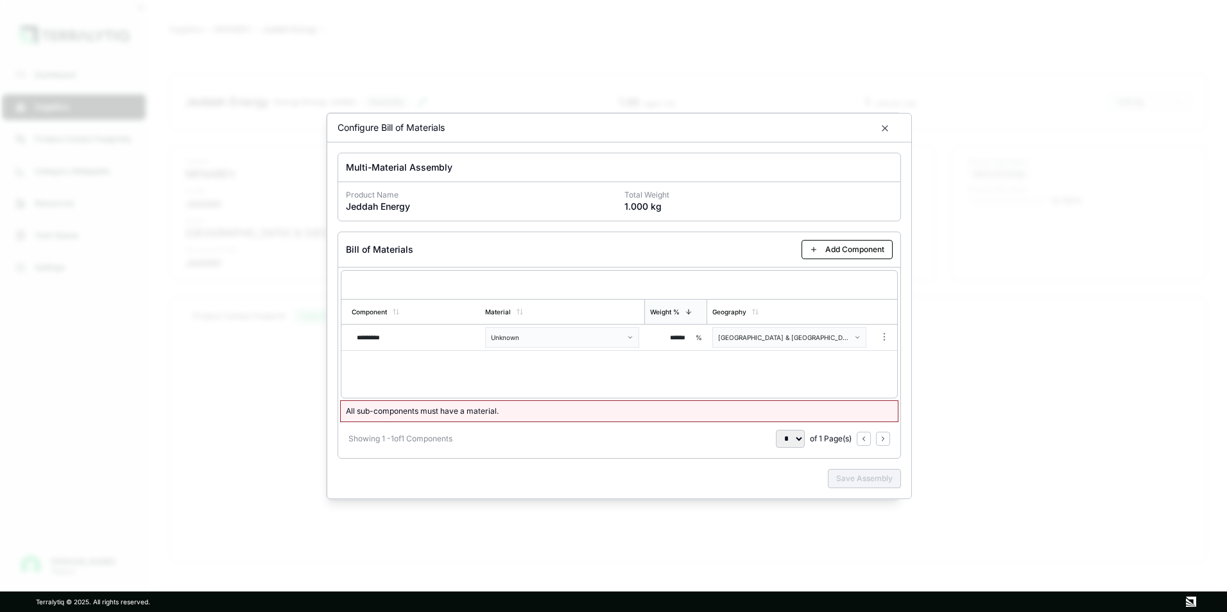
click at [1049, 211] on div at bounding box center [613, 306] width 1227 height 612
click at [887, 125] on icon "button" at bounding box center [885, 128] width 10 height 10
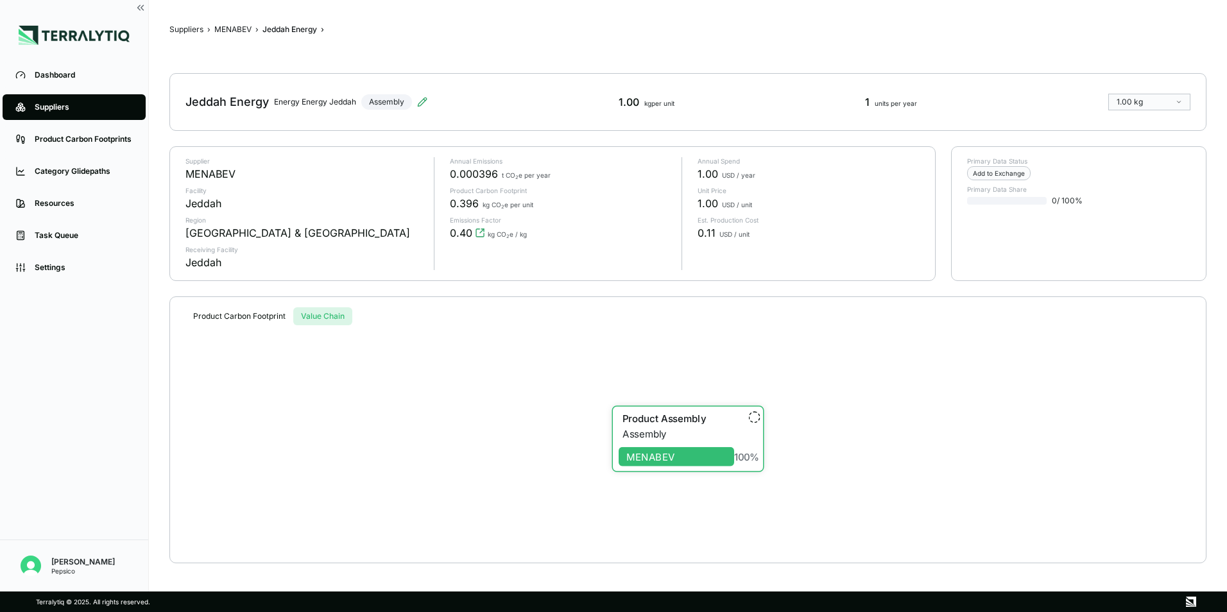
click at [209, 30] on span "›" at bounding box center [208, 29] width 3 height 10
click at [200, 27] on button "Suppliers" at bounding box center [186, 29] width 34 height 10
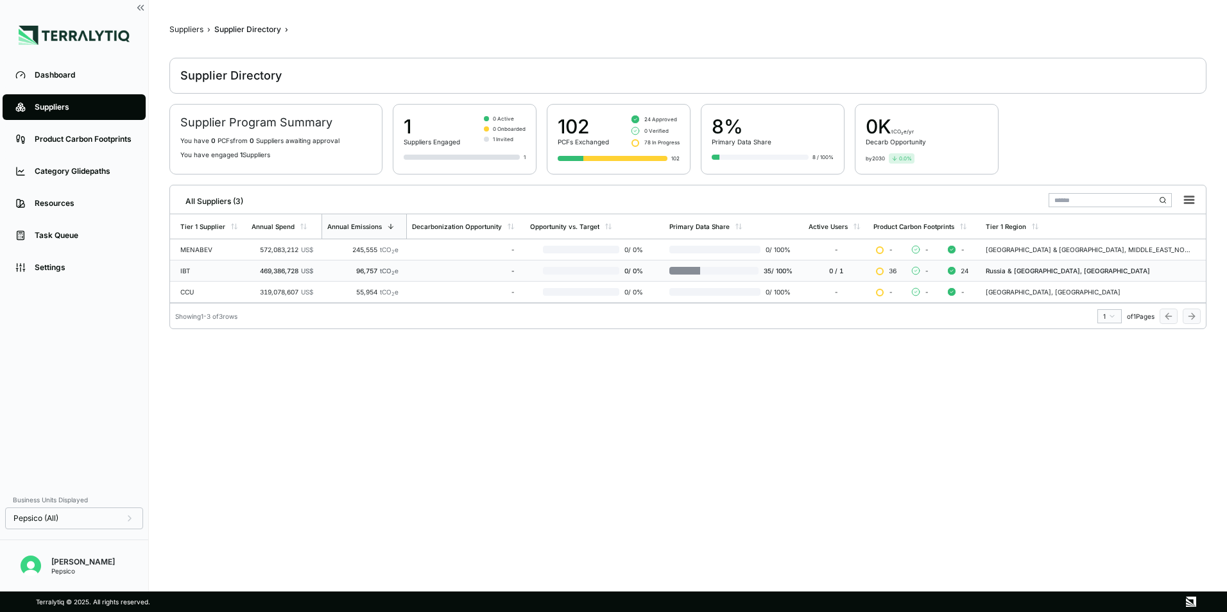
click at [196, 268] on div "IBT" at bounding box center [210, 271] width 61 height 8
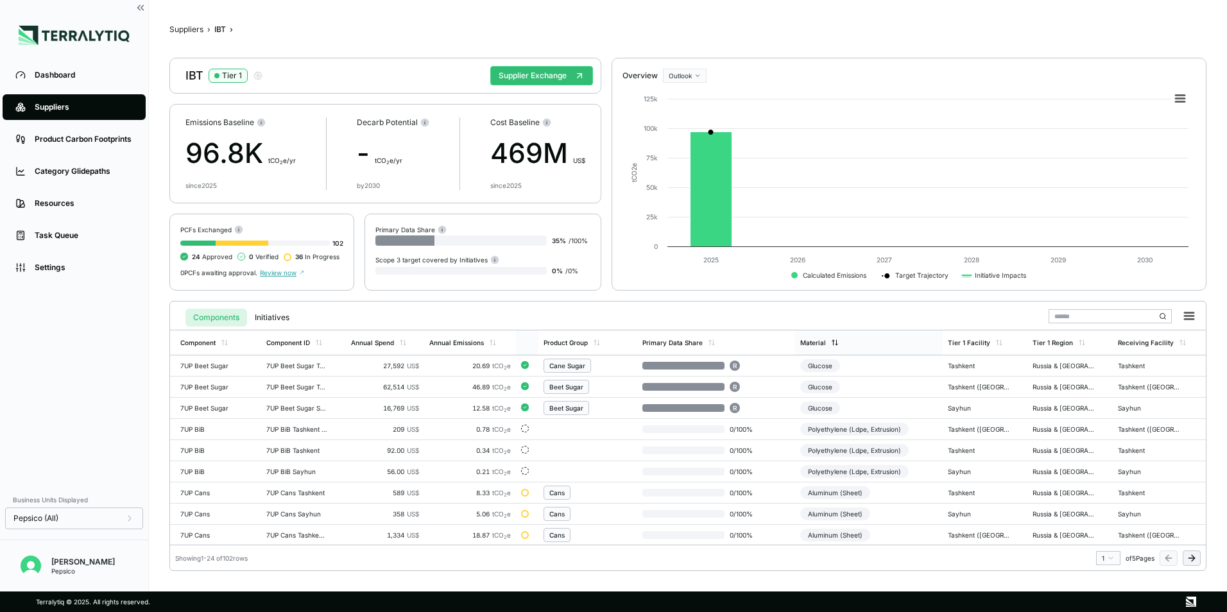
click at [804, 335] on div "Material" at bounding box center [869, 343] width 148 height 24
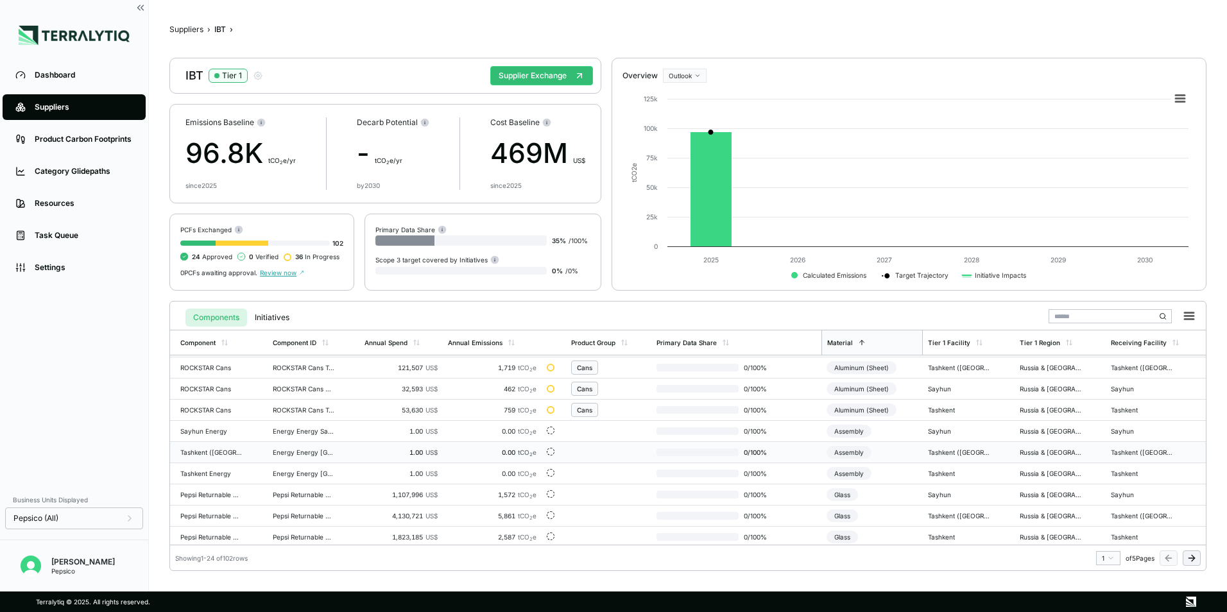
scroll to position [319, 0]
click at [259, 426] on td "Sayhun Energy" at bounding box center [219, 428] width 98 height 21
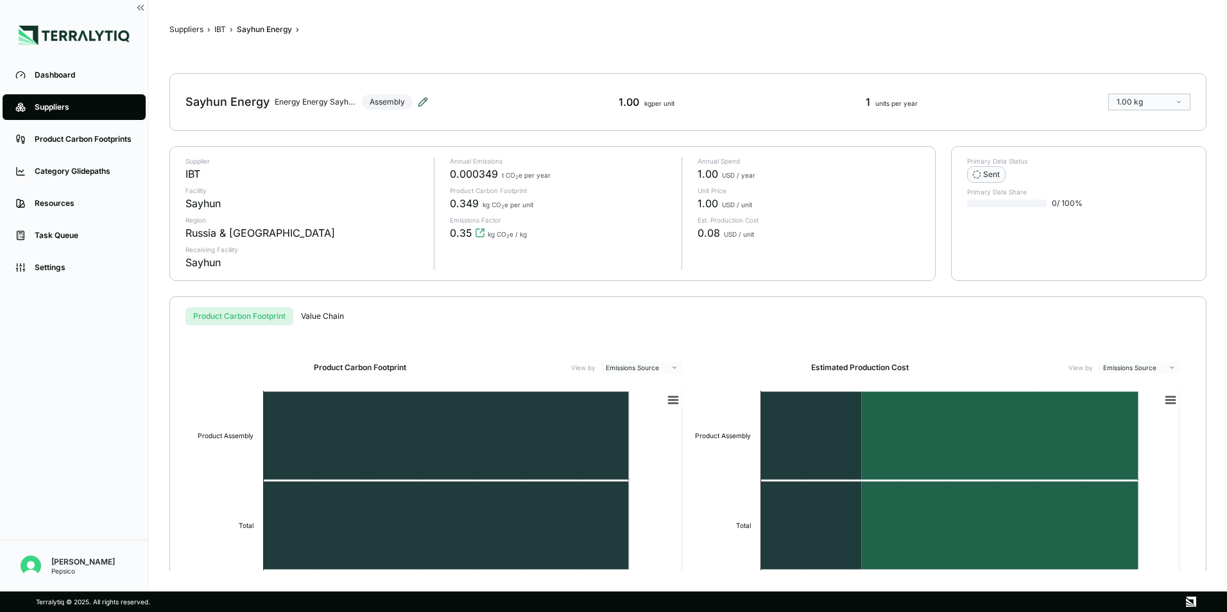
click at [423, 98] on icon at bounding box center [423, 102] width 10 height 10
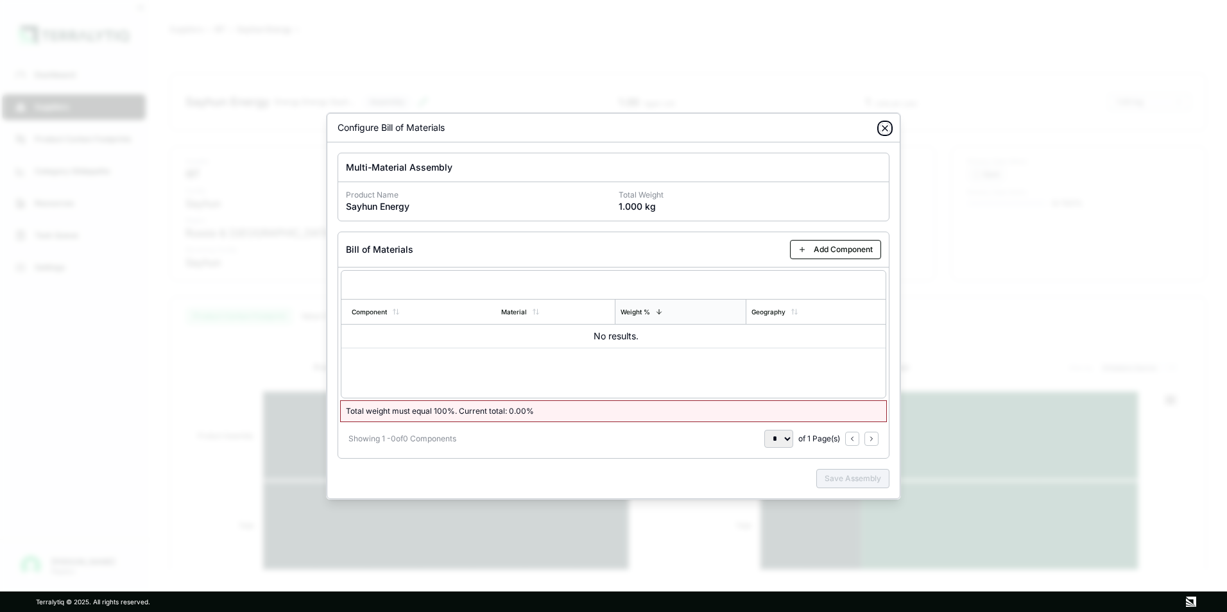
click at [884, 126] on icon "button" at bounding box center [885, 128] width 10 height 10
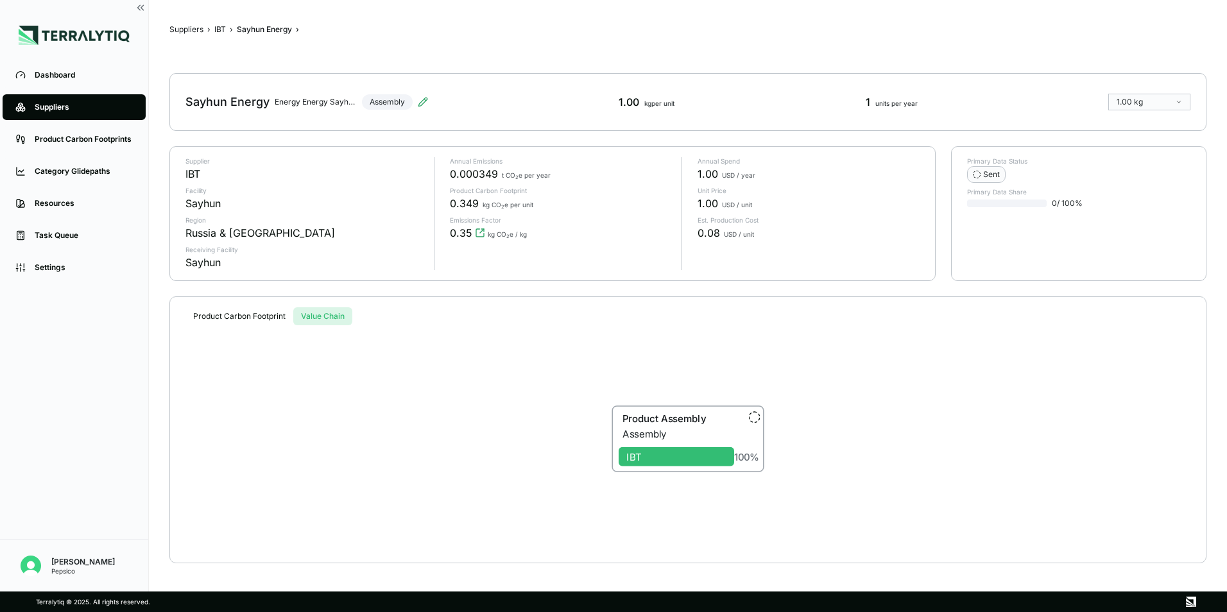
click at [324, 314] on button "Value Chain" at bounding box center [322, 316] width 59 height 18
click at [676, 424] on div "Product Assembly" at bounding box center [673, 420] width 108 height 15
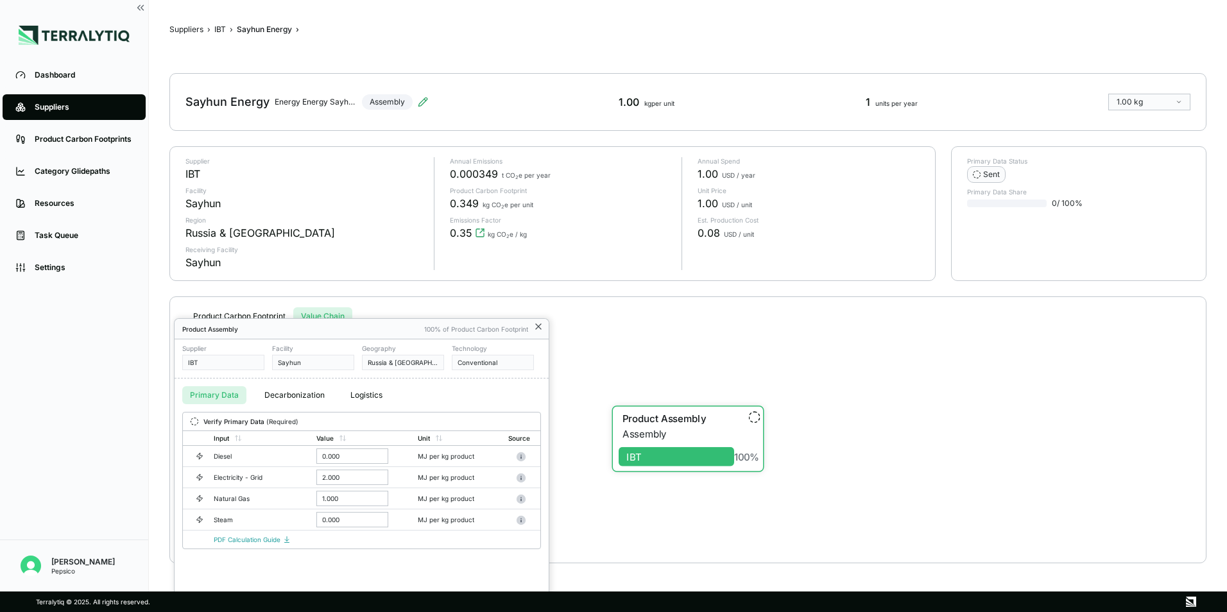
click at [539, 322] on icon at bounding box center [538, 327] width 10 height 10
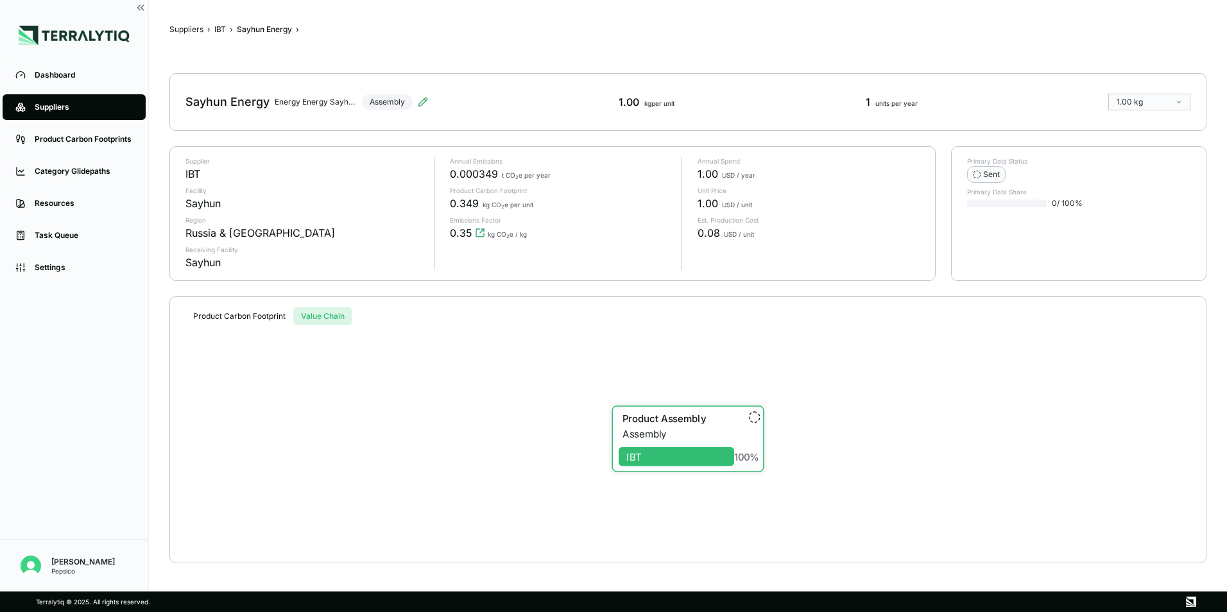
click at [230, 30] on span "›" at bounding box center [231, 29] width 3 height 10
click at [224, 30] on button "IBT" at bounding box center [220, 29] width 12 height 10
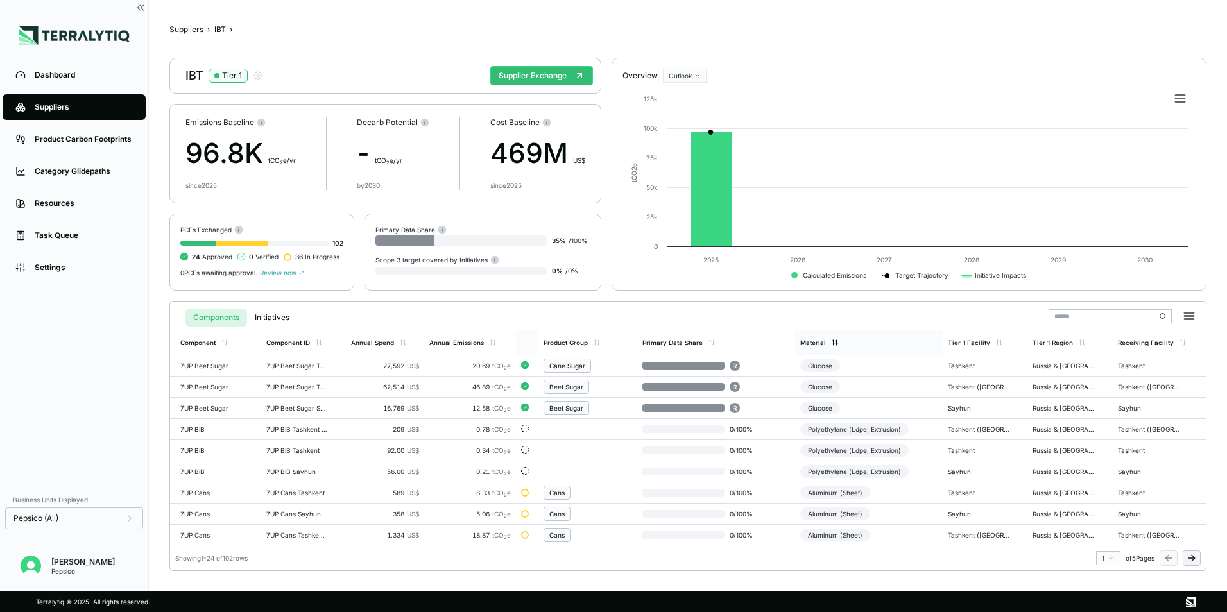
click at [820, 338] on div "Material" at bounding box center [869, 343] width 148 height 24
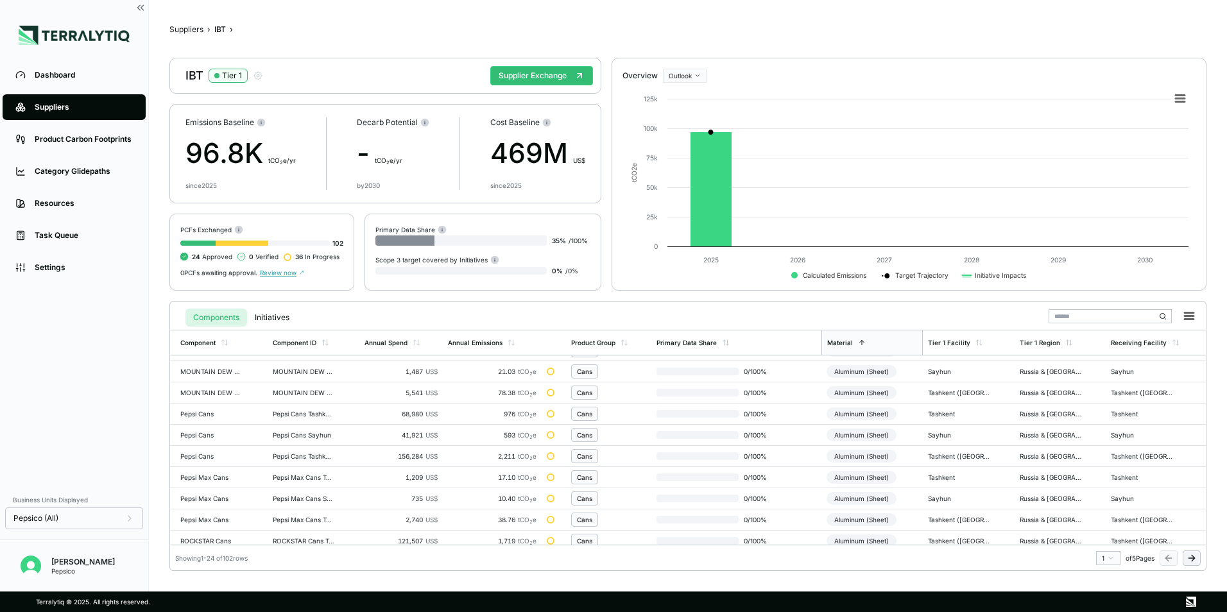
scroll to position [319, 0]
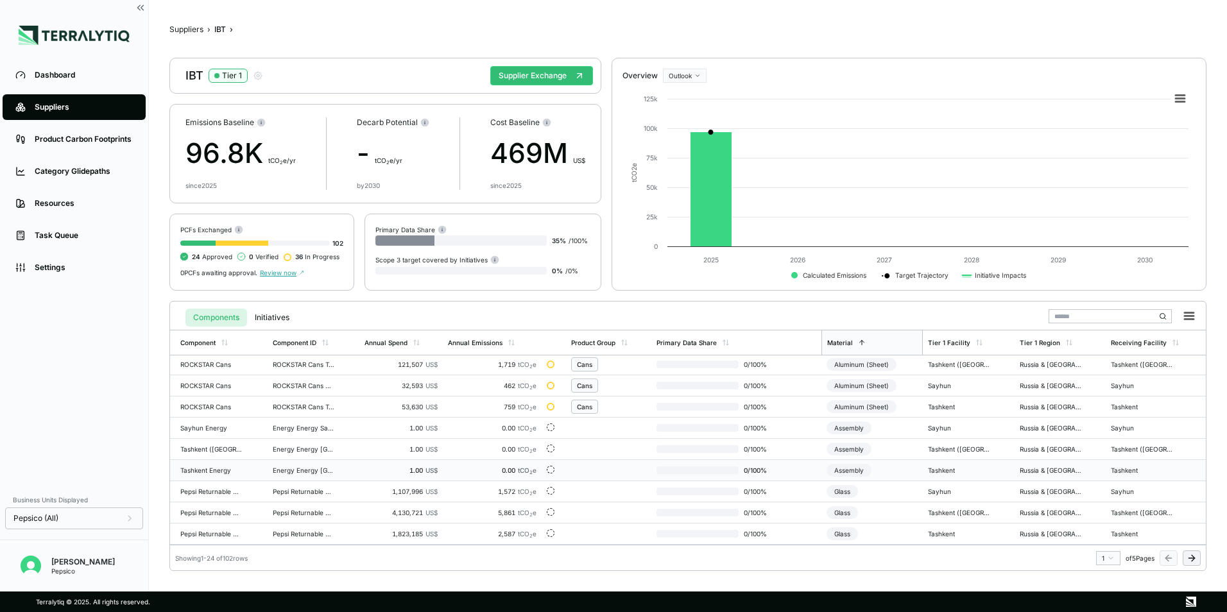
click at [220, 469] on div "Tashkent Energy" at bounding box center [211, 471] width 62 height 8
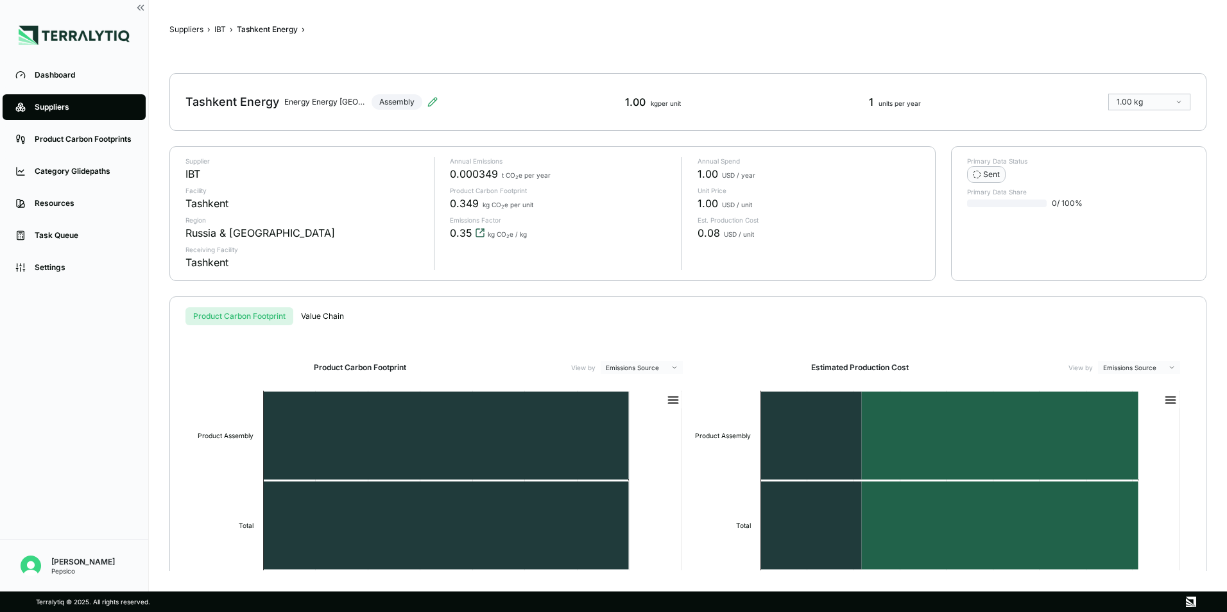
click at [476, 232] on icon "View audit trail" at bounding box center [480, 233] width 10 height 10
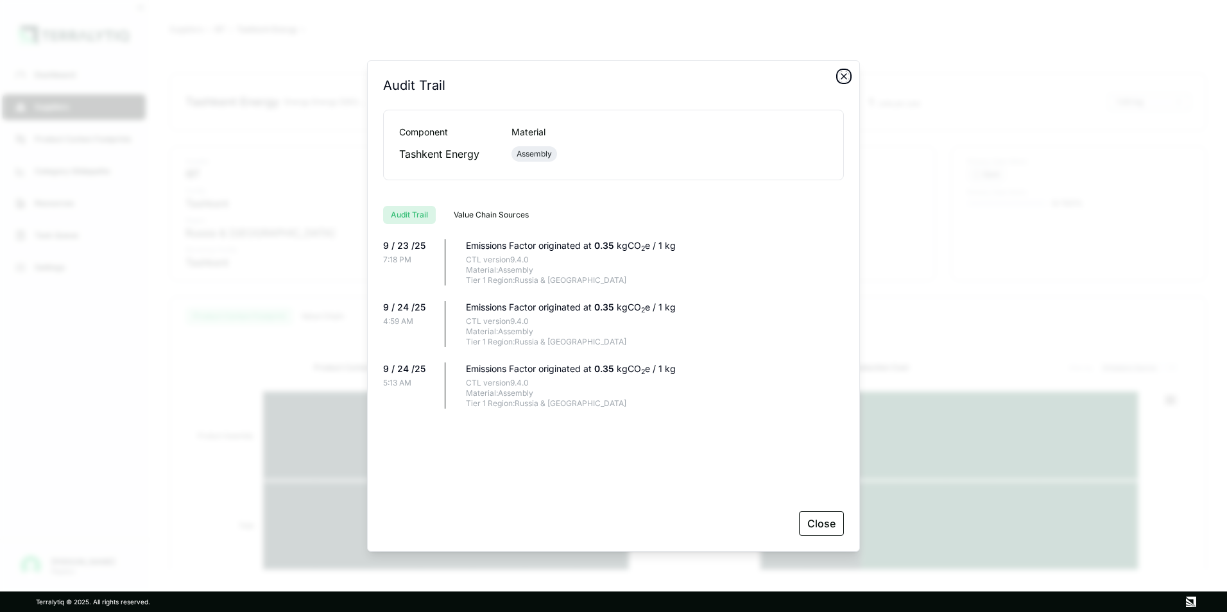
click at [845, 73] on icon "button" at bounding box center [844, 76] width 10 height 10
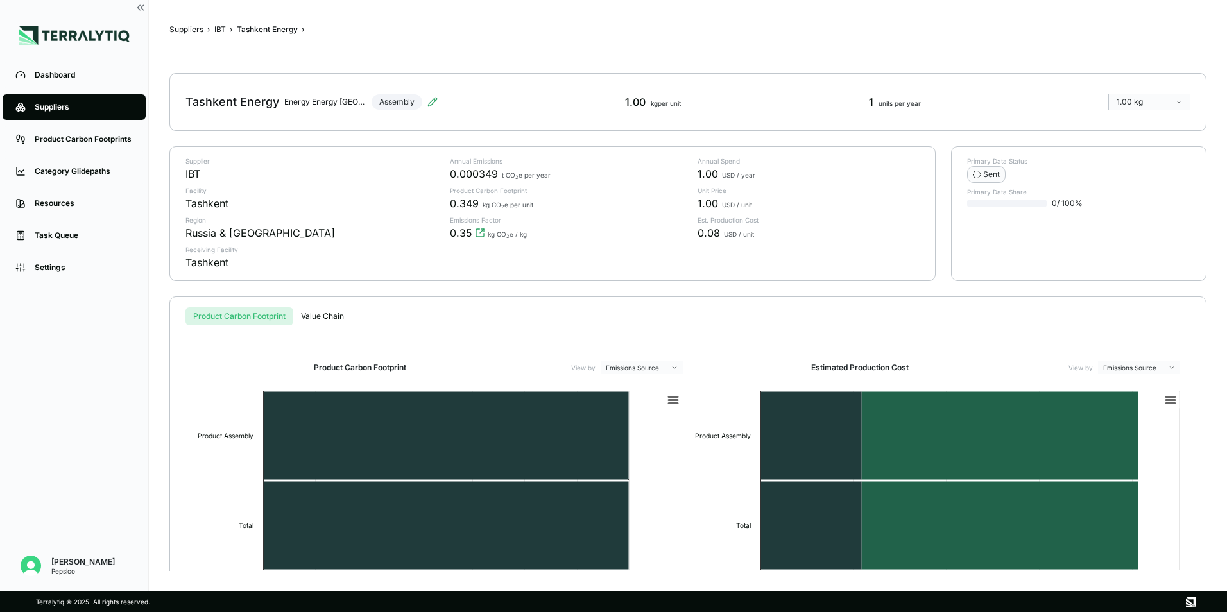
click at [325, 322] on button "Value Chain" at bounding box center [322, 316] width 58 height 18
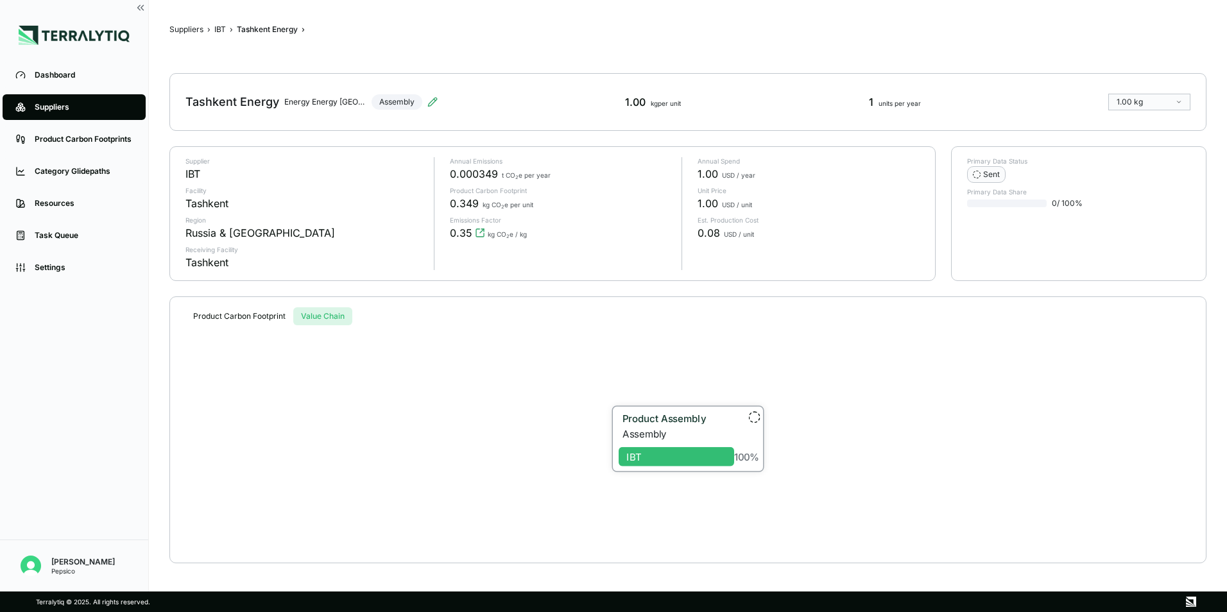
click at [645, 428] on div "Assembly" at bounding box center [679, 434] width 112 height 12
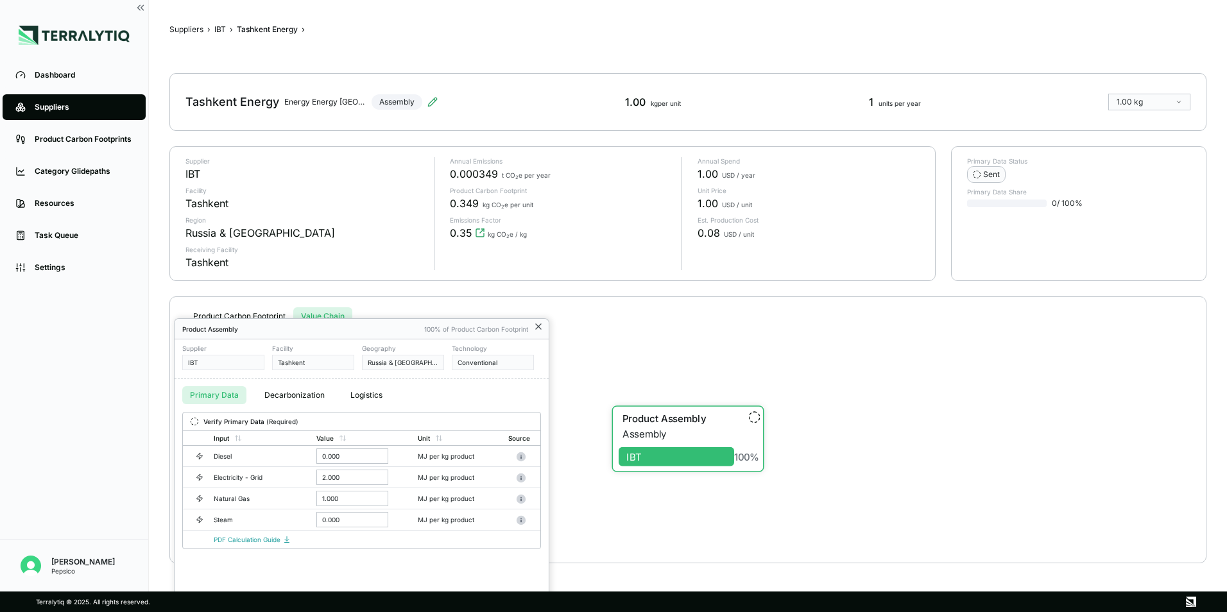
click at [537, 325] on icon at bounding box center [538, 327] width 10 height 10
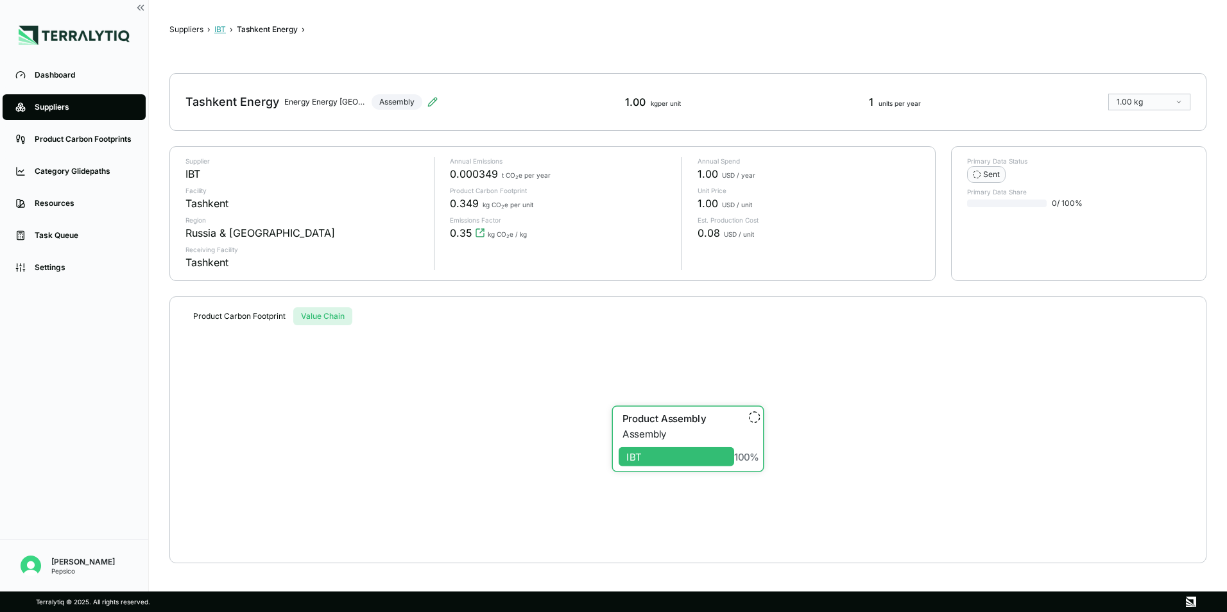
click at [218, 29] on button "IBT" at bounding box center [220, 29] width 12 height 10
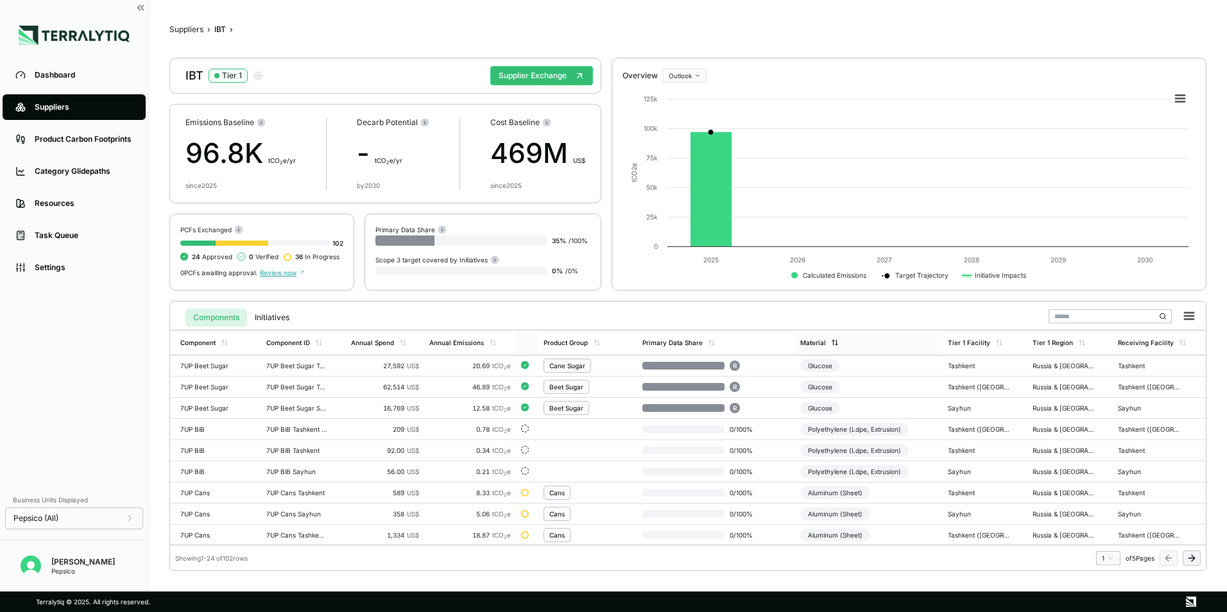
click at [822, 345] on div "Material" at bounding box center [813, 343] width 26 height 8
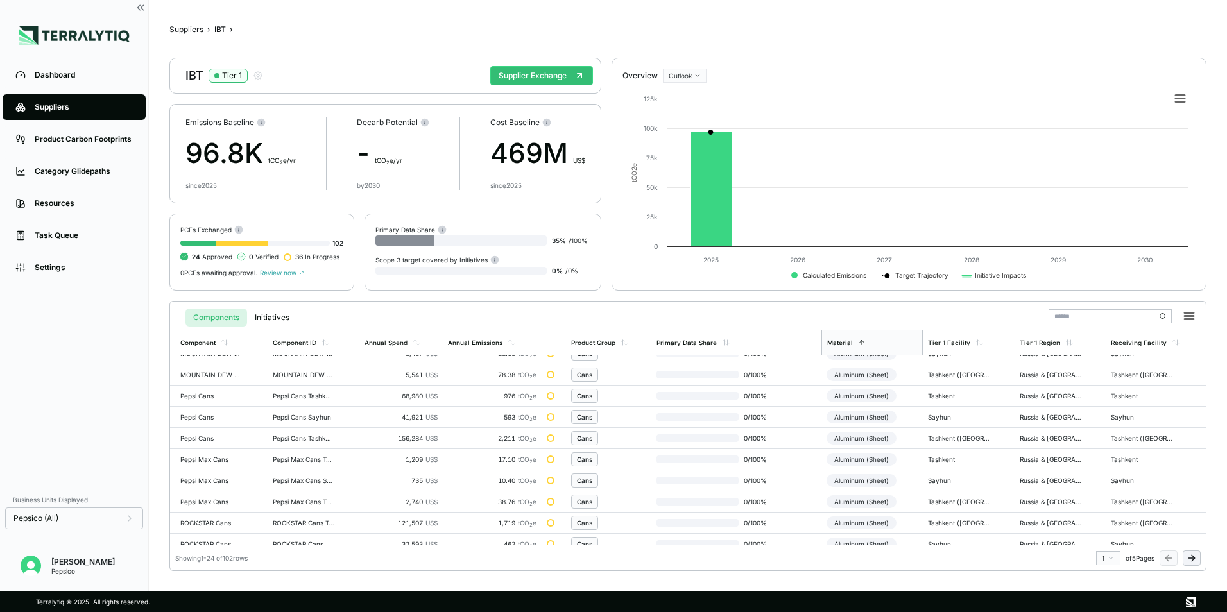
scroll to position [257, 0]
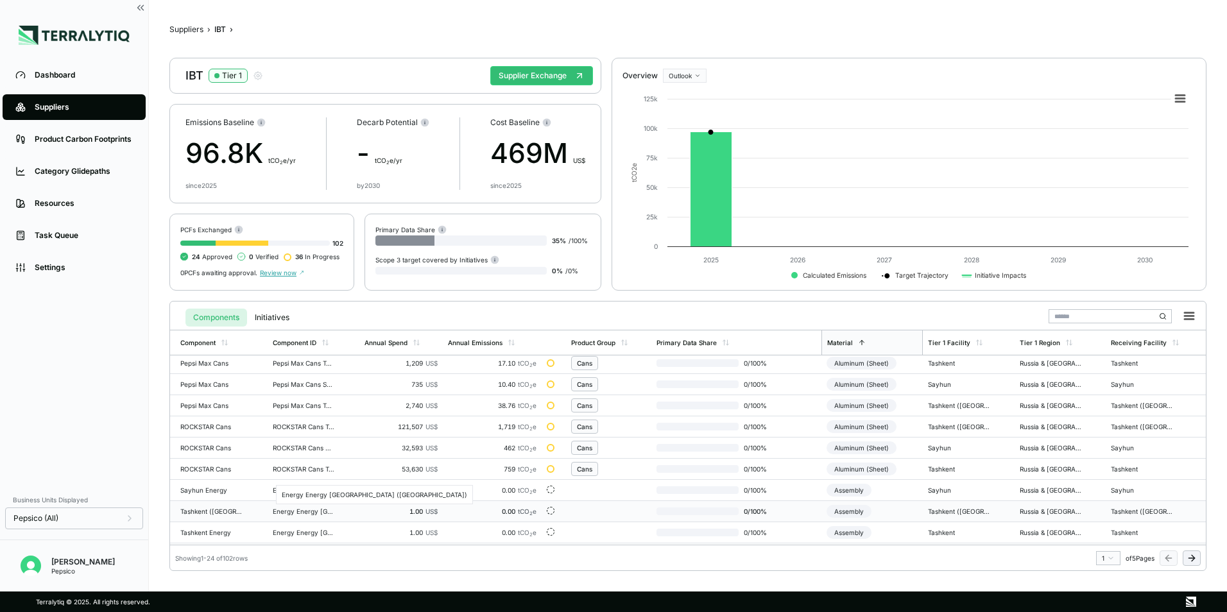
click at [284, 513] on div "Energy Energy [GEOGRAPHIC_DATA] ([GEOGRAPHIC_DATA])" at bounding box center [304, 512] width 62 height 8
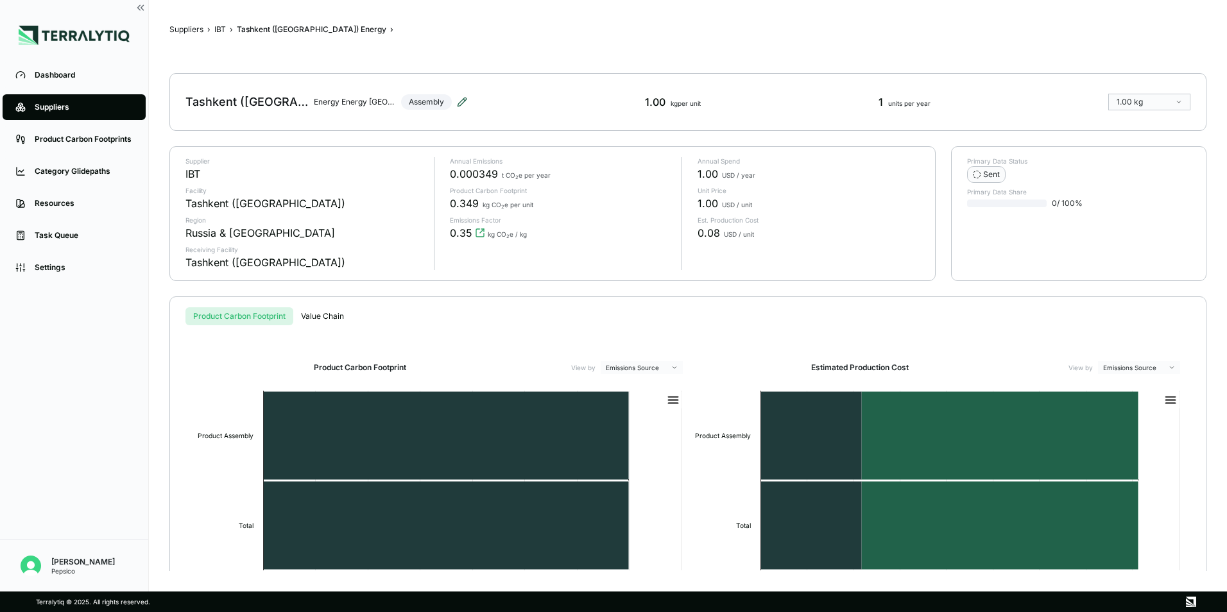
click at [467, 102] on icon at bounding box center [462, 102] width 10 height 10
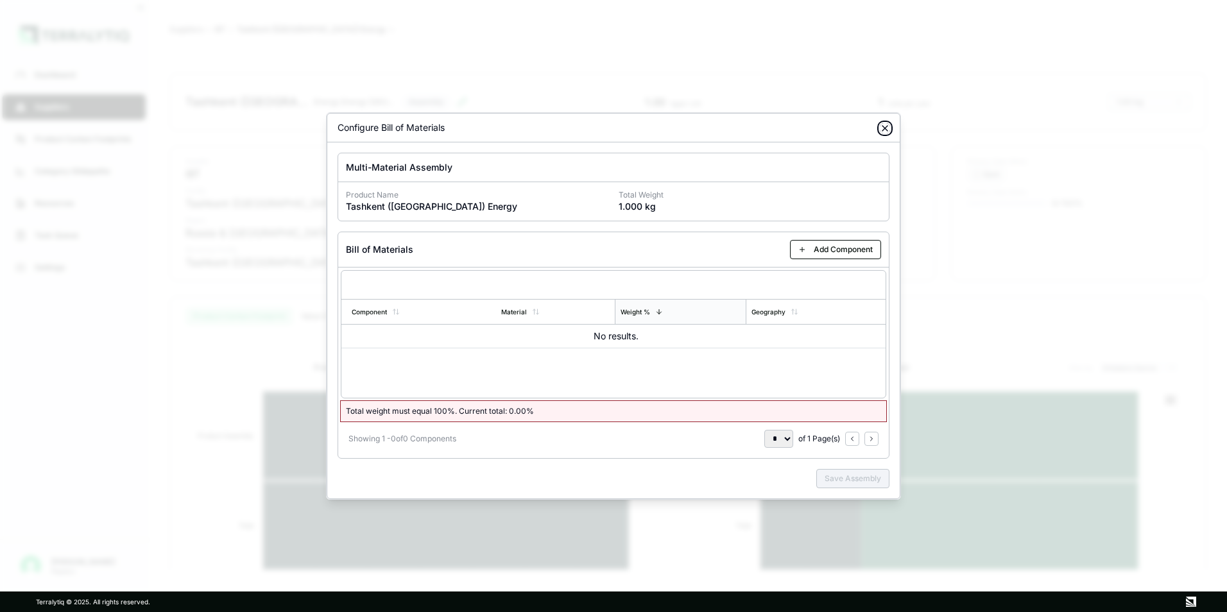
click at [886, 126] on icon "button" at bounding box center [885, 128] width 10 height 10
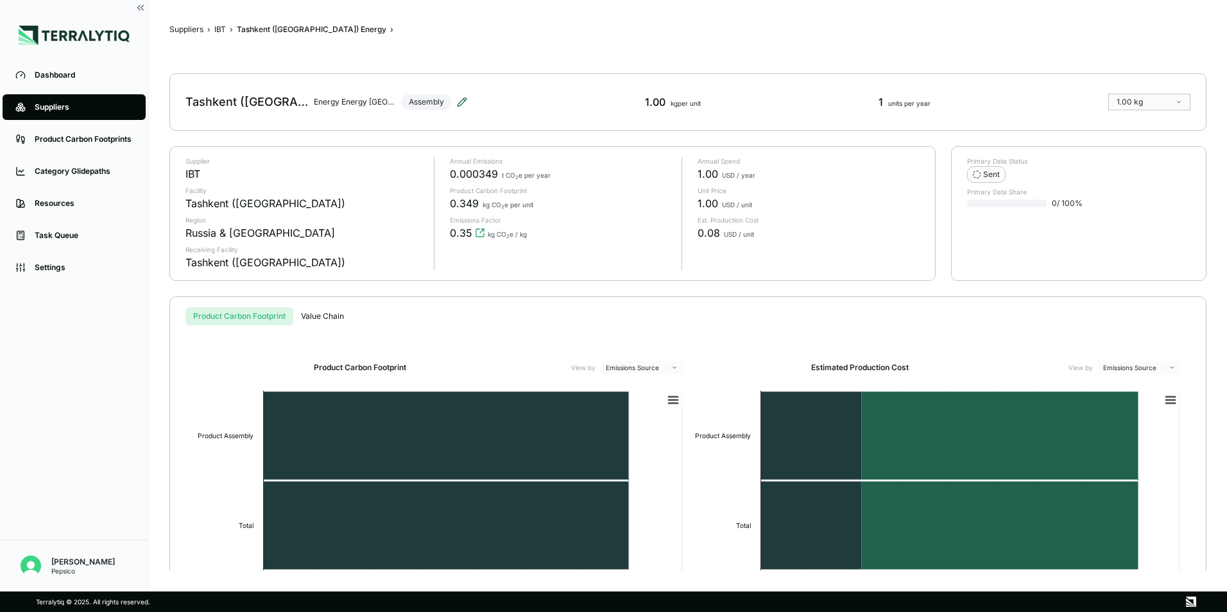
click at [463, 103] on icon at bounding box center [462, 102] width 8 height 8
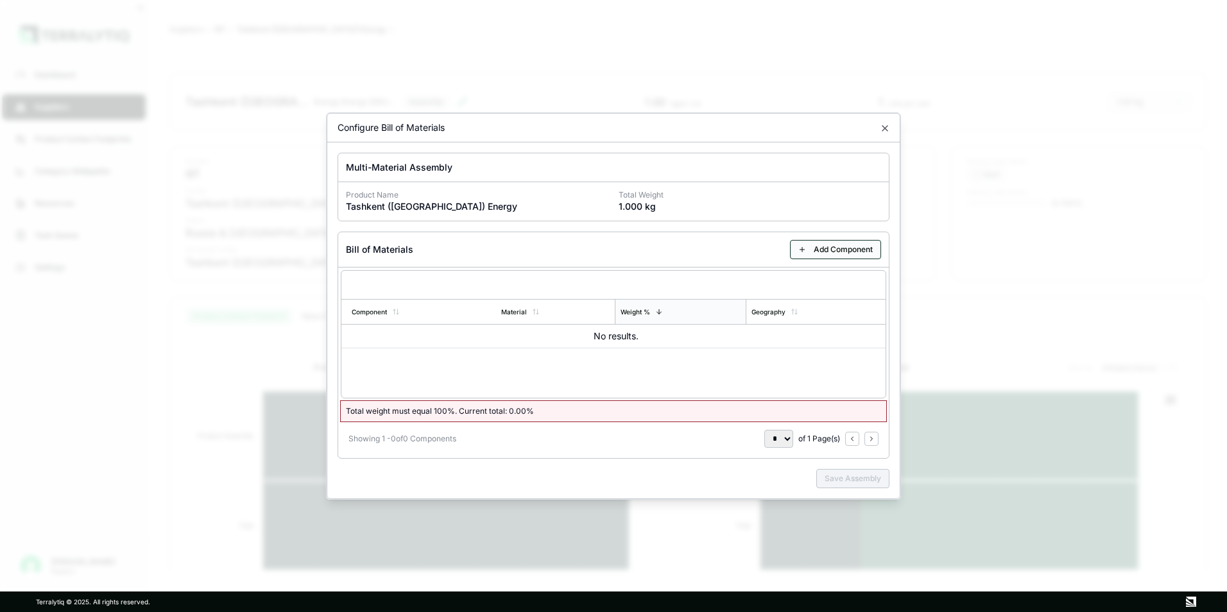
click at [812, 246] on button "Add Component" at bounding box center [835, 249] width 91 height 19
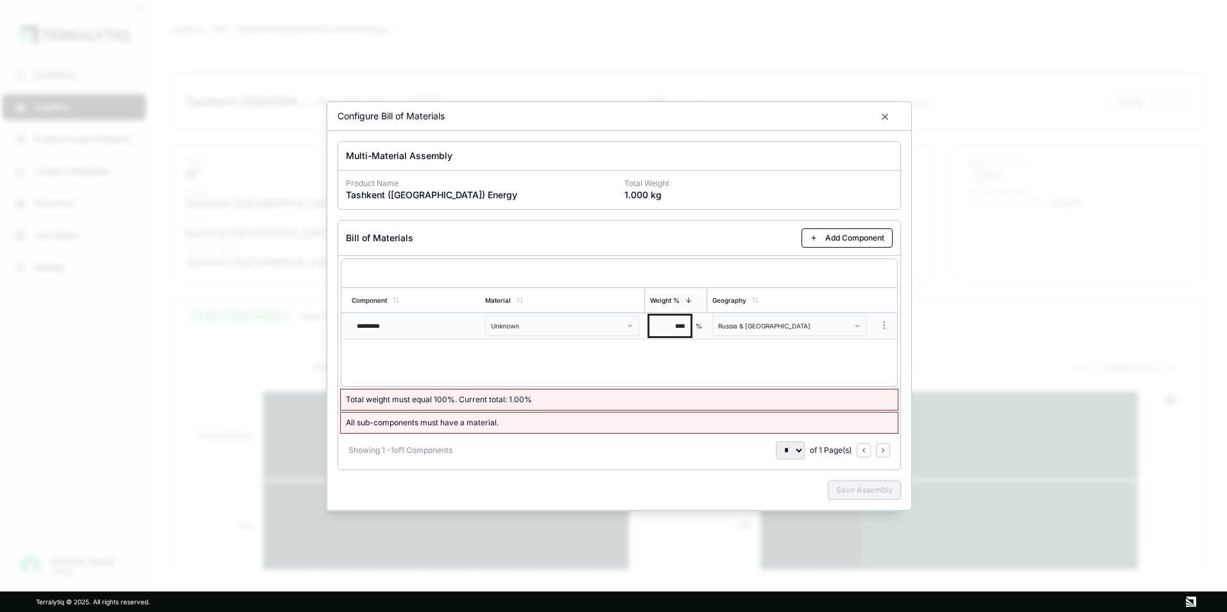
click at [690, 326] on input "****" at bounding box center [670, 326] width 41 height 21
type input "****"
click at [700, 359] on div "Component Material Weight % Geography ********* Unknown **** % [GEOGRAPHIC_DATA…" at bounding box center [619, 323] width 557 height 128
click at [669, 323] on input "********" at bounding box center [670, 326] width 41 height 21
type input "*******"
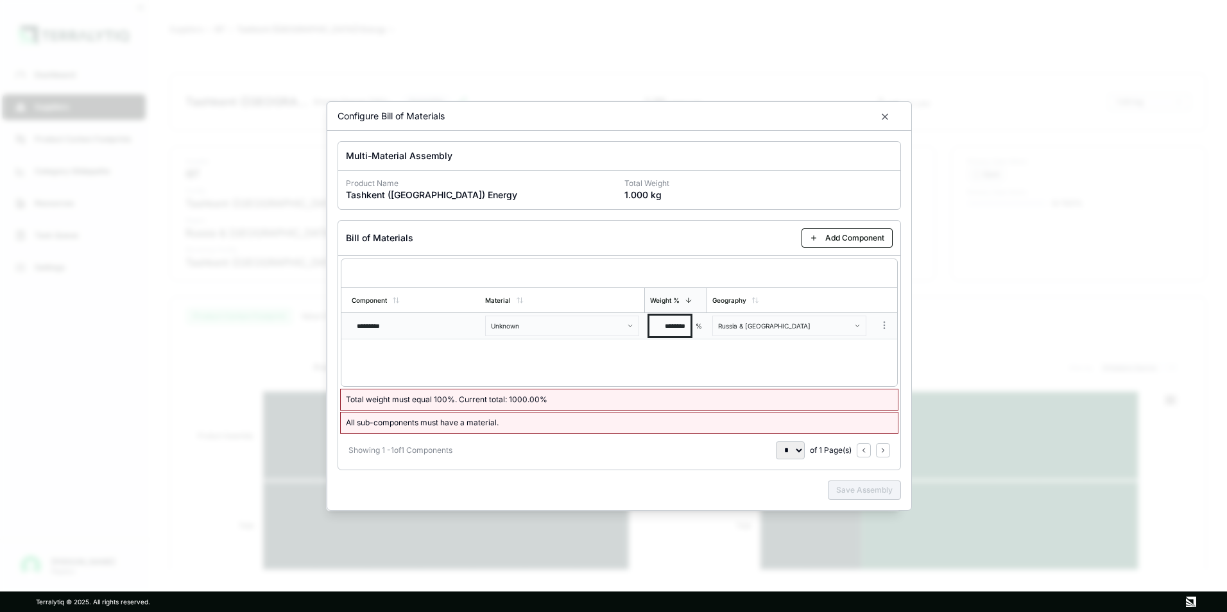
click at [677, 325] on input "********" at bounding box center [670, 326] width 41 height 21
type input "*******"
click at [648, 323] on td "**** %" at bounding box center [675, 326] width 63 height 26
click at [675, 329] on input "****" at bounding box center [670, 326] width 41 height 21
type input "******"
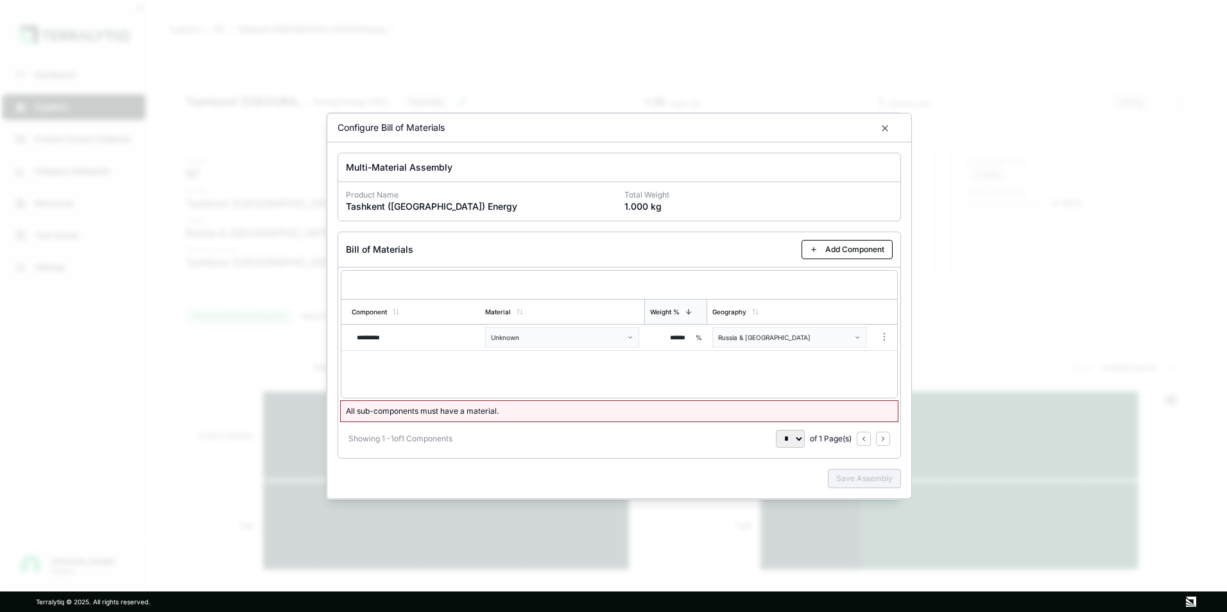
click at [545, 359] on div "Component Material Weight % Geography ********* Unknown ****** % [GEOGRAPHIC_DA…" at bounding box center [619, 334] width 557 height 128
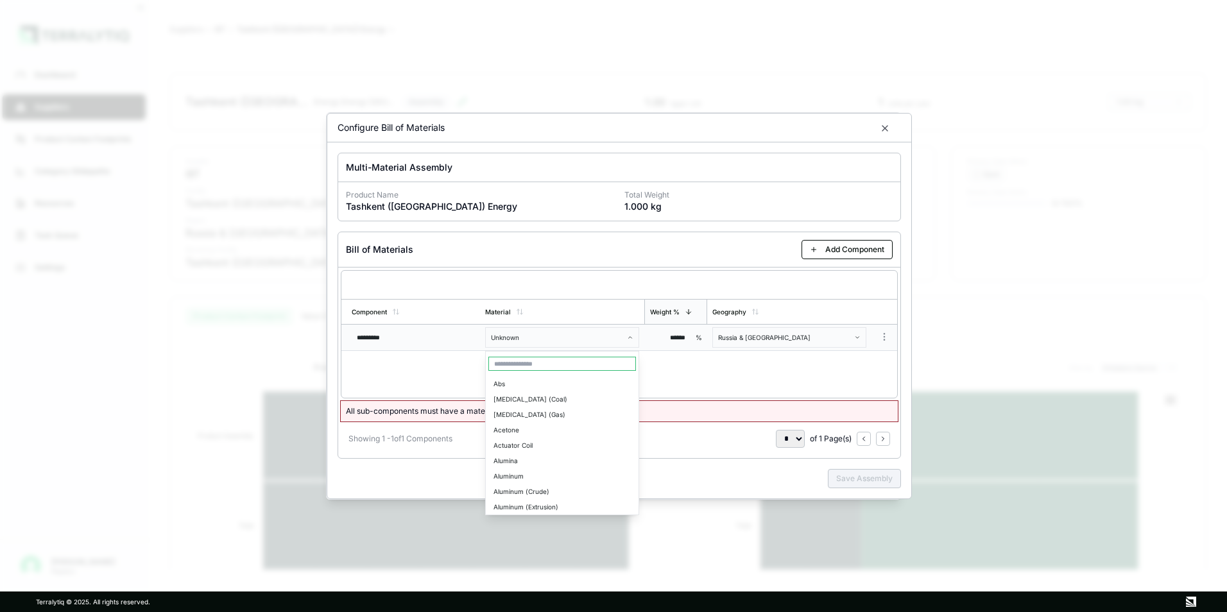
click at [594, 340] on body "Dashboard Suppliers Product Carbon Footprints Category Glidepaths Resources Tas…" at bounding box center [613, 306] width 1227 height 612
click at [519, 362] on input "text" at bounding box center [562, 364] width 148 height 14
type input "*"
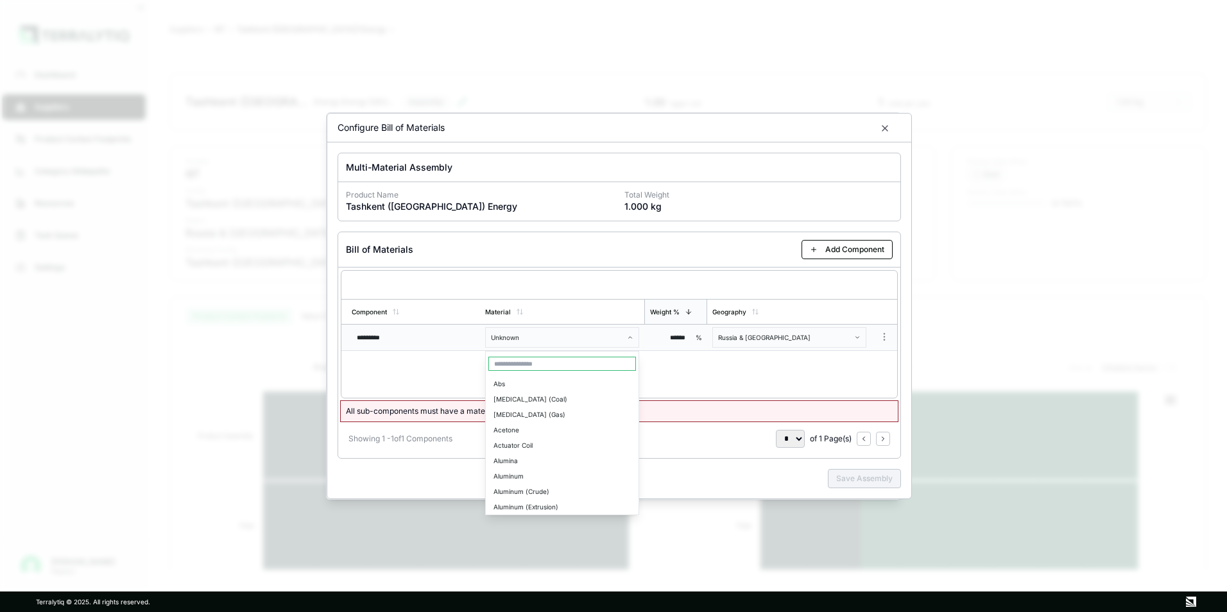
click at [524, 340] on body "Dashboard Suppliers Product Carbon Footprints Category Glidepaths Resources Tas…" at bounding box center [613, 306] width 1227 height 612
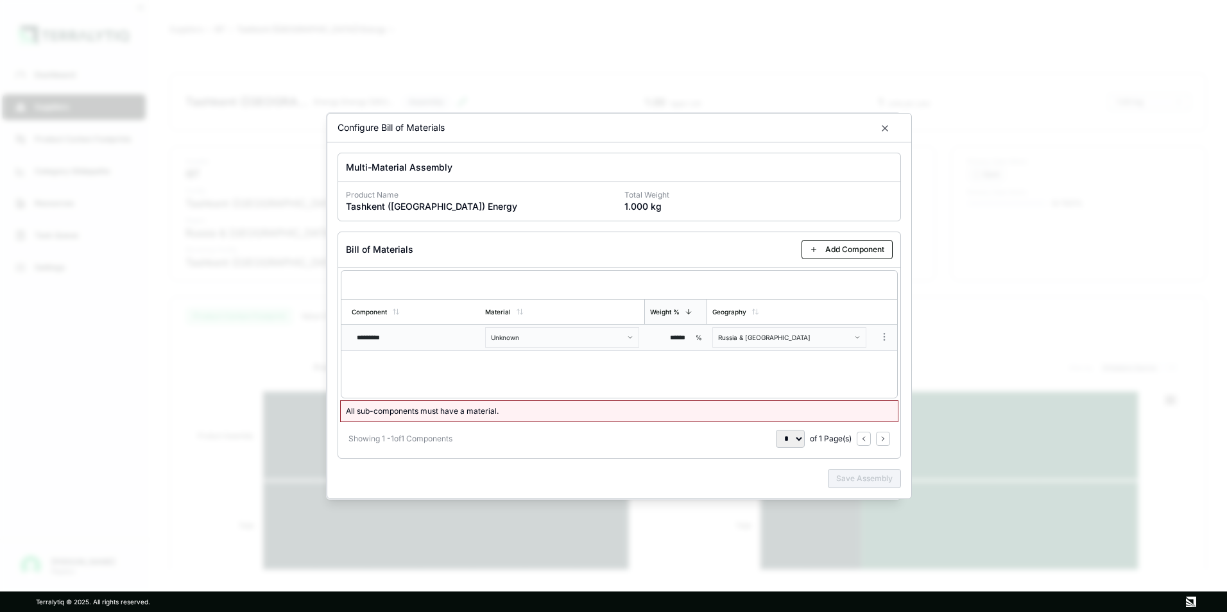
click at [506, 342] on body "Dashboard Suppliers Product Carbon Footprints Category Glidepaths Resources Tas…" at bounding box center [613, 306] width 1227 height 612
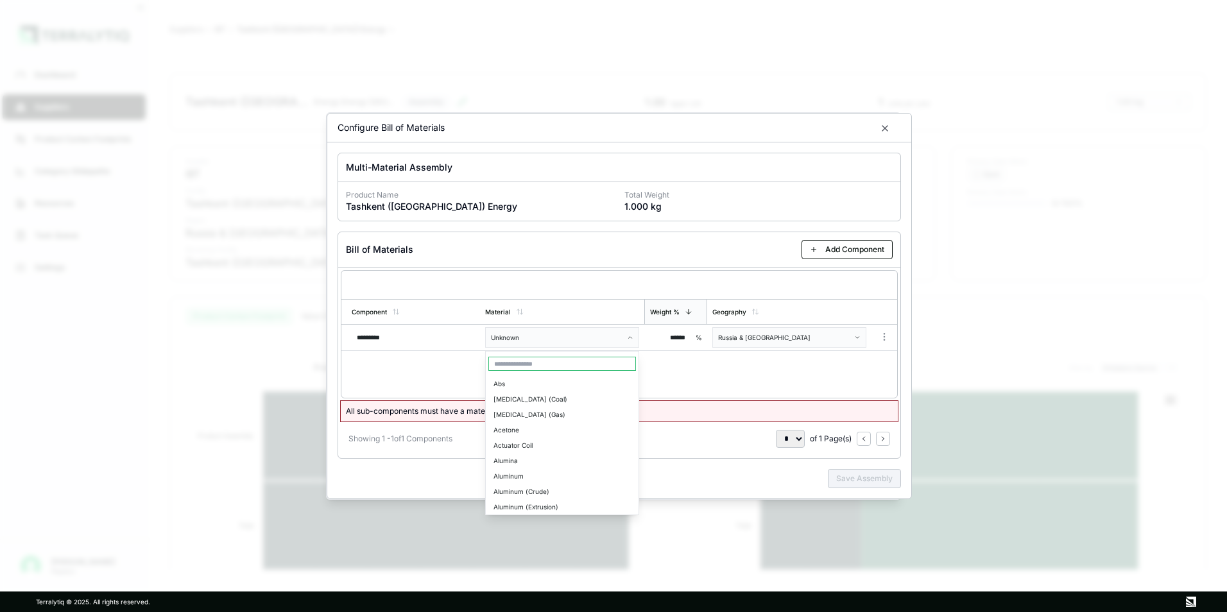
click at [512, 364] on input "text" at bounding box center [562, 364] width 148 height 14
type input "*"
type input "***"
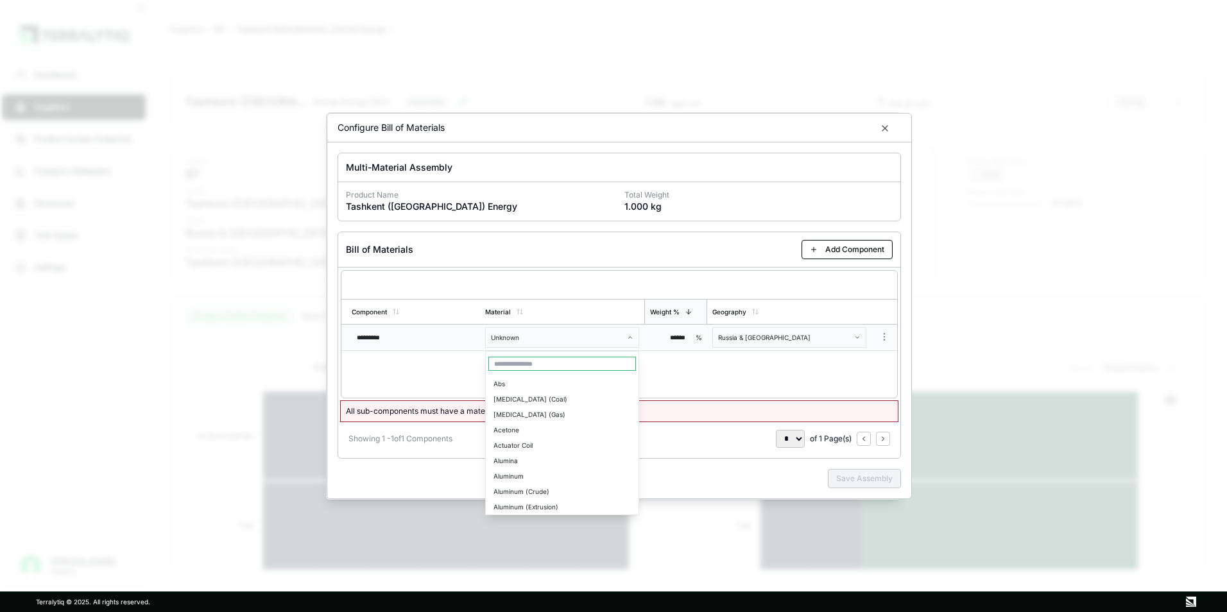
click at [566, 337] on body "Dashboard Suppliers Product Carbon Footprints Category Glidepaths Resources Tas…" at bounding box center [613, 306] width 1227 height 612
click at [563, 340] on body "Dashboard Suppliers Product Carbon Footprints Category Glidepaths Resources Tas…" at bounding box center [613, 306] width 1227 height 612
click at [544, 363] on input "text" at bounding box center [562, 364] width 148 height 14
type input "***"
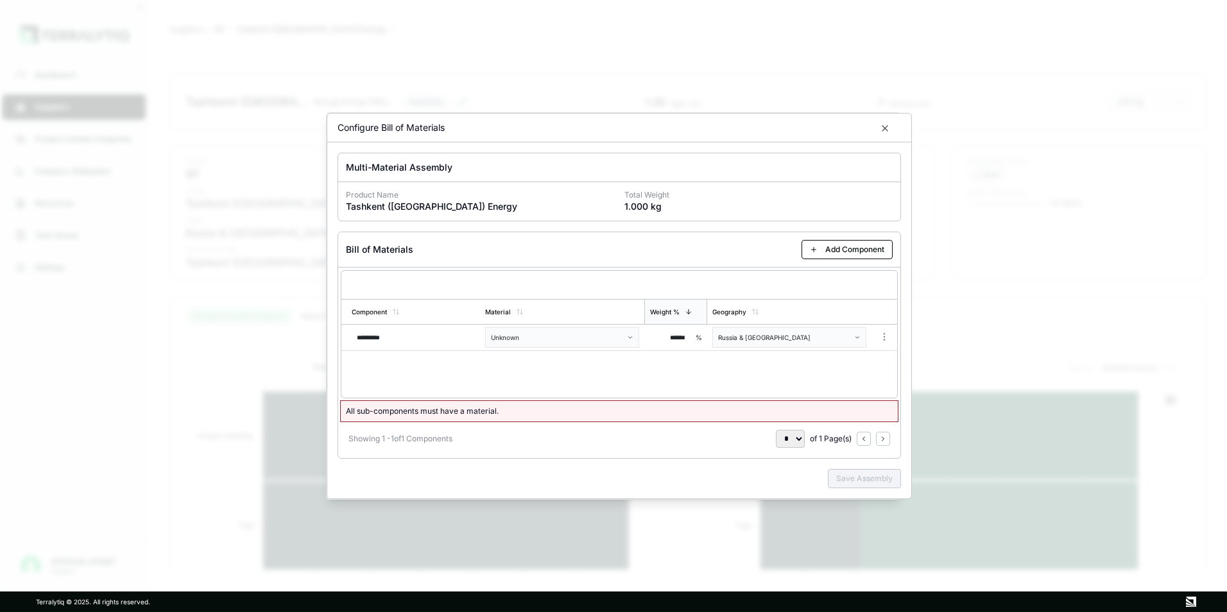
click at [648, 379] on div "Component Material Weight % Geography ********* Unknown ****** % [GEOGRAPHIC_DA…" at bounding box center [619, 334] width 557 height 128
click at [737, 342] on body "Dashboard Suppliers Product Carbon Footprints Category Glidepaths Resources Tas…" at bounding box center [613, 306] width 1227 height 612
click at [676, 386] on body "Dashboard Suppliers Product Carbon Footprints Category Glidepaths Resources Tas…" at bounding box center [613, 306] width 1227 height 612
click at [642, 239] on div "Bill of Materials Add Component" at bounding box center [619, 249] width 562 height 35
click at [889, 331] on body "Dashboard Suppliers Product Carbon Footprints Category Glidepaths Resources Tas…" at bounding box center [613, 306] width 1227 height 612
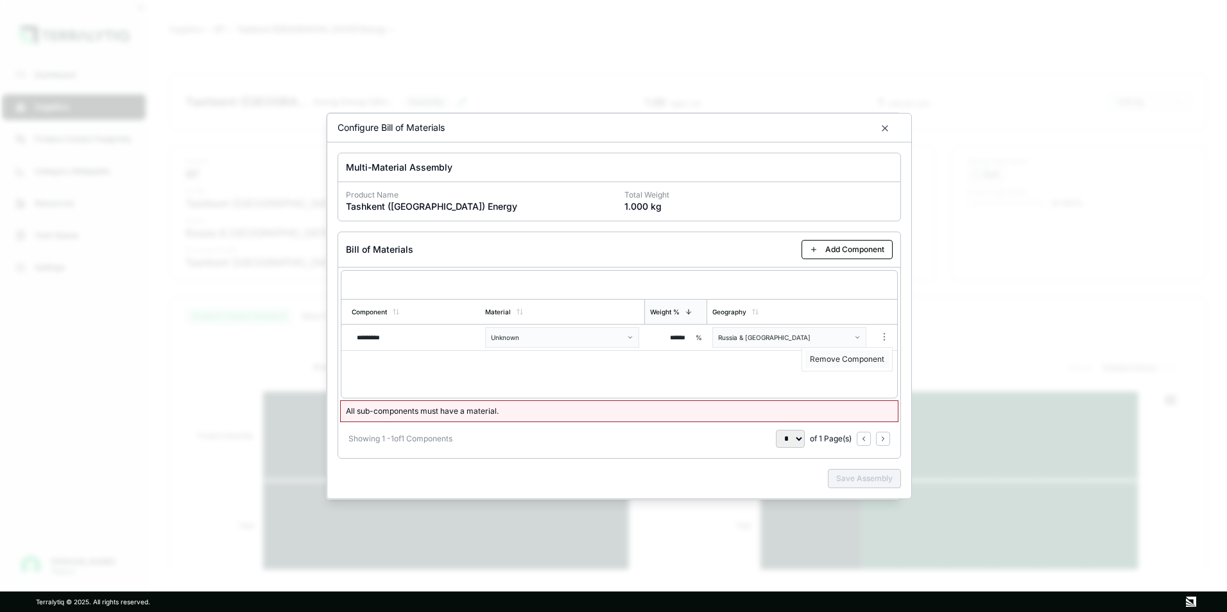
click at [861, 361] on div "Remove Component" at bounding box center [847, 359] width 85 height 18
click at [885, 124] on icon "button" at bounding box center [885, 128] width 10 height 10
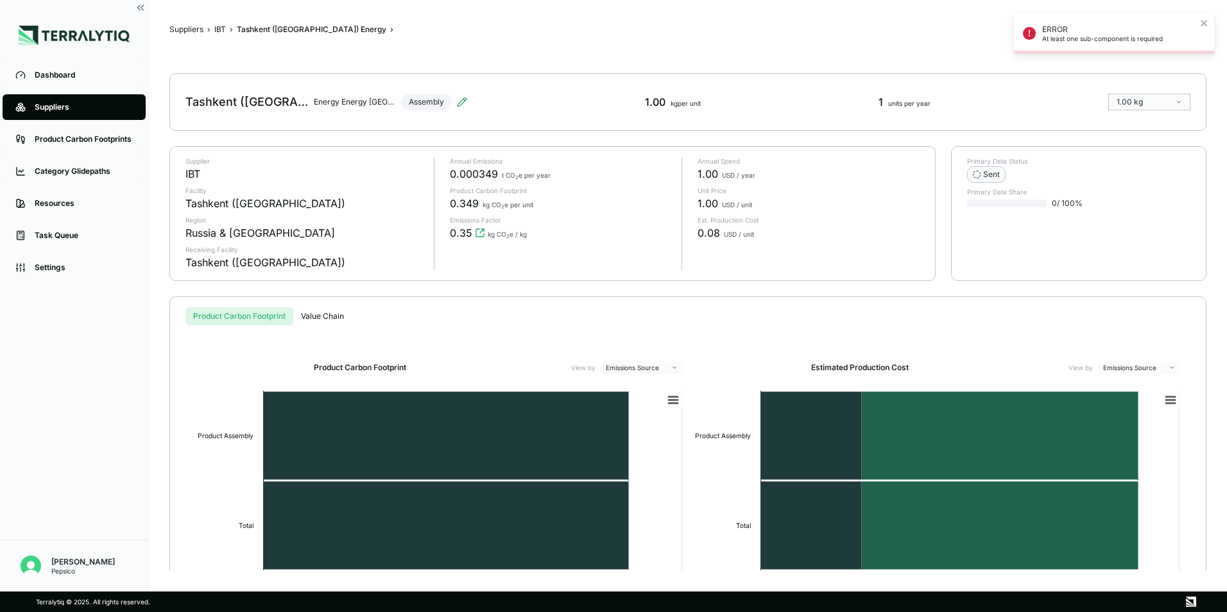
click at [435, 103] on div "[GEOGRAPHIC_DATA] ([GEOGRAPHIC_DATA]) Energy Energy Energy [GEOGRAPHIC_DATA] ([…" at bounding box center [326, 102] width 282 height 36
click at [472, 100] on div "Tashkent ([GEOGRAPHIC_DATA]) Energy Energy Energy [GEOGRAPHIC_DATA] ([GEOGRAPHI…" at bounding box center [687, 102] width 1037 height 58
click at [466, 99] on icon at bounding box center [462, 102] width 10 height 10
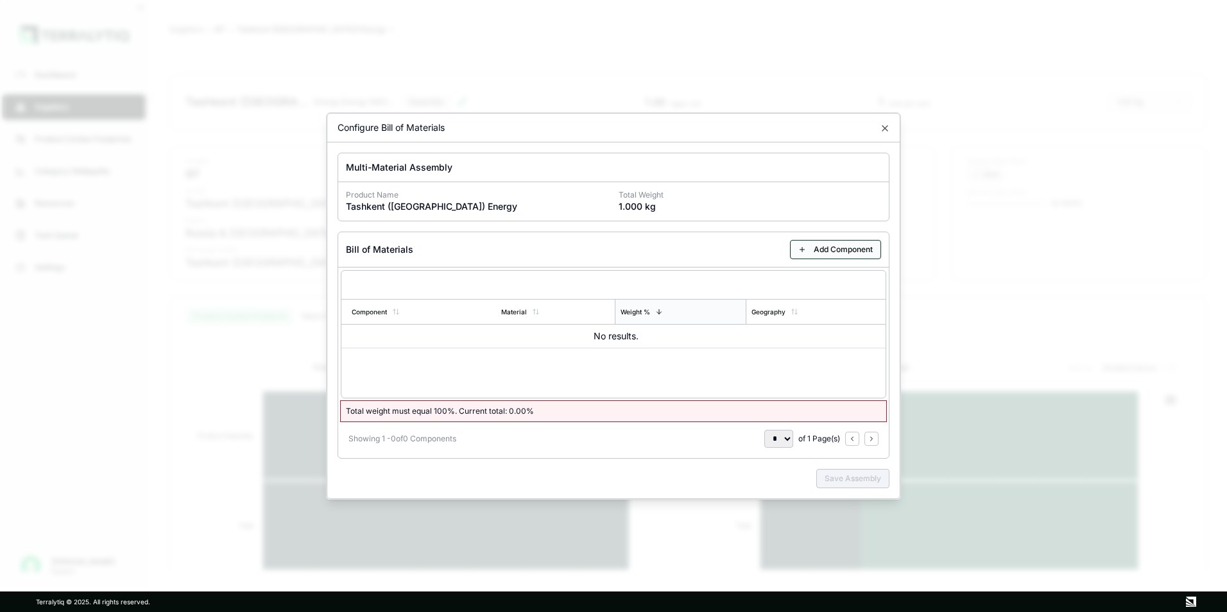
click at [836, 253] on button "Add Component" at bounding box center [835, 249] width 91 height 19
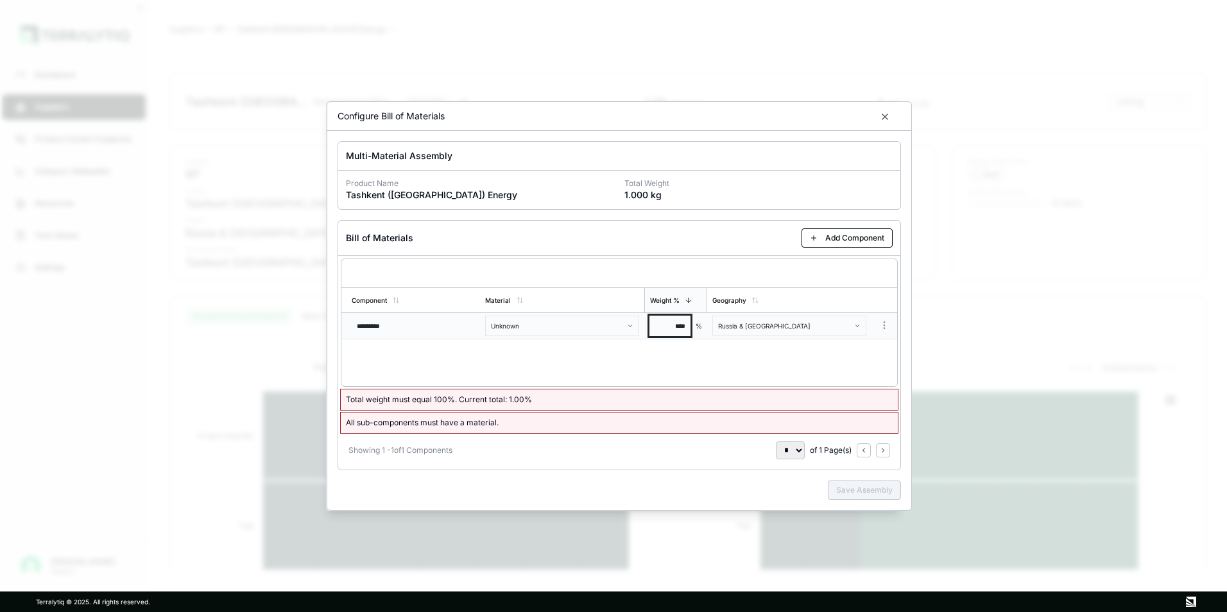
click at [669, 325] on input "****" at bounding box center [670, 326] width 41 height 21
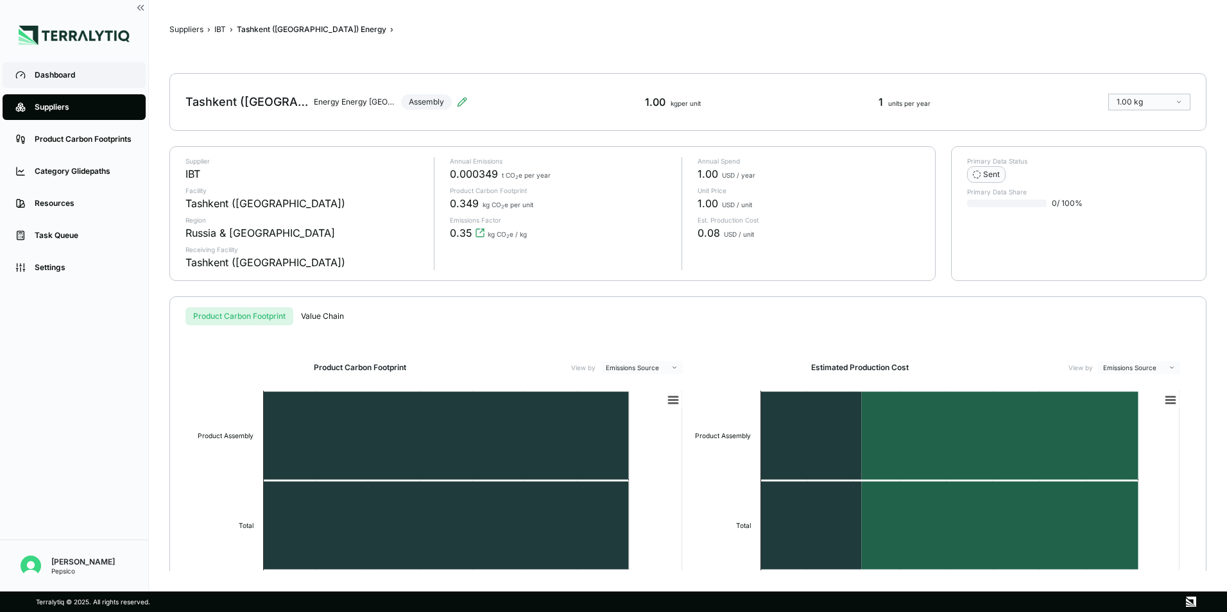
click at [63, 66] on link "Dashboard" at bounding box center [74, 75] width 143 height 26
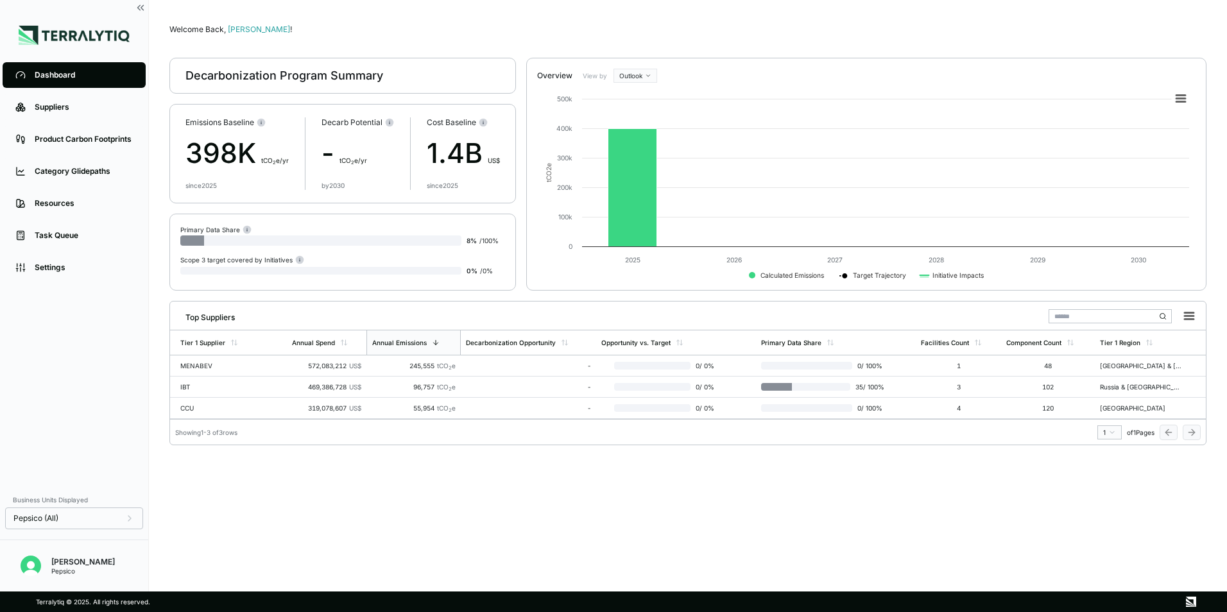
click at [560, 15] on main "Welcome Back, [PERSON_NAME] ! Decarbonization Program Summary Emissions Baselin…" at bounding box center [688, 296] width 1078 height 592
click at [619, 72] on html "Dashboard Suppliers Product Carbon Footprints Category Glidepaths Resources Tas…" at bounding box center [613, 306] width 1227 height 612
click at [641, 116] on div "Baseline" at bounding box center [654, 112] width 76 height 15
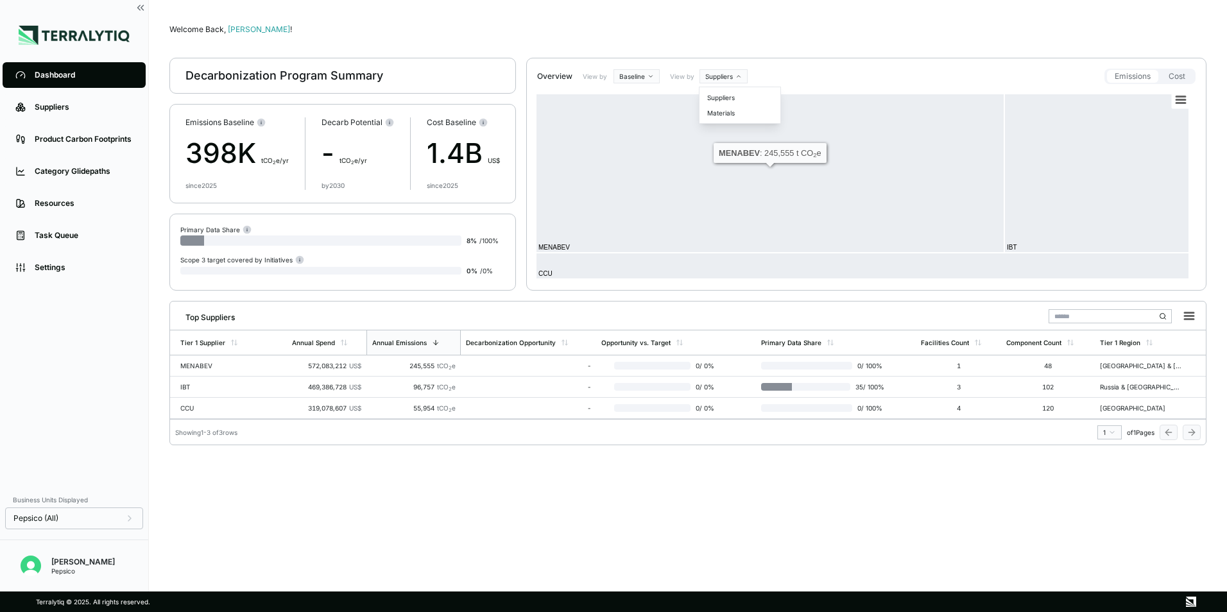
click at [720, 78] on html "Dashboard Suppliers Product Carbon Footprints Category Glidepaths Resources Tas…" at bounding box center [613, 306] width 1227 height 612
click at [728, 113] on div "Materials" at bounding box center [740, 112] width 76 height 15
click at [63, 120] on link "Suppliers" at bounding box center [74, 107] width 143 height 26
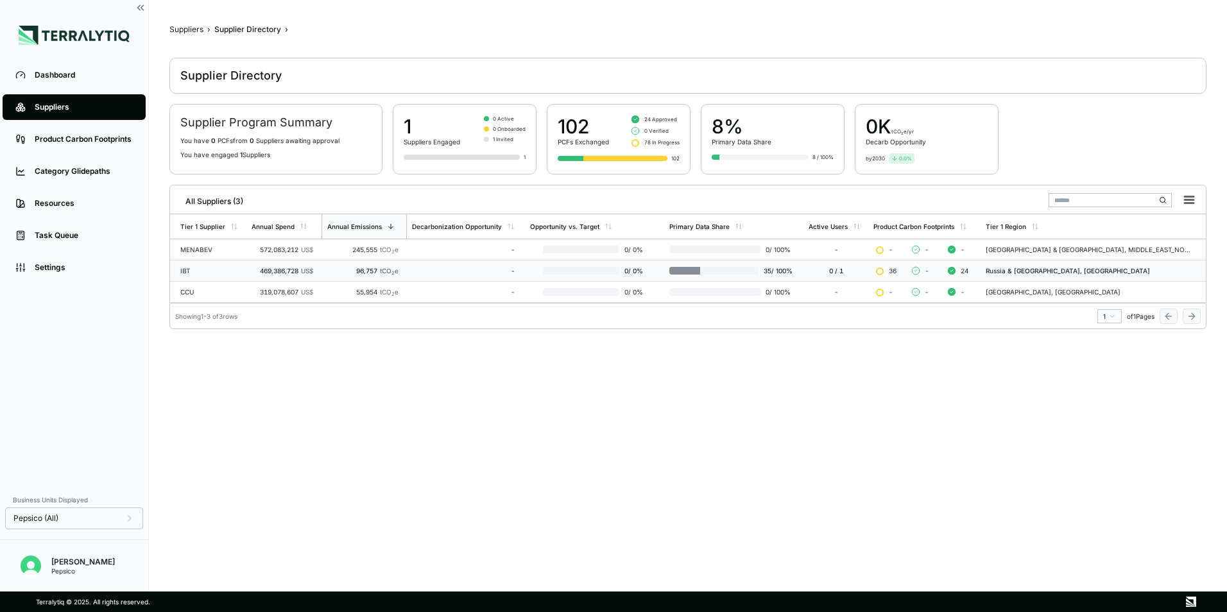
click at [212, 274] on div "IBT" at bounding box center [210, 271] width 61 height 8
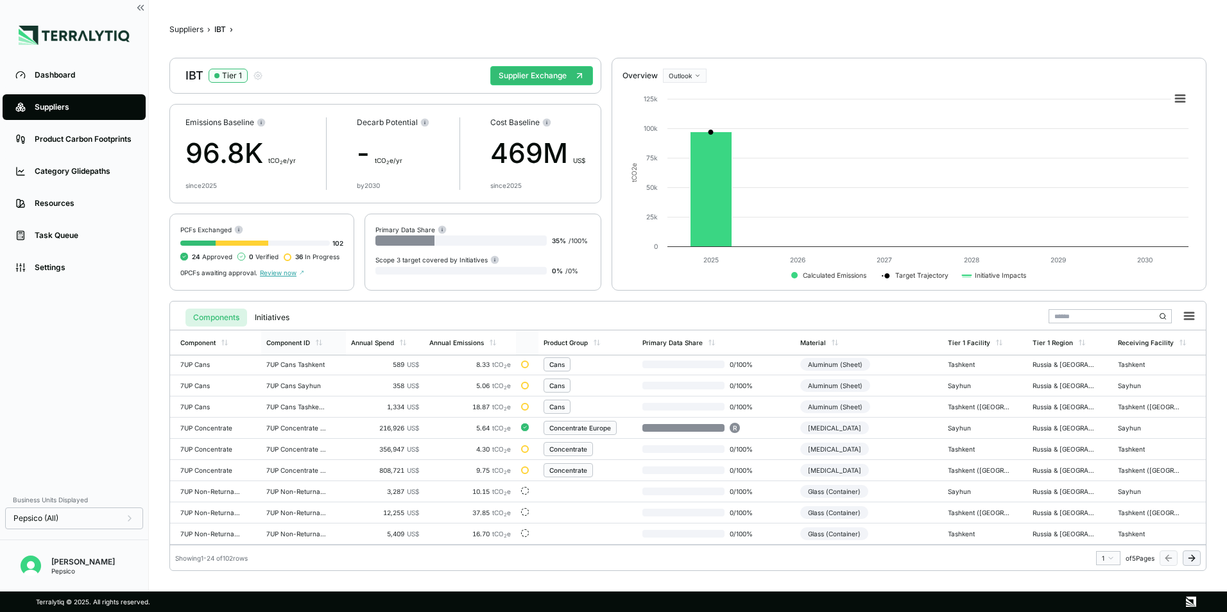
scroll to position [319, 0]
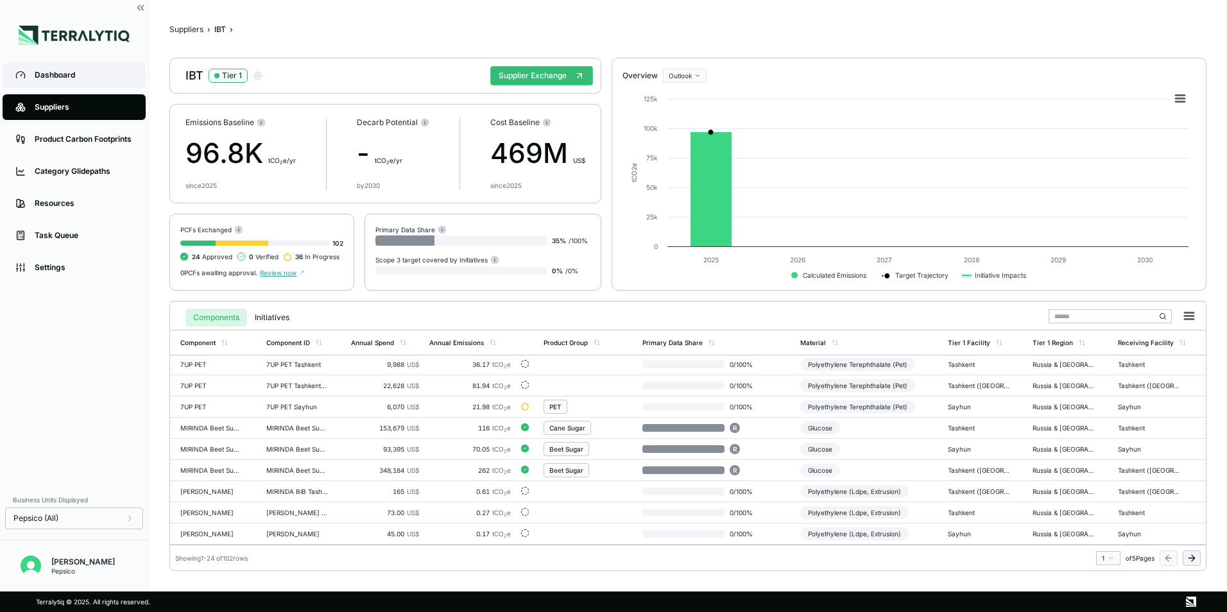
click at [54, 76] on div "Dashboard" at bounding box center [84, 75] width 98 height 10
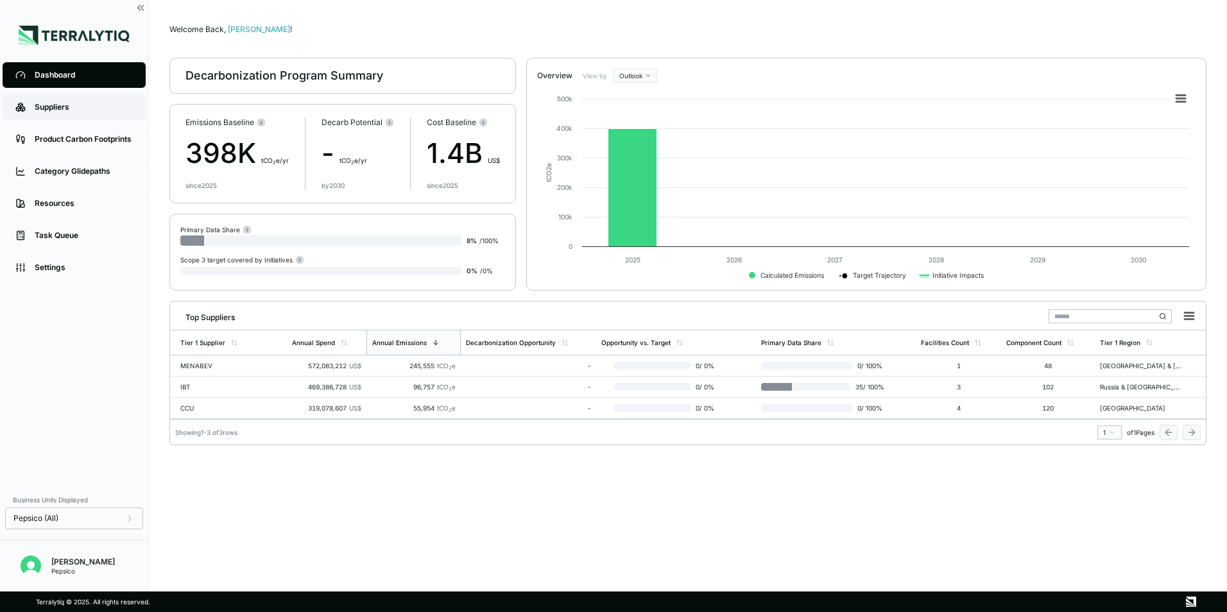
click at [64, 104] on div "Suppliers" at bounding box center [84, 107] width 98 height 10
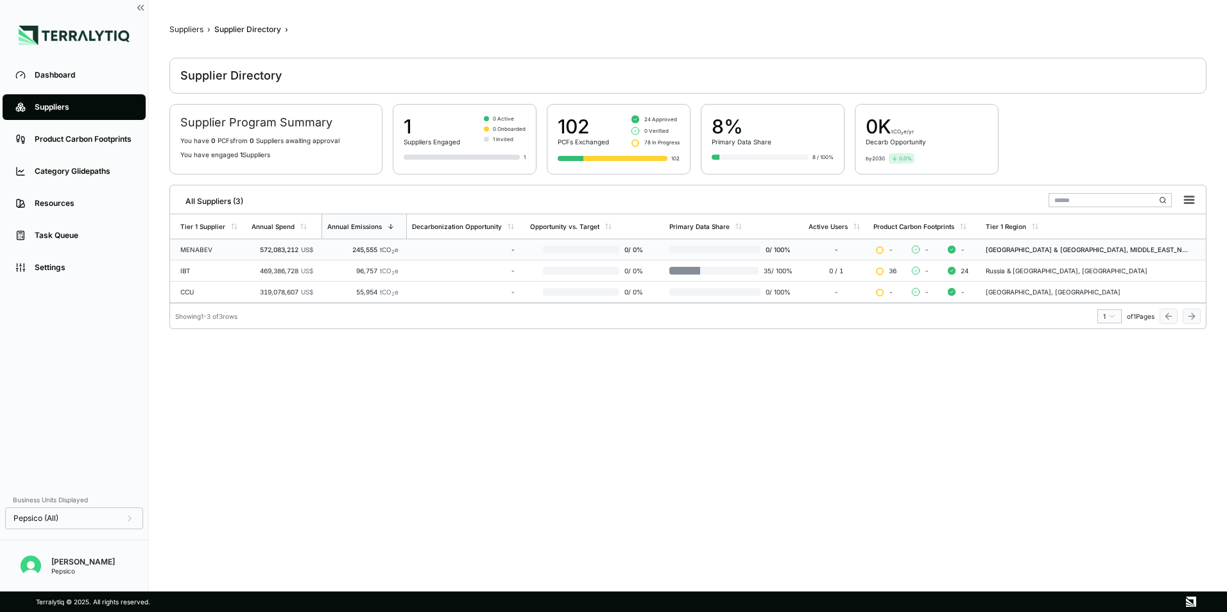
click at [203, 249] on div "MENABEV" at bounding box center [210, 250] width 61 height 8
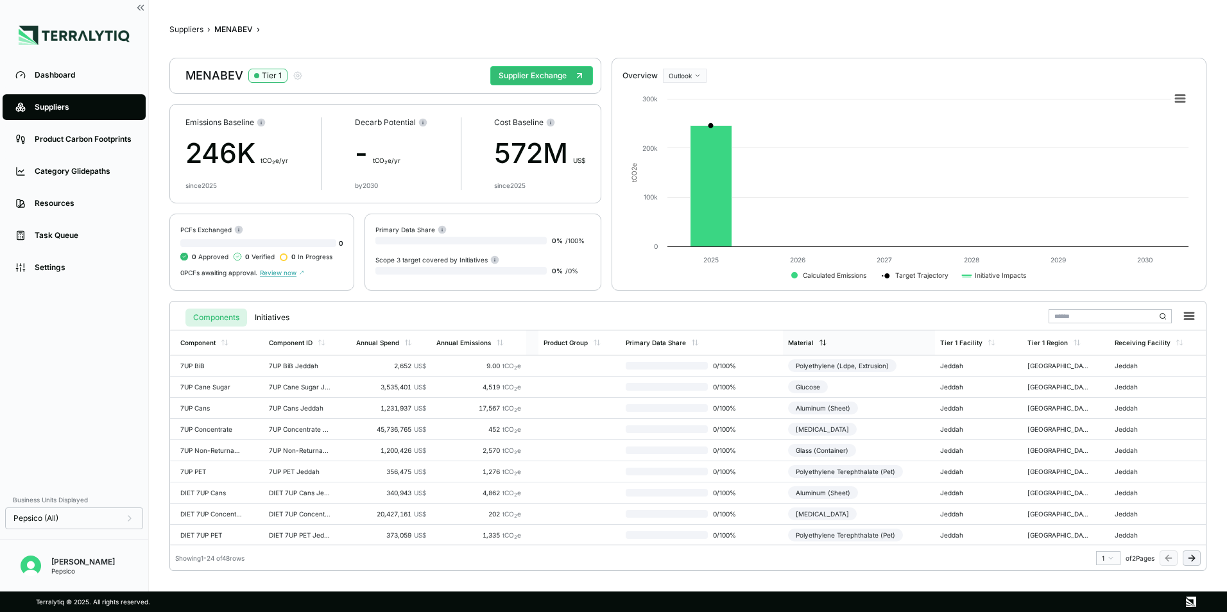
click at [806, 342] on div "Material" at bounding box center [801, 343] width 26 height 8
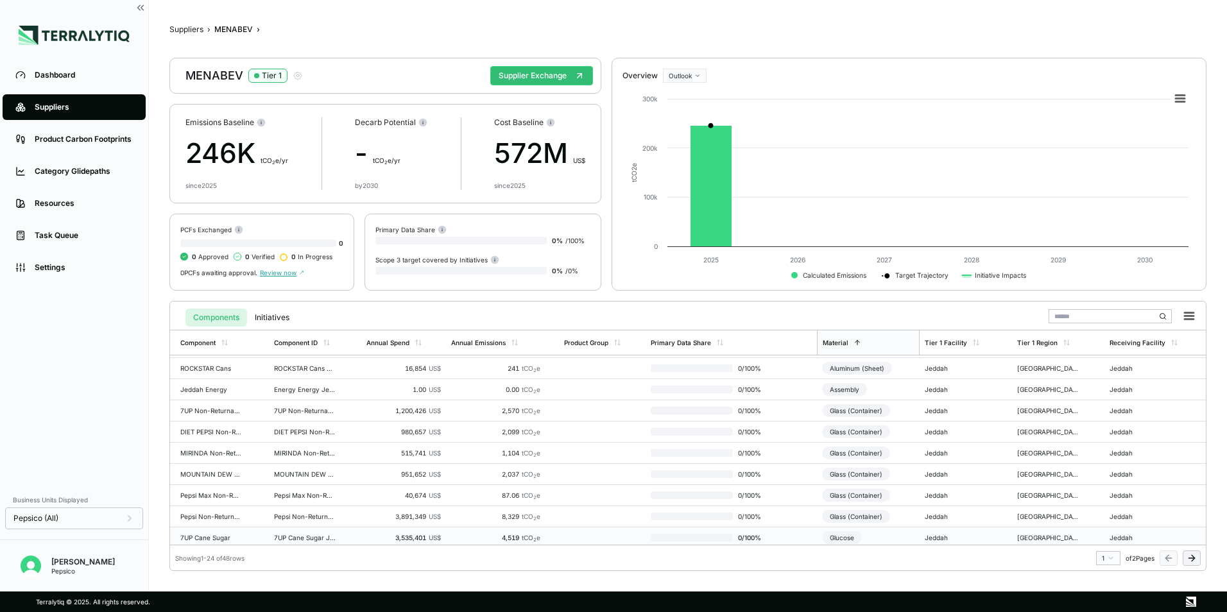
scroll to position [257, 0]
